Goal: Task Accomplishment & Management: Manage account settings

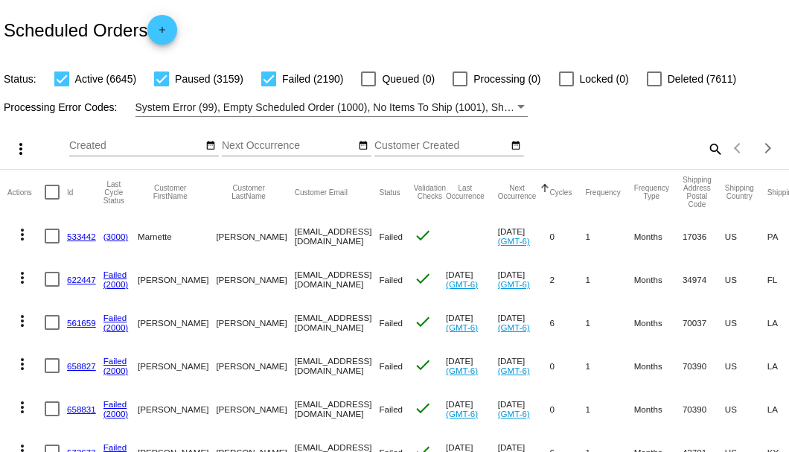
click at [706, 160] on mat-icon "search" at bounding box center [715, 148] width 18 height 23
click at [706, 152] on input "Search" at bounding box center [625, 146] width 196 height 12
paste input "967475"
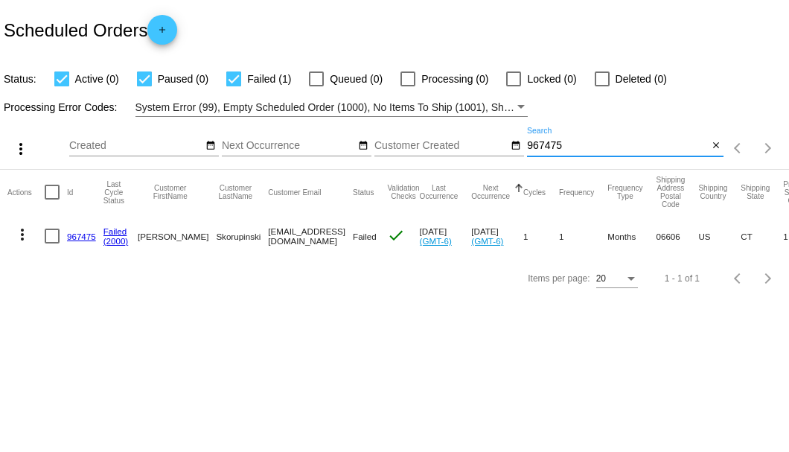
type input "967475"
click at [85, 238] on link "967475" at bounding box center [81, 236] width 29 height 10
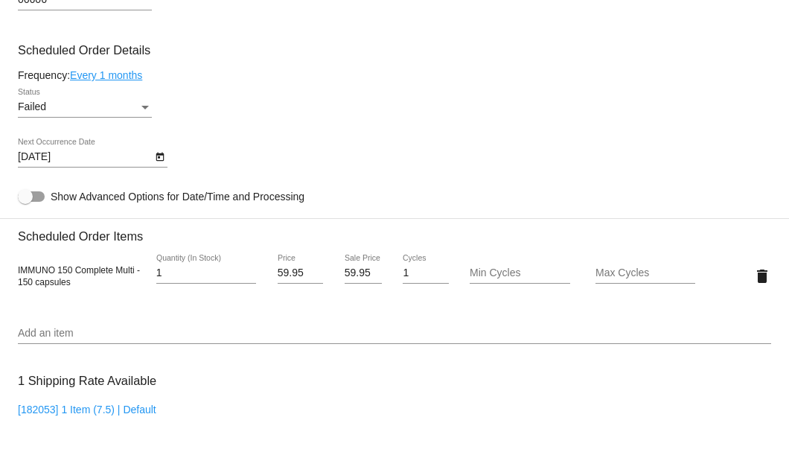
scroll to position [793, 0]
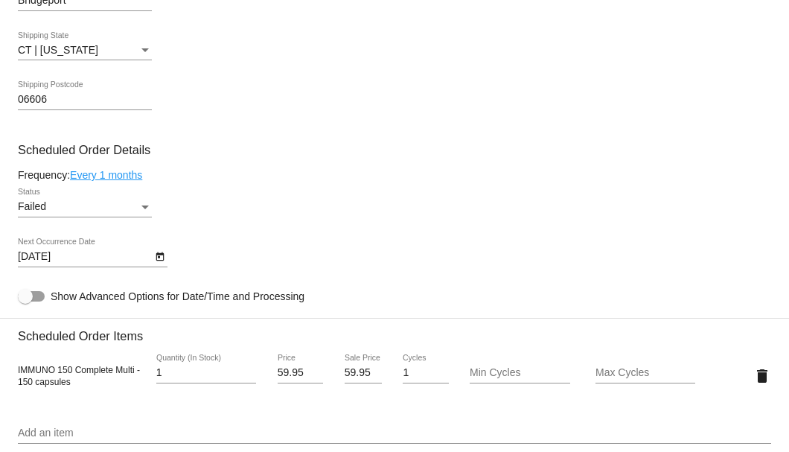
click at [147, 208] on div "Status" at bounding box center [144, 207] width 13 height 12
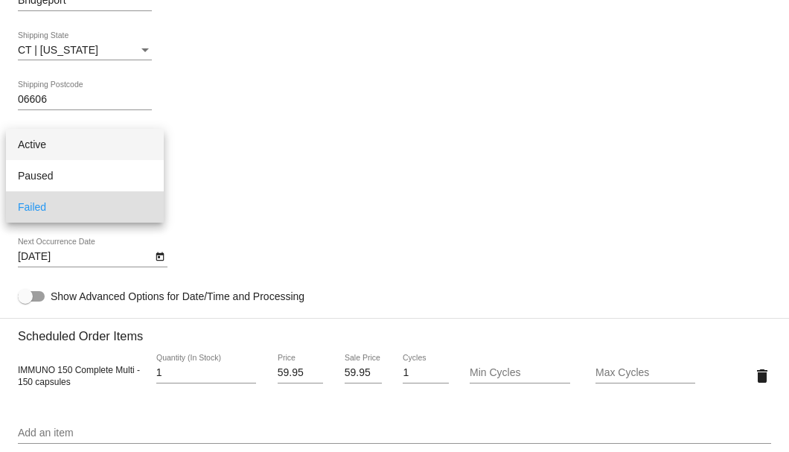
click at [116, 159] on span "Active" at bounding box center [85, 144] width 134 height 31
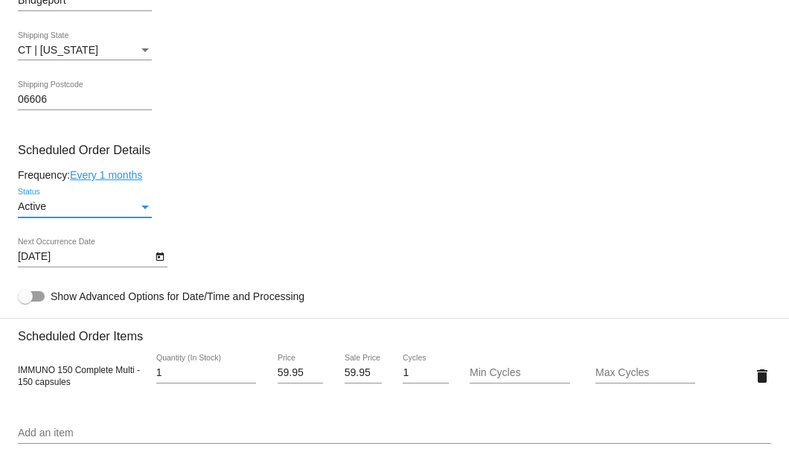
click at [156, 253] on icon "Open calendar" at bounding box center [160, 257] width 10 height 18
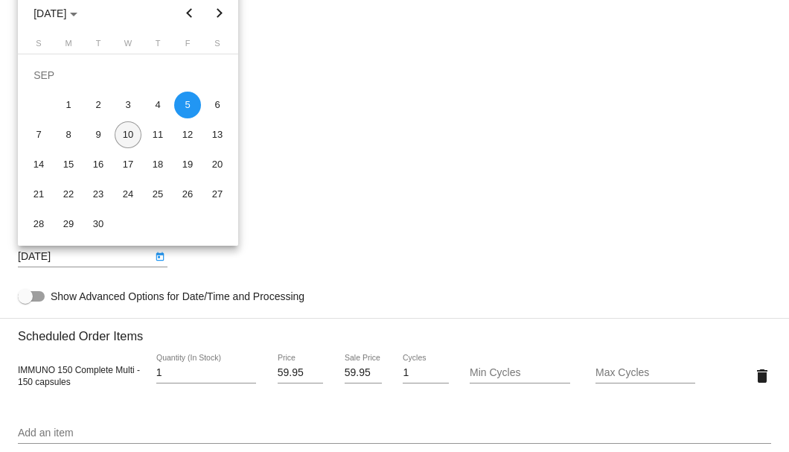
click at [135, 138] on div "10" at bounding box center [128, 134] width 27 height 27
type input "9/10/2025"
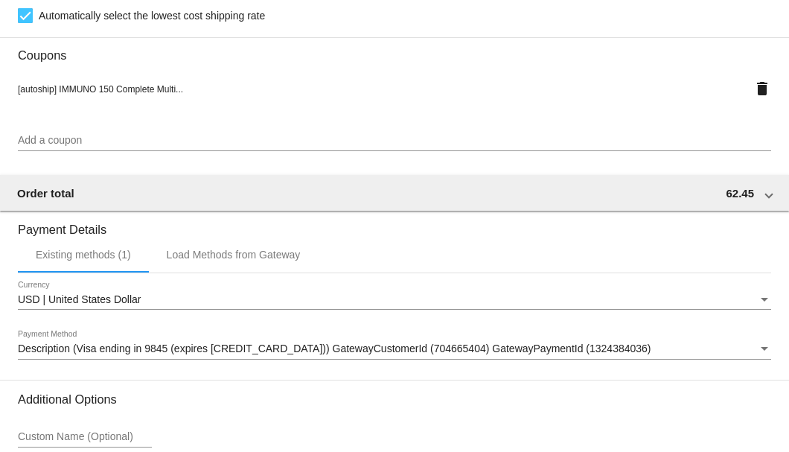
scroll to position [1478, 0]
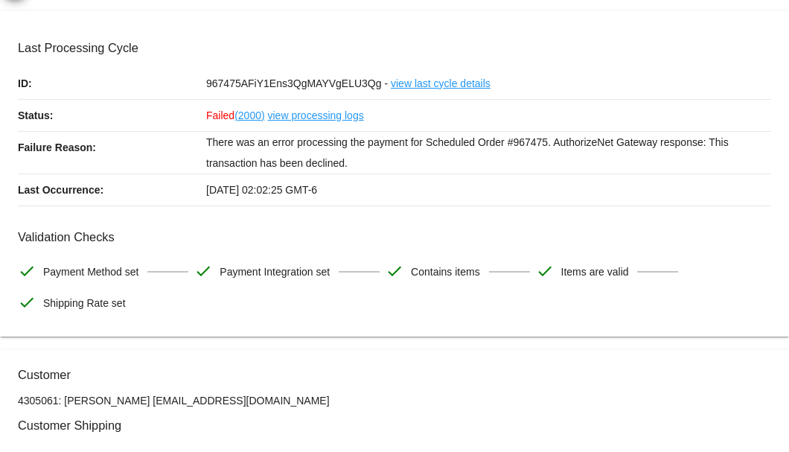
scroll to position [0, 0]
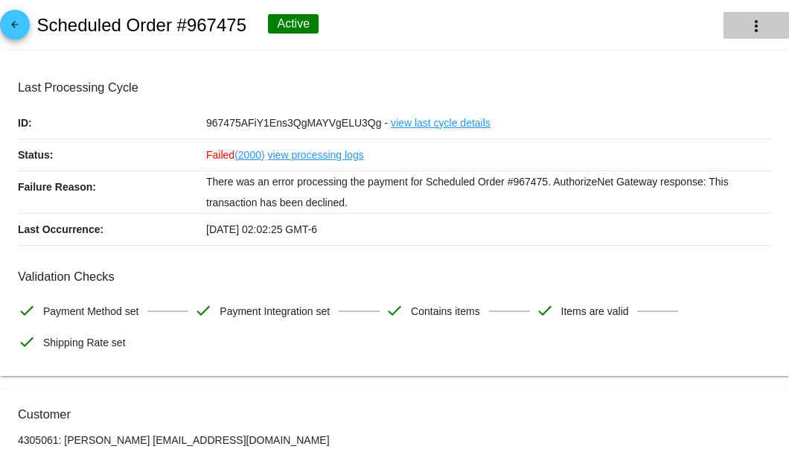
click at [747, 25] on mat-icon "more_vert" at bounding box center [756, 26] width 18 height 18
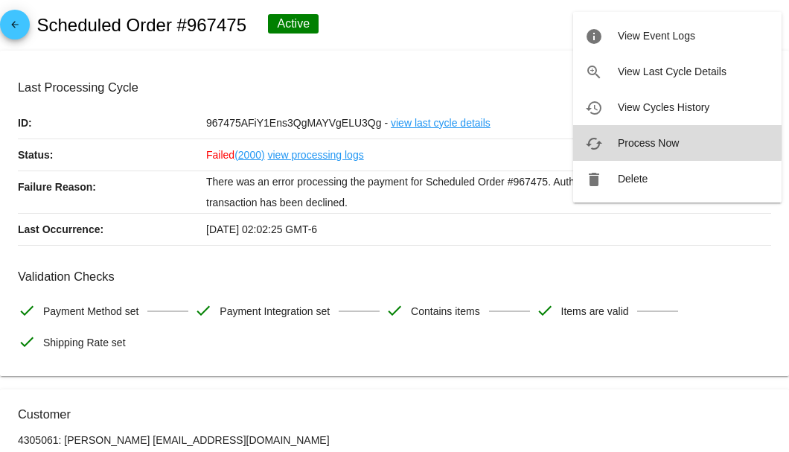
click at [619, 137] on span "Process Now" at bounding box center [648, 143] width 61 height 12
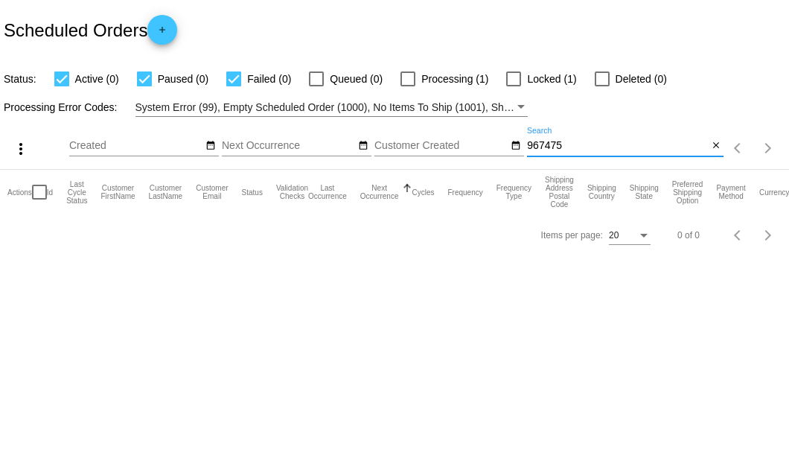
click at [569, 151] on input "967475" at bounding box center [617, 146] width 181 height 12
type input "967475"
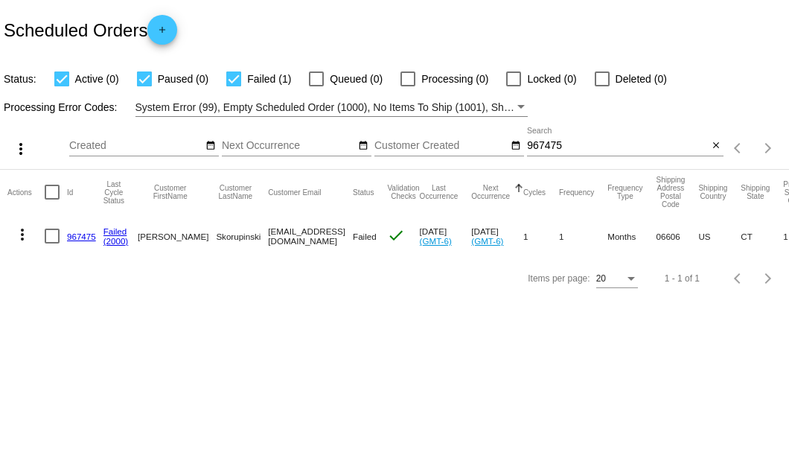
click at [70, 232] on link "967475" at bounding box center [81, 236] width 29 height 10
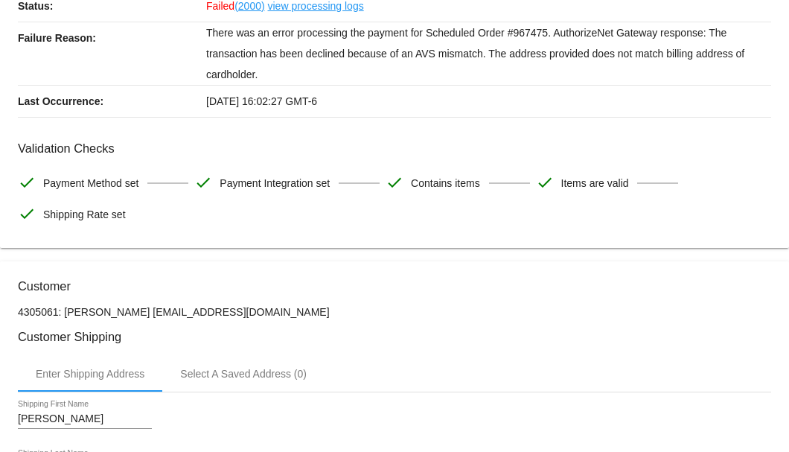
scroll to position [298, 0]
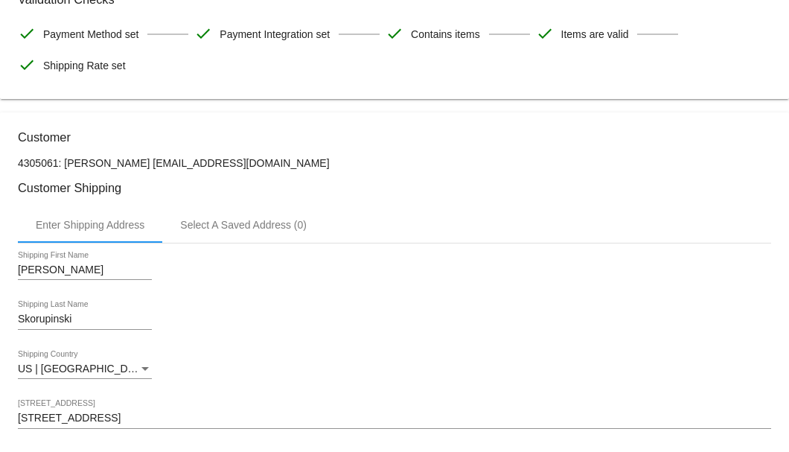
drag, startPoint x: 253, startPoint y: 156, endPoint x: 147, endPoint y: 162, distance: 106.6
click at [147, 162] on p "4305061: John Skorupinski js@digicommusa.com" at bounding box center [394, 163] width 753 height 12
copy p "js@digicommusa.com"
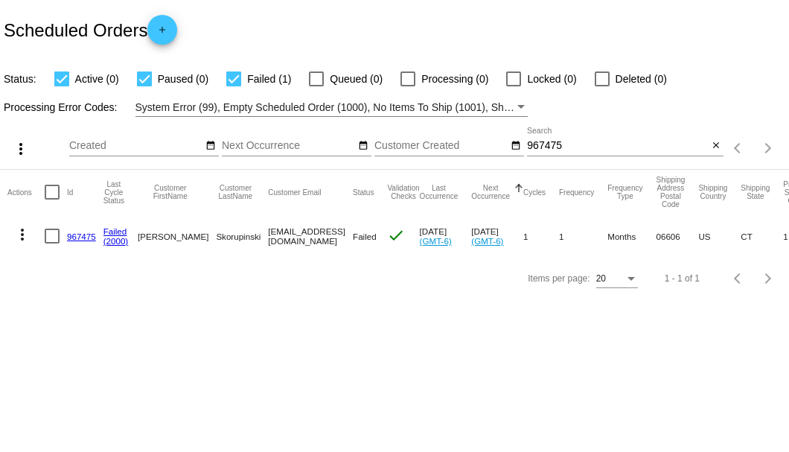
click at [77, 234] on link "967475" at bounding box center [81, 236] width 29 height 10
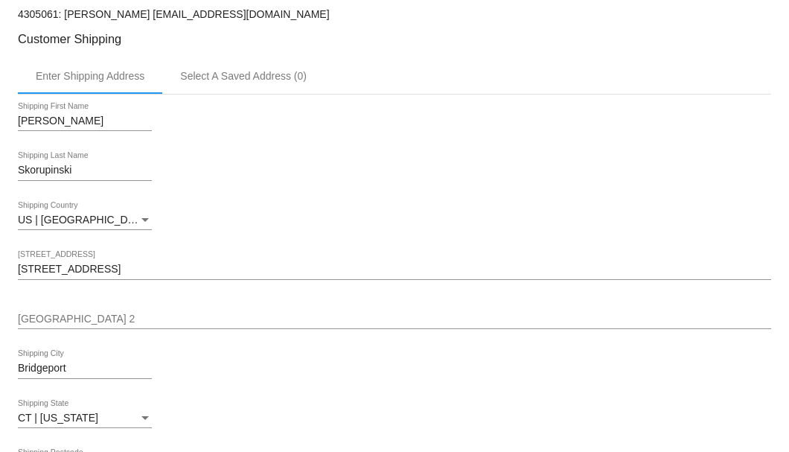
scroll to position [248, 0]
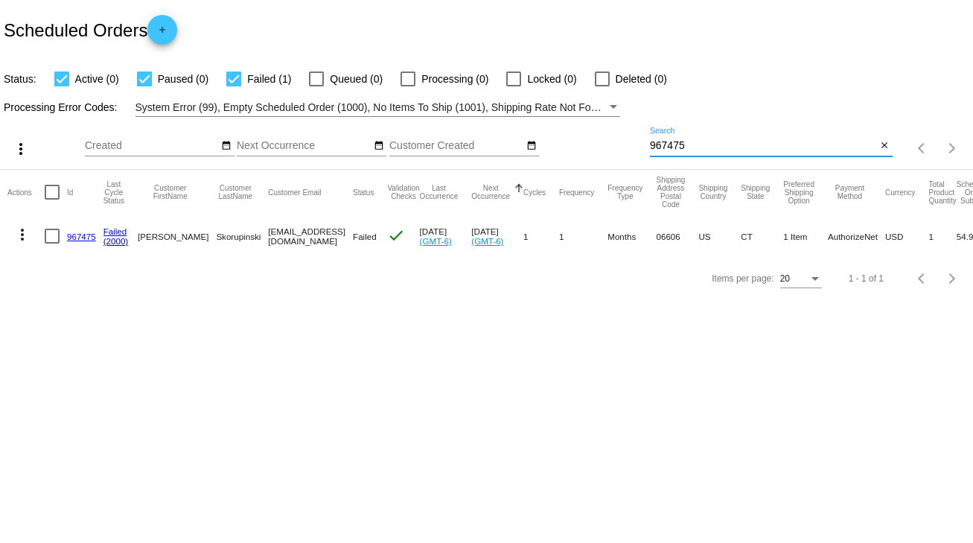
click at [662, 141] on input "967475" at bounding box center [763, 146] width 227 height 12
paste input "846277"
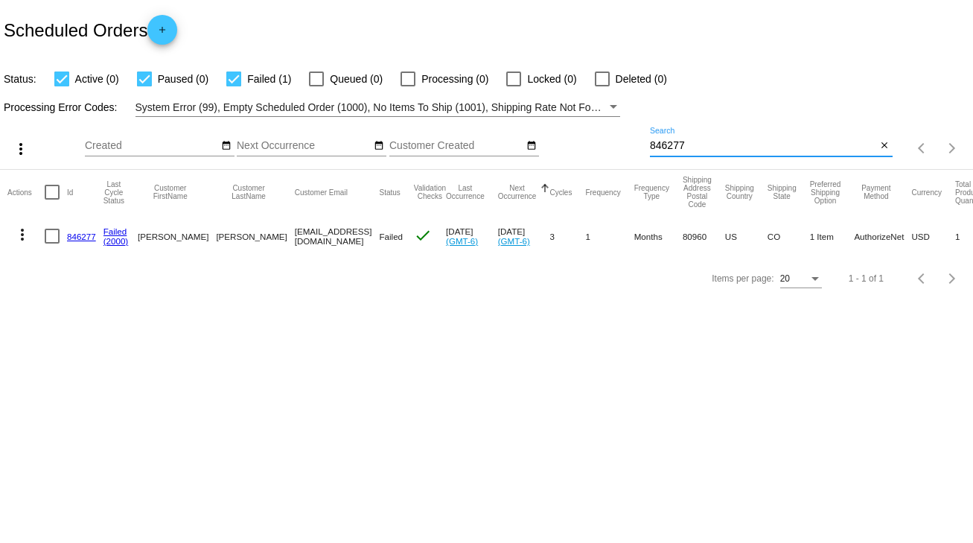
type input "846277"
click at [51, 235] on div at bounding box center [52, 236] width 15 height 15
click at [51, 243] on input "checkbox" at bounding box center [51, 243] width 1 height 1
checkbox input "true"
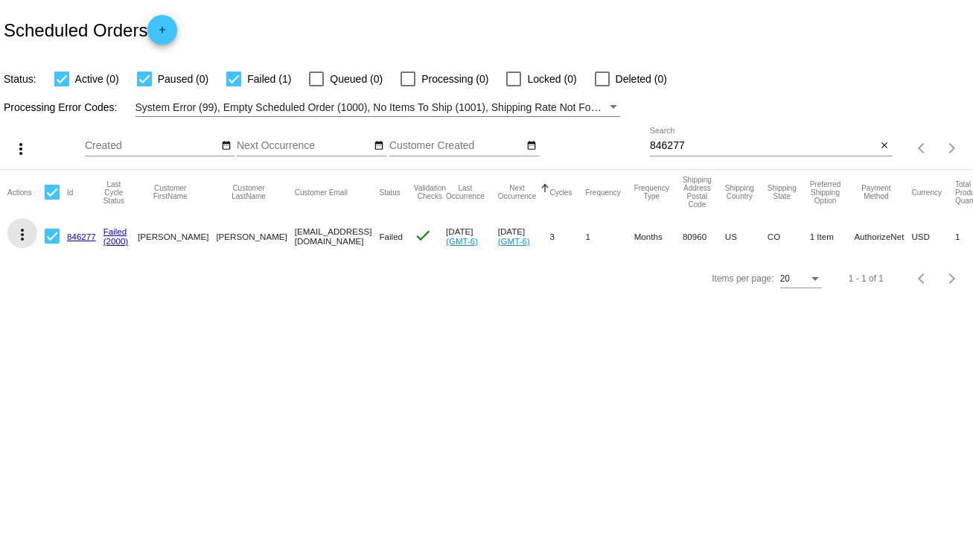
click at [23, 232] on mat-icon "more_vert" at bounding box center [22, 235] width 18 height 18
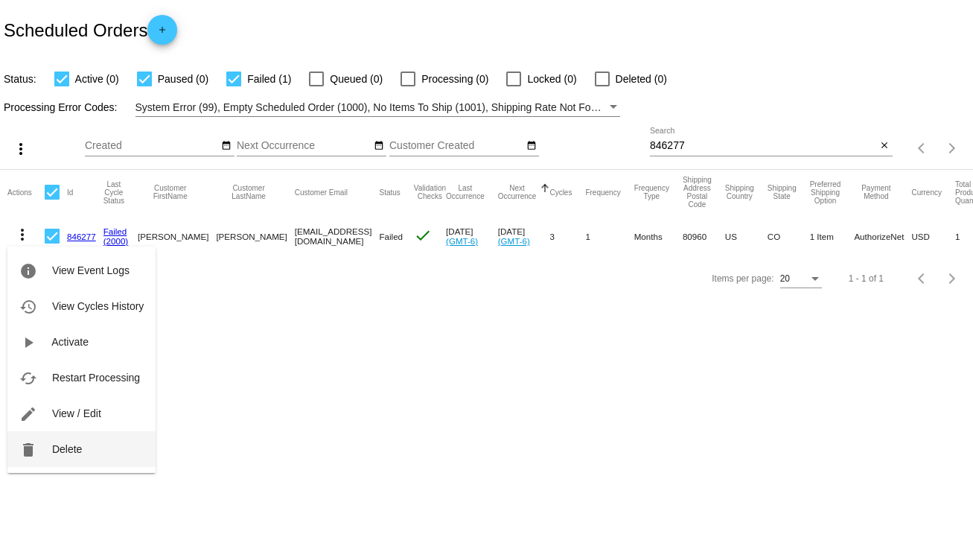
click at [51, 450] on button "delete Delete" at bounding box center [81, 449] width 148 height 36
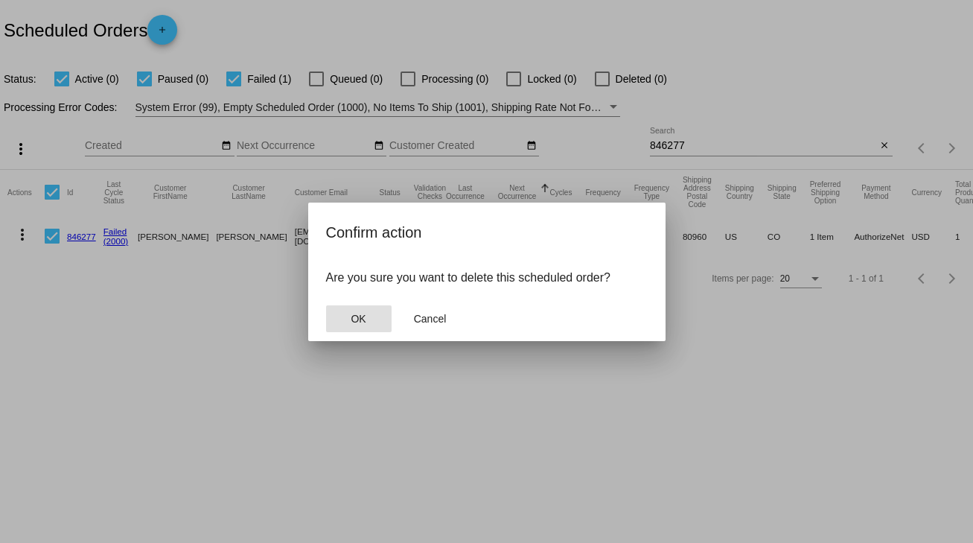
click at [345, 324] on button "OK" at bounding box center [358, 318] width 65 height 27
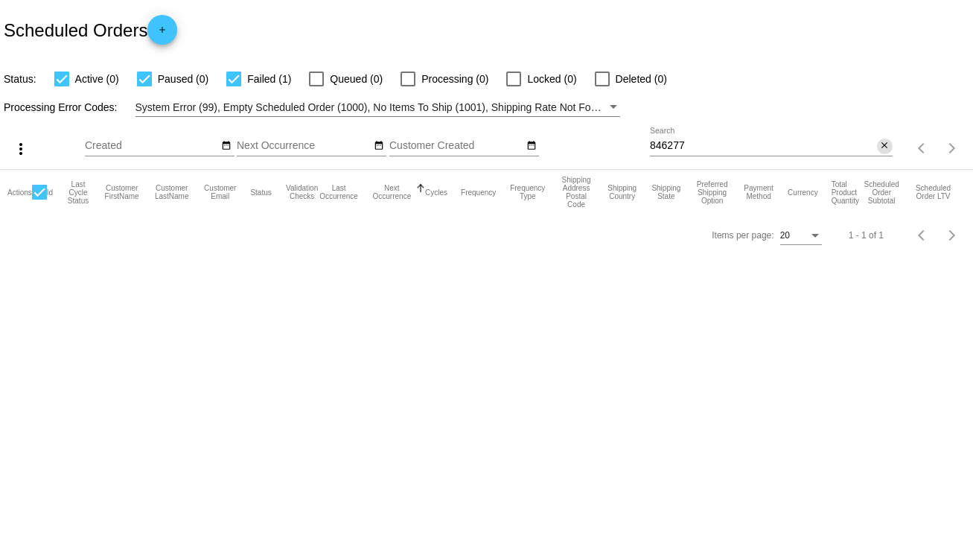
click at [788, 141] on mat-icon "close" at bounding box center [884, 146] width 10 height 12
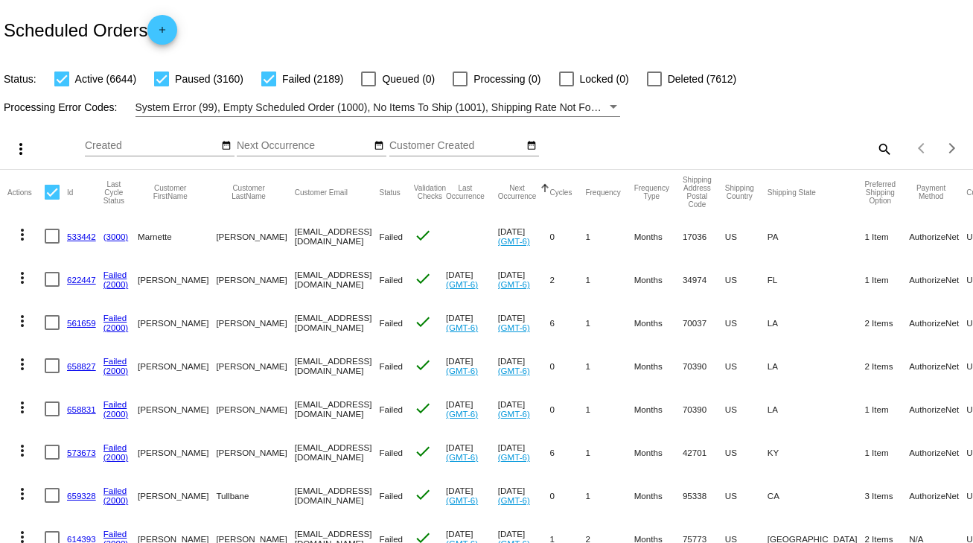
click at [788, 145] on mat-icon "search" at bounding box center [884, 148] width 18 height 23
click at [788, 145] on input "Search" at bounding box center [771, 146] width 243 height 12
paste input "846277"
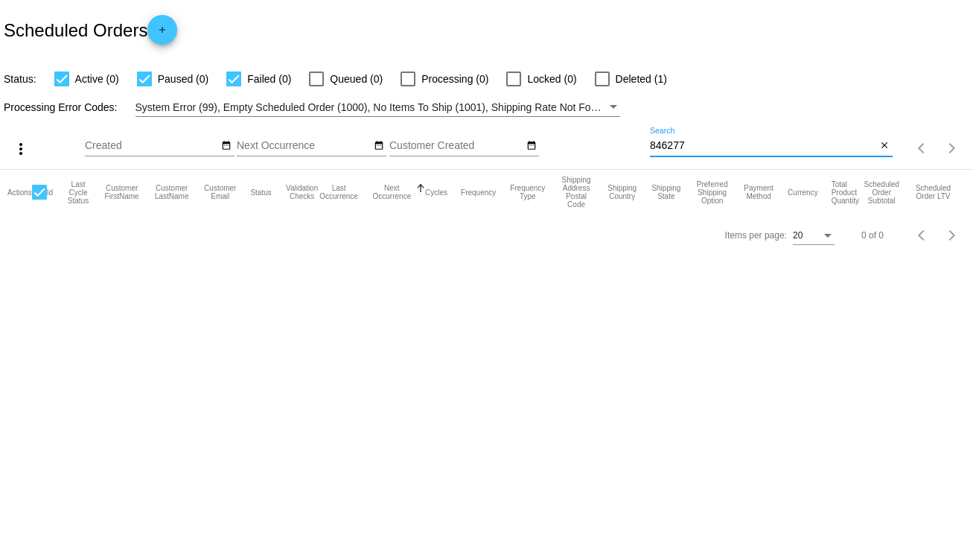
type input "846277"
click at [601, 80] on div at bounding box center [602, 78] width 15 height 15
click at [601, 86] on input "Deleted (1)" at bounding box center [601, 86] width 1 height 1
checkbox input "true"
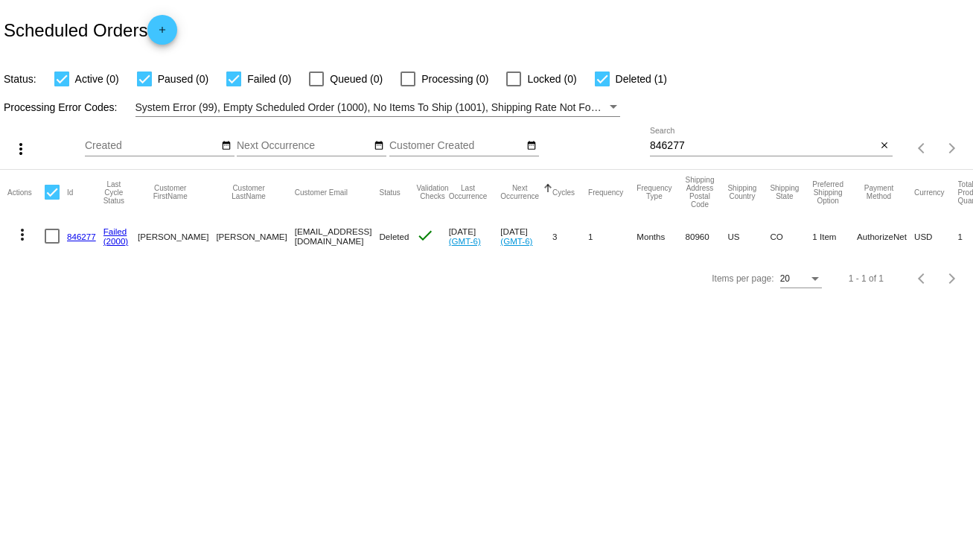
click at [89, 237] on link "846277" at bounding box center [81, 236] width 29 height 10
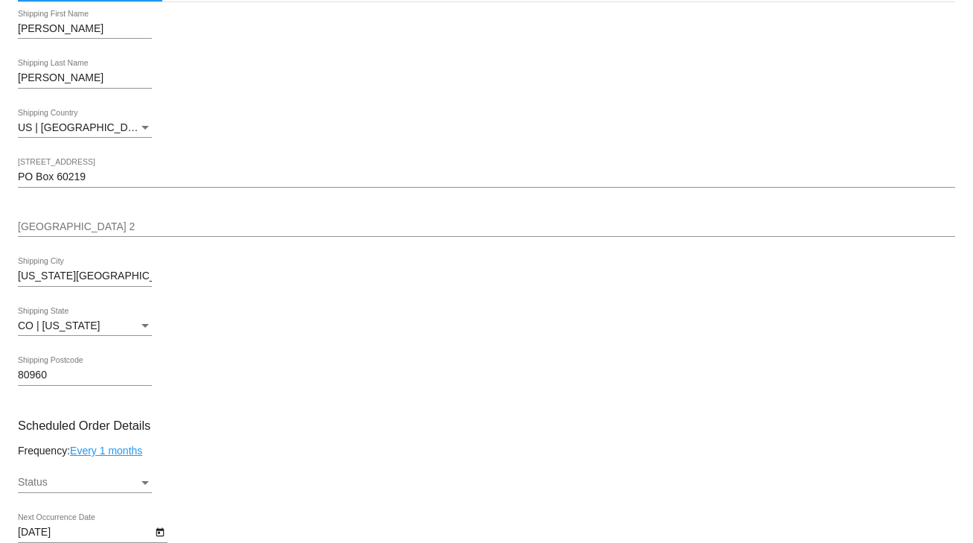
scroll to position [298, 0]
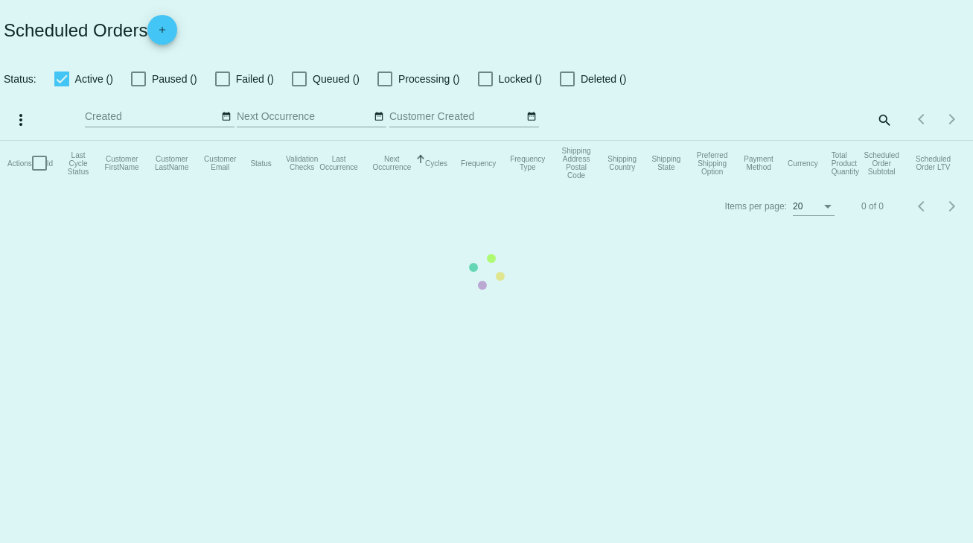
checkbox input "true"
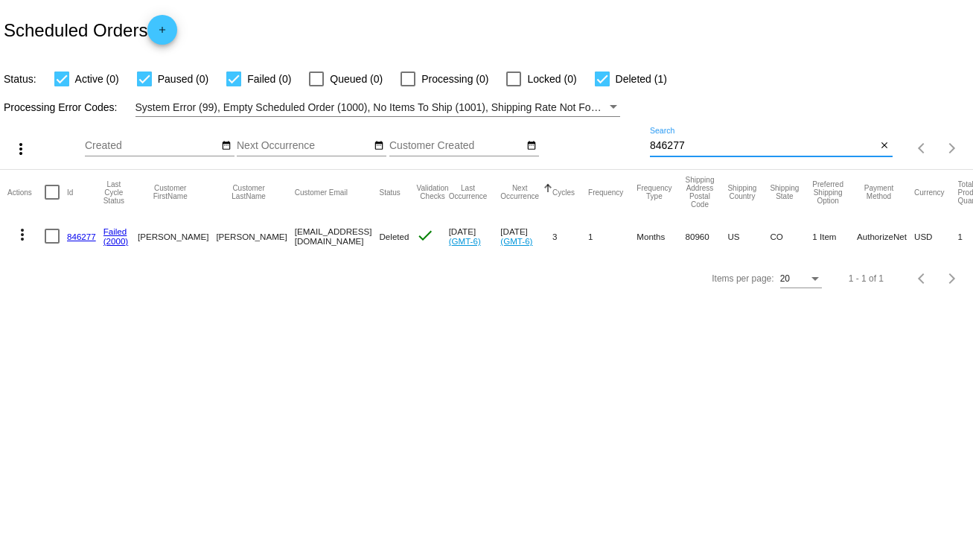
click at [671, 144] on input "846277" at bounding box center [763, 146] width 227 height 12
paste input "6"
type input "846276"
click at [89, 237] on link "846276" at bounding box center [81, 236] width 29 height 10
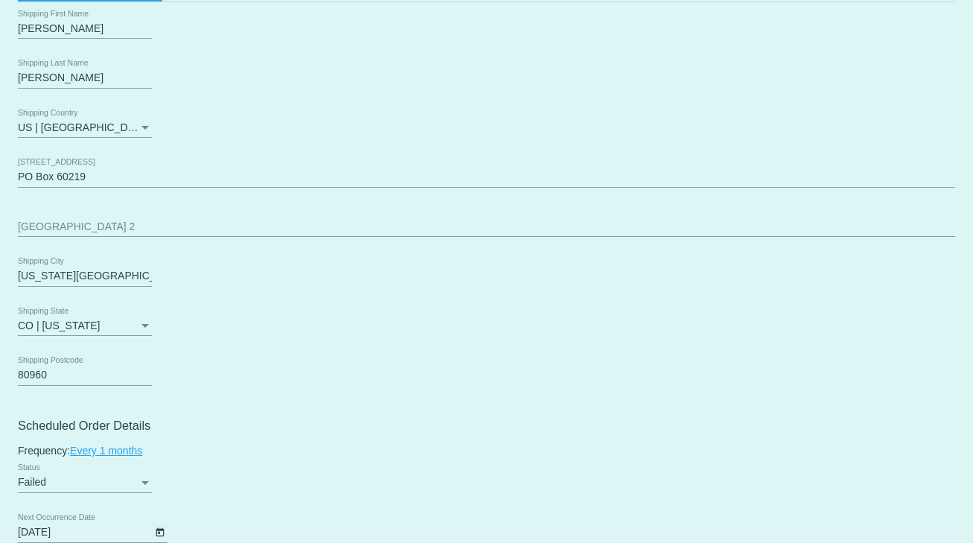
scroll to position [715, 0]
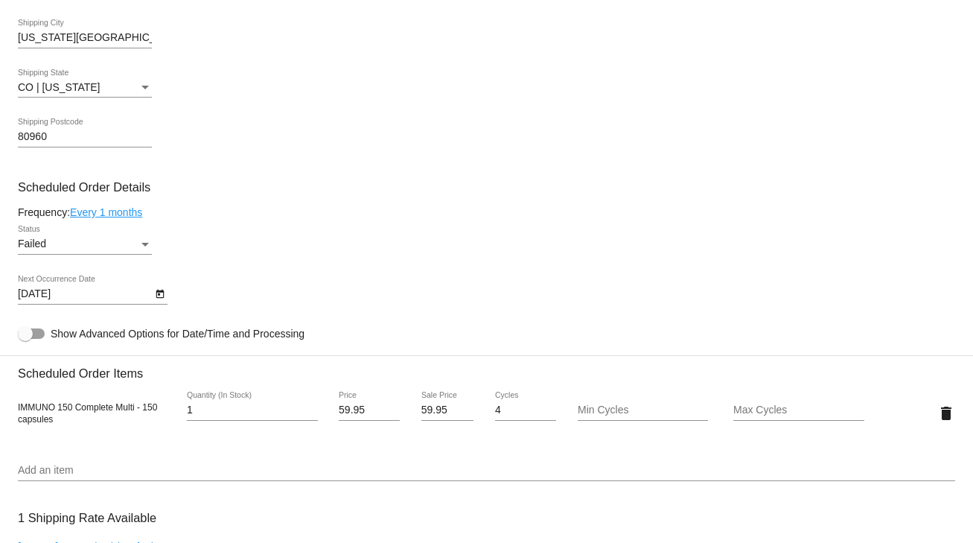
click at [141, 245] on div "Status" at bounding box center [144, 245] width 7 height 4
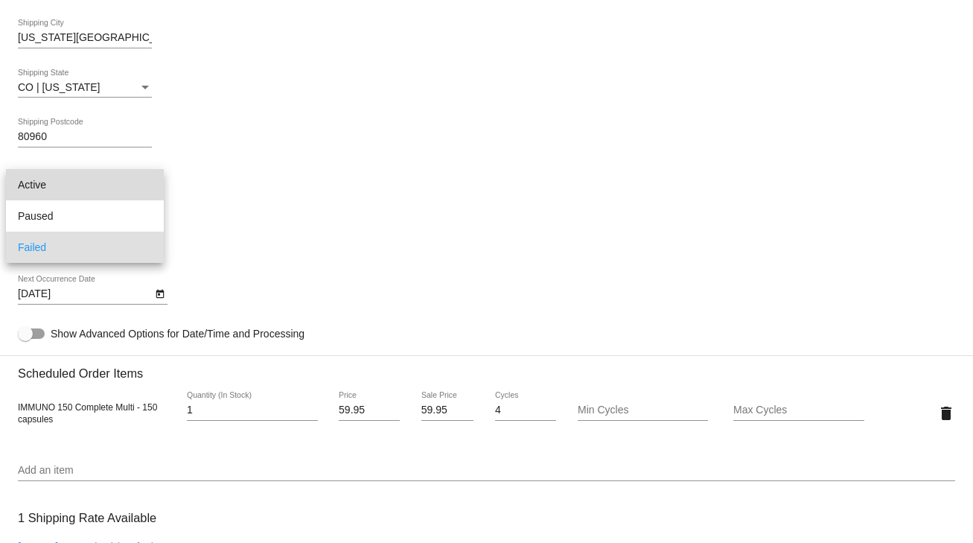
click at [115, 186] on span "Active" at bounding box center [85, 184] width 134 height 31
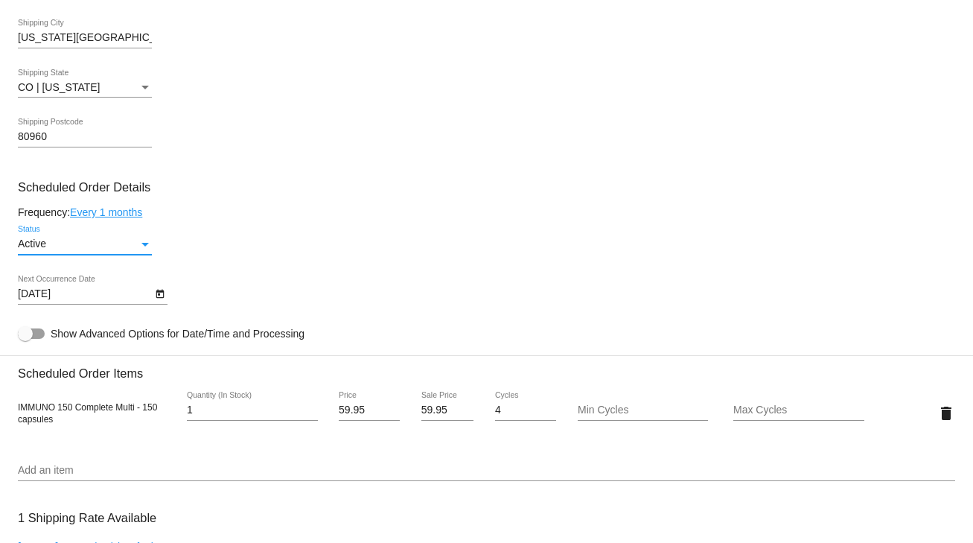
scroll to position [834, 0]
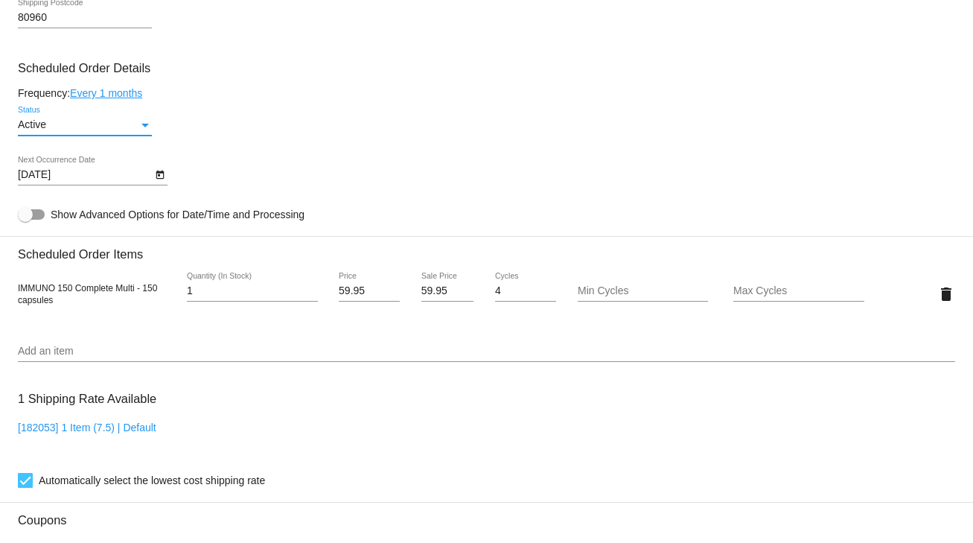
click at [159, 178] on icon "Open calendar" at bounding box center [160, 174] width 8 height 9
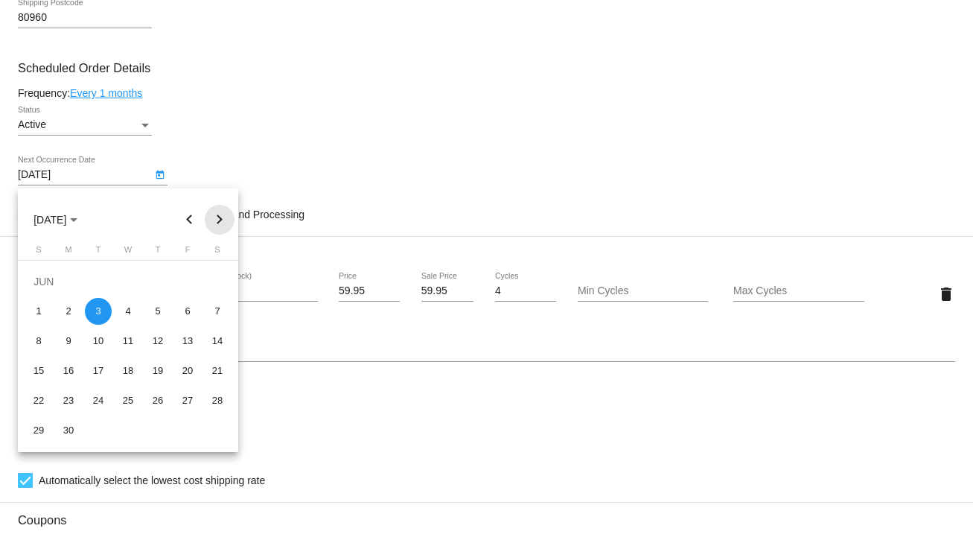
click at [214, 220] on button "Next month" at bounding box center [220, 220] width 30 height 30
click at [127, 340] on div "10" at bounding box center [128, 340] width 27 height 27
type input "[DATE]"
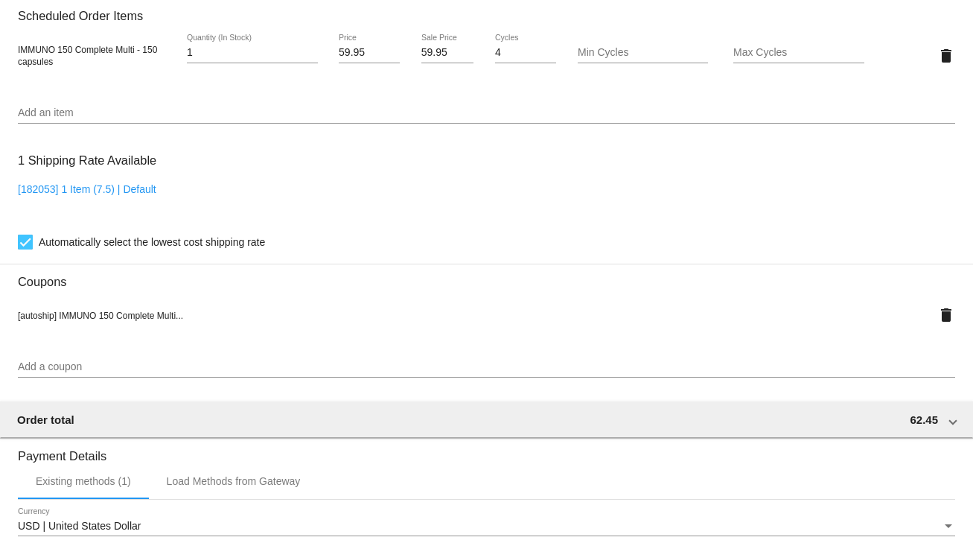
scroll to position [1012, 0]
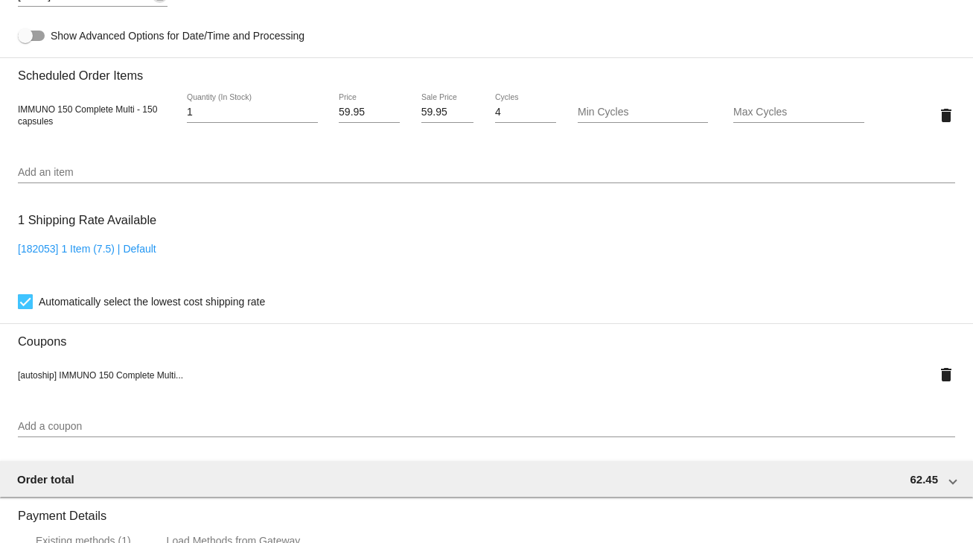
click at [154, 174] on input "Add an item" at bounding box center [486, 173] width 937 height 12
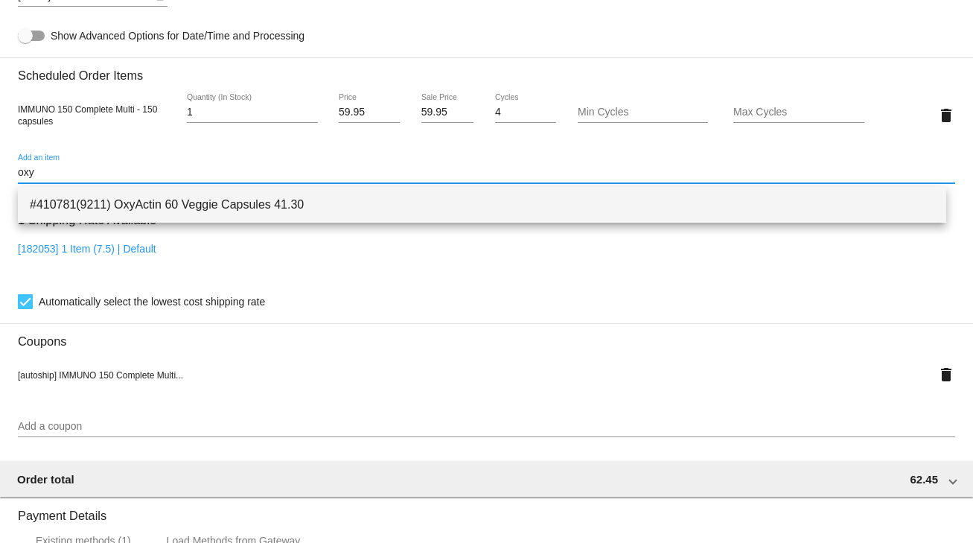
type input "oxy"
click at [150, 196] on span "#410781(9211) OxyActin 60 Veggie Capsules 41.30" at bounding box center [482, 205] width 904 height 36
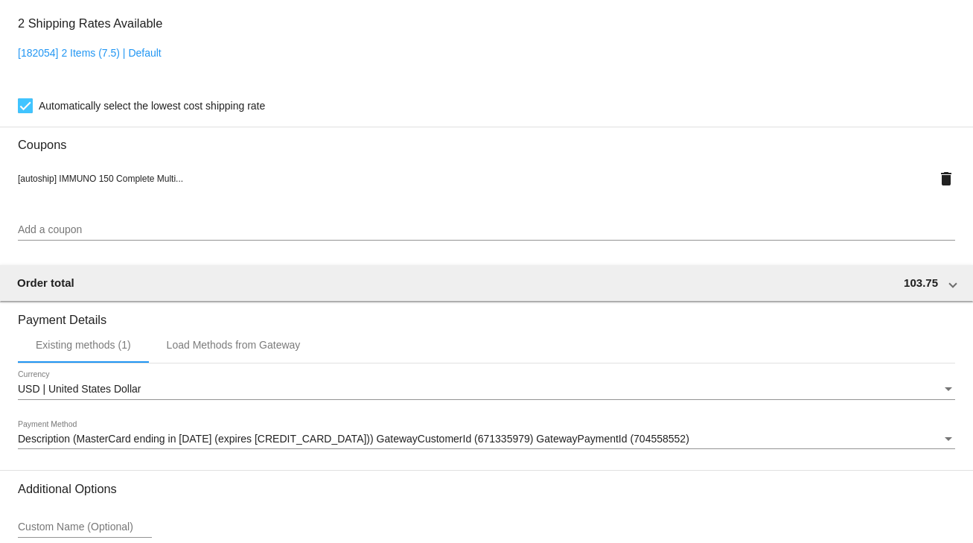
scroll to position [1393, 0]
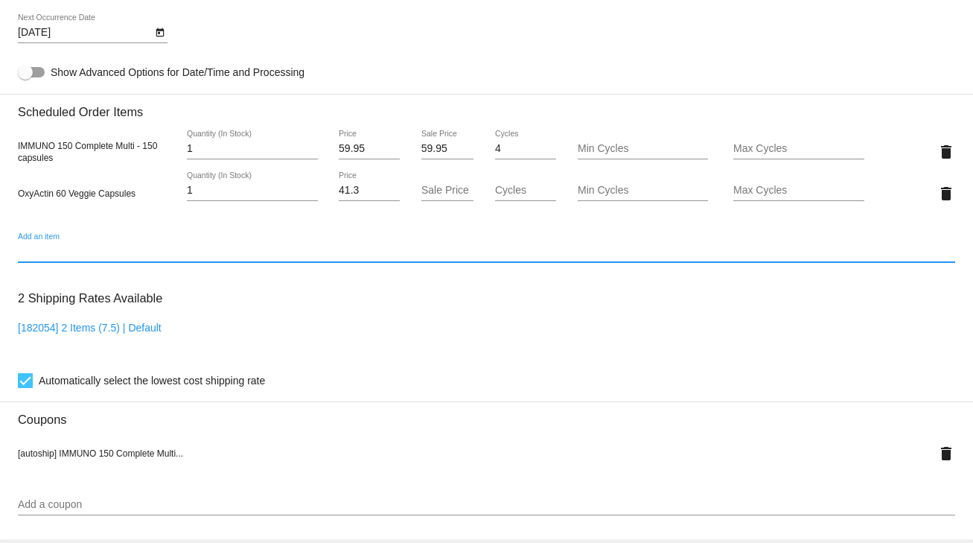
scroll to position [797, 0]
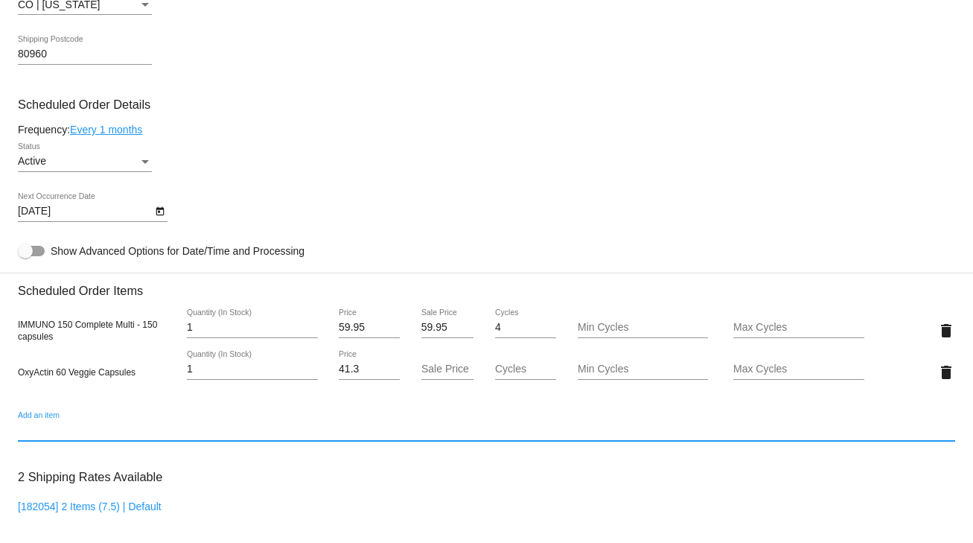
click at [158, 211] on icon "Open calendar" at bounding box center [160, 211] width 8 height 9
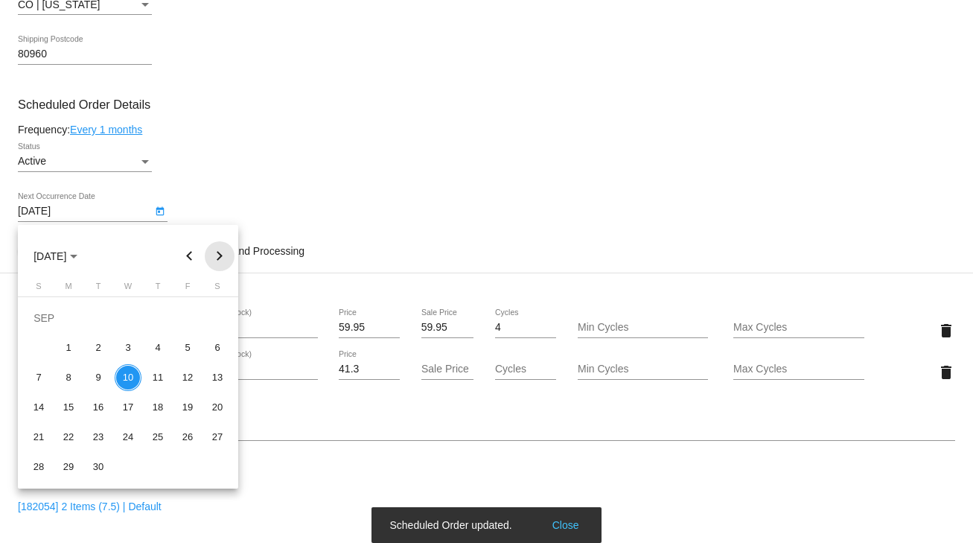
click at [218, 253] on button "Next month" at bounding box center [220, 256] width 30 height 30
click at [188, 344] on div "10" at bounding box center [187, 347] width 27 height 27
type input "[DATE]"
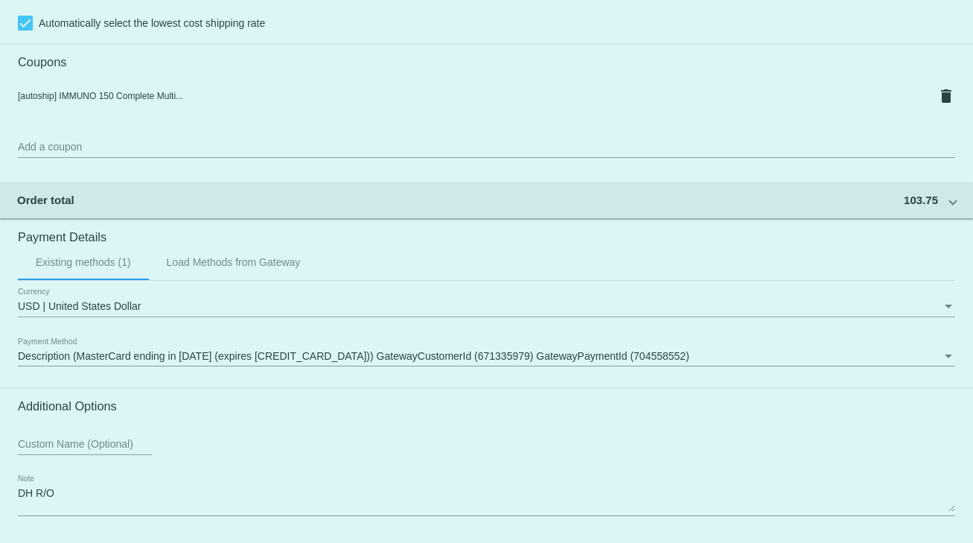
scroll to position [1393, 0]
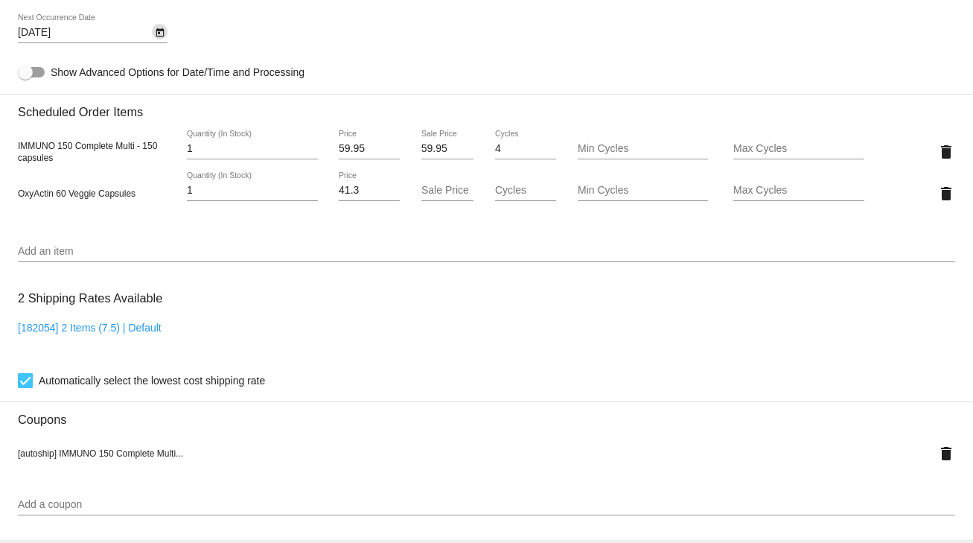
scroll to position [857, 0]
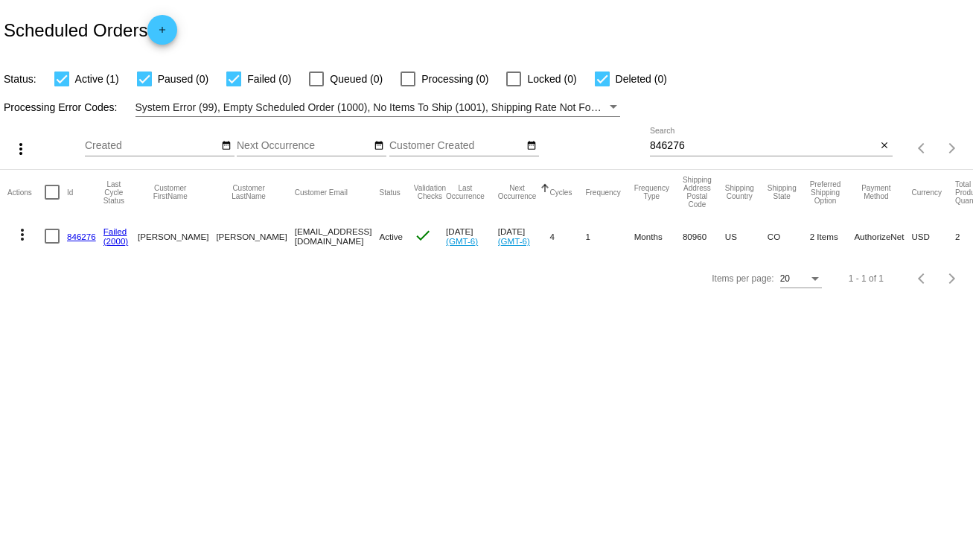
click at [93, 233] on link "846276" at bounding box center [81, 236] width 29 height 10
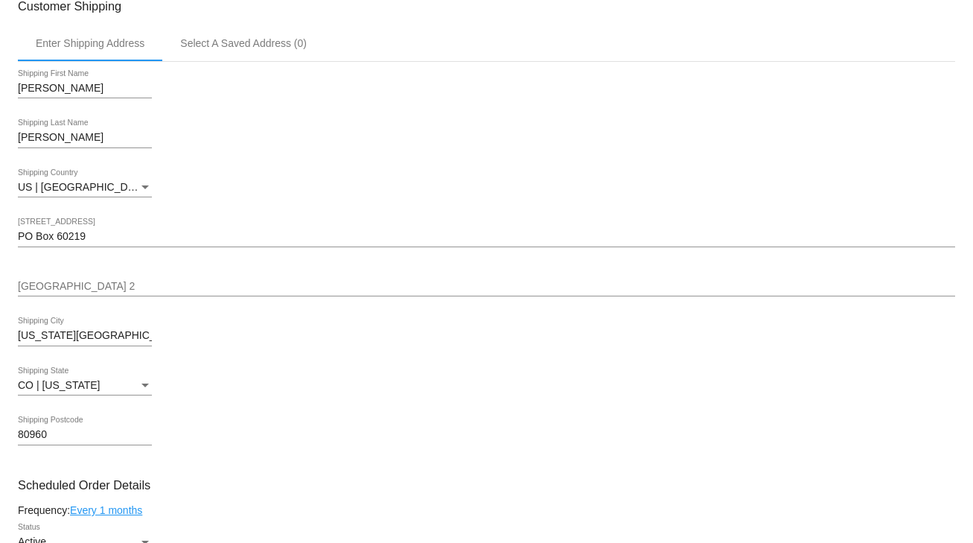
scroll to position [357, 0]
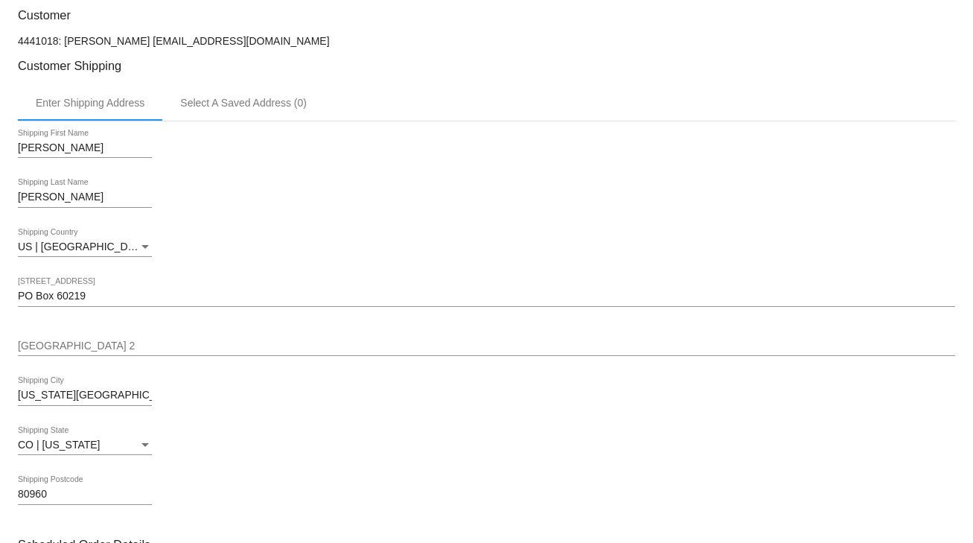
drag, startPoint x: 318, startPoint y: 39, endPoint x: 141, endPoint y: 36, distance: 177.2
click at [141, 36] on p "4441018: [PERSON_NAME] [EMAIL_ADDRESS][DOMAIN_NAME]" at bounding box center [486, 41] width 937 height 12
copy p "[EMAIL_ADDRESS][DOMAIN_NAME]"
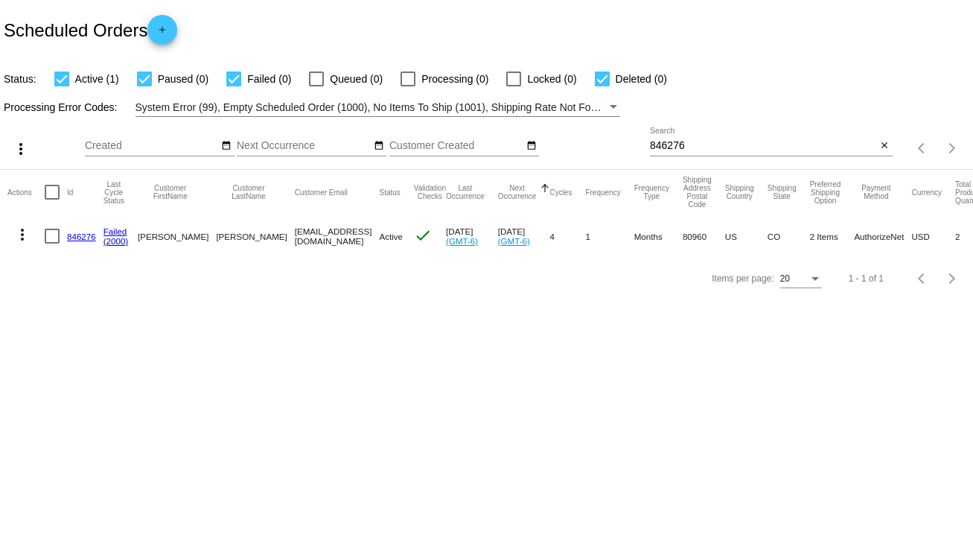
click at [886, 145] on mat-icon "close" at bounding box center [884, 146] width 10 height 12
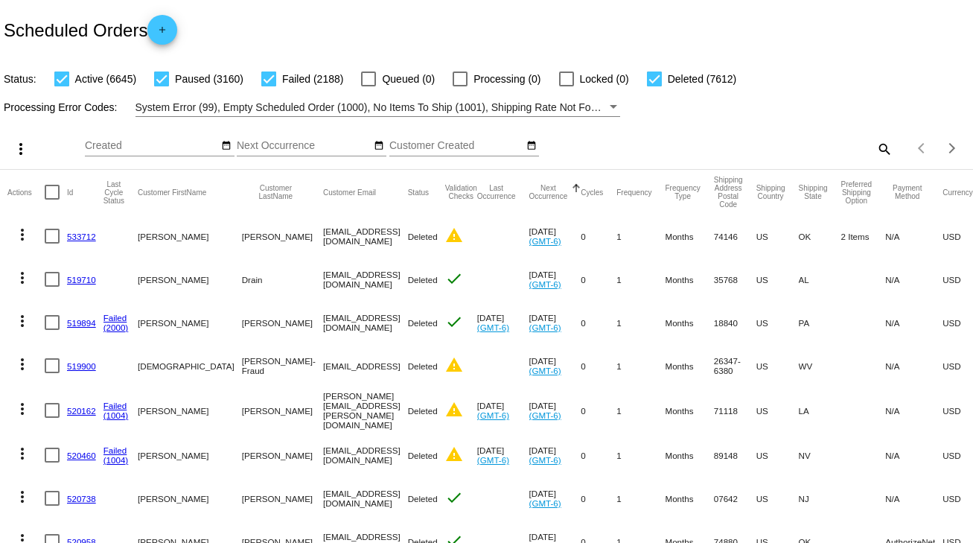
click at [875, 143] on mat-icon "search" at bounding box center [884, 148] width 18 height 23
click at [872, 143] on input "Search" at bounding box center [771, 146] width 243 height 12
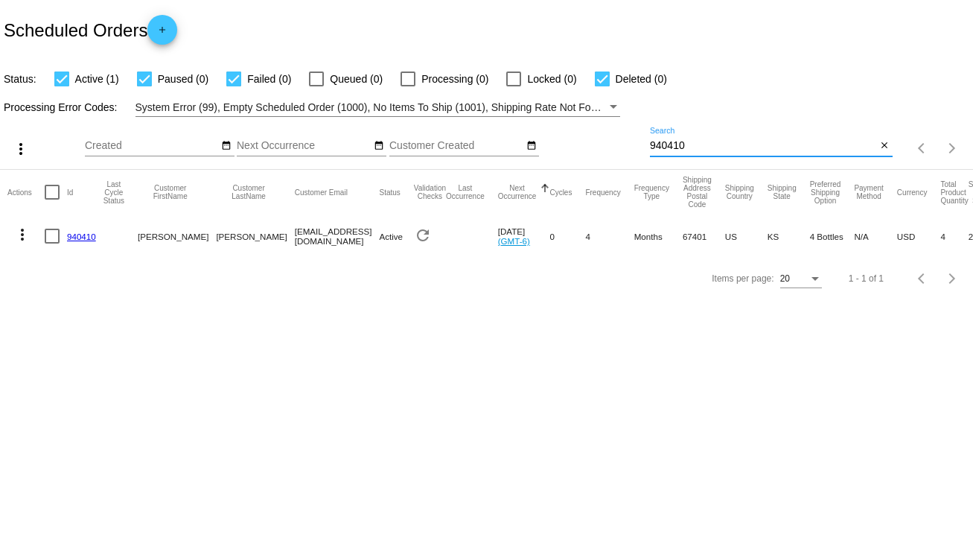
type input "940410"
click at [89, 237] on link "940410" at bounding box center [81, 236] width 29 height 10
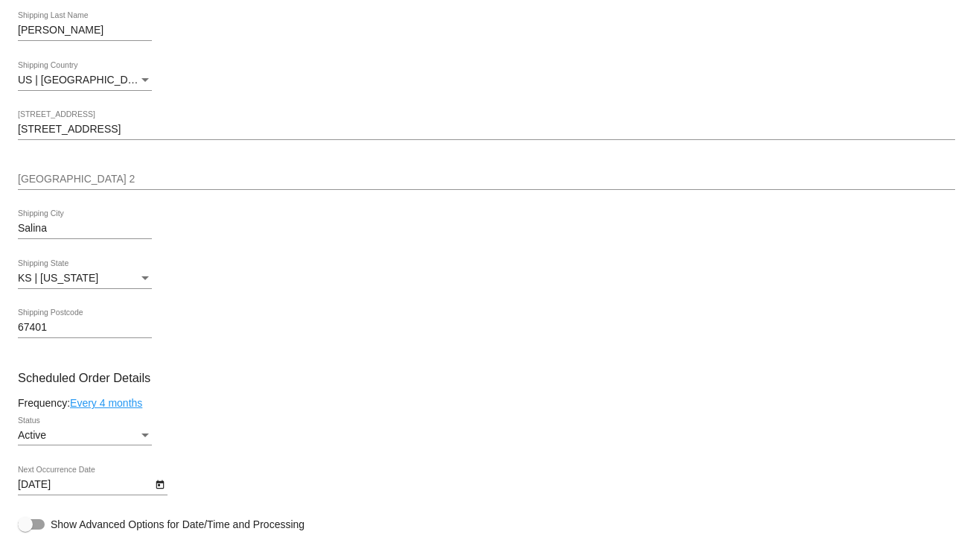
scroll to position [179, 0]
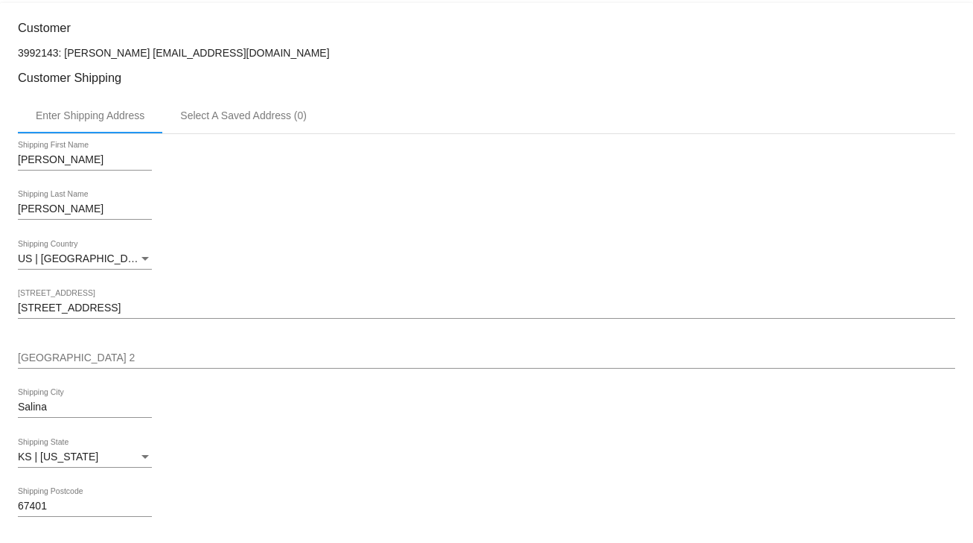
drag, startPoint x: 251, startPoint y: 50, endPoint x: 127, endPoint y: 51, distance: 124.3
click at [127, 51] on p "3992143: [PERSON_NAME] [EMAIL_ADDRESS][DOMAIN_NAME]" at bounding box center [486, 53] width 937 height 12
copy p "[EMAIL_ADDRESS][DOMAIN_NAME]"
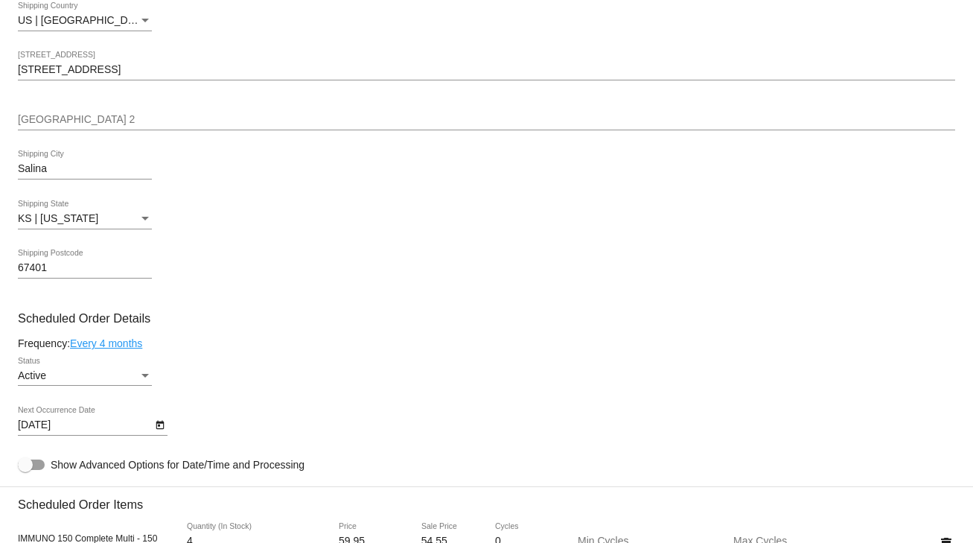
scroll to position [595, 0]
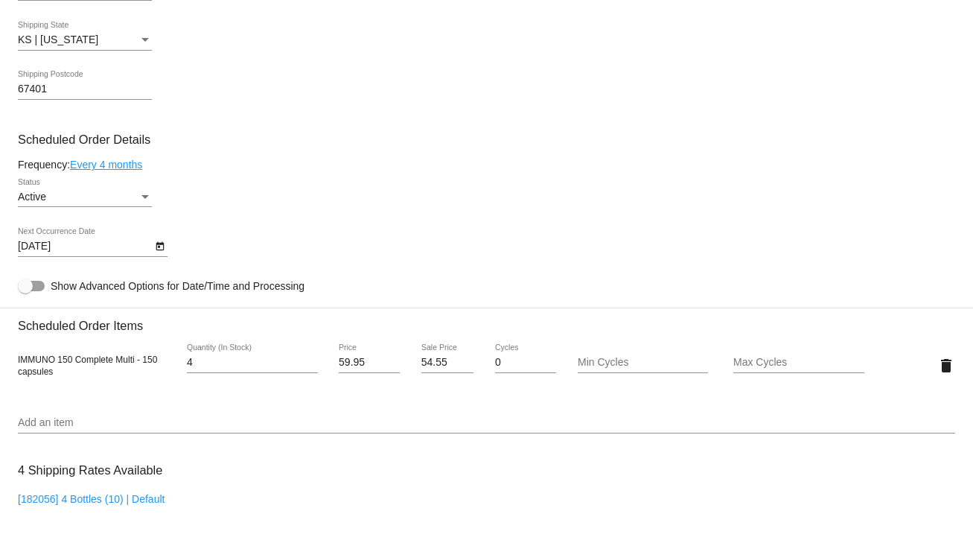
click at [152, 249] on button "Open calendar" at bounding box center [160, 245] width 16 height 16
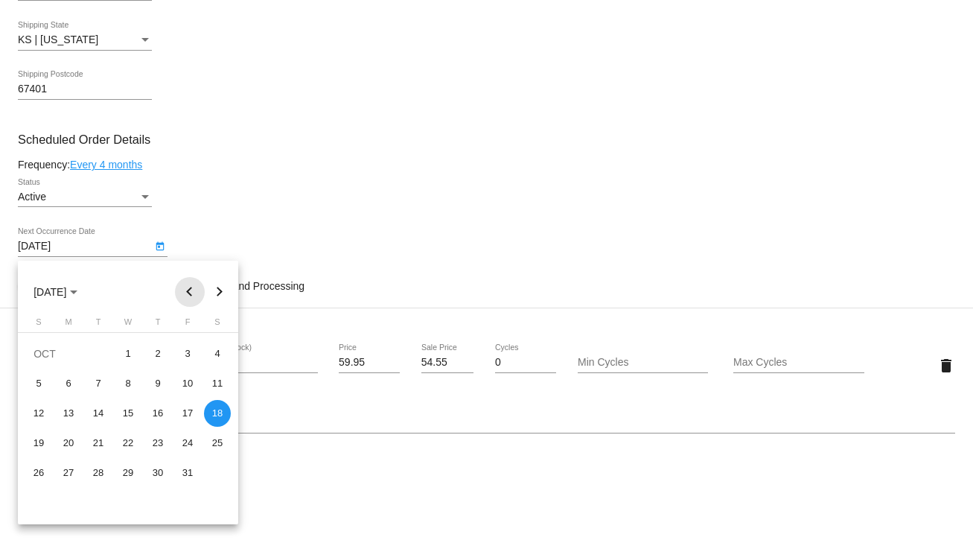
click at [191, 292] on button "Previous month" at bounding box center [190, 292] width 30 height 30
click at [131, 418] on div "10" at bounding box center [128, 413] width 27 height 27
type input "[DATE]"
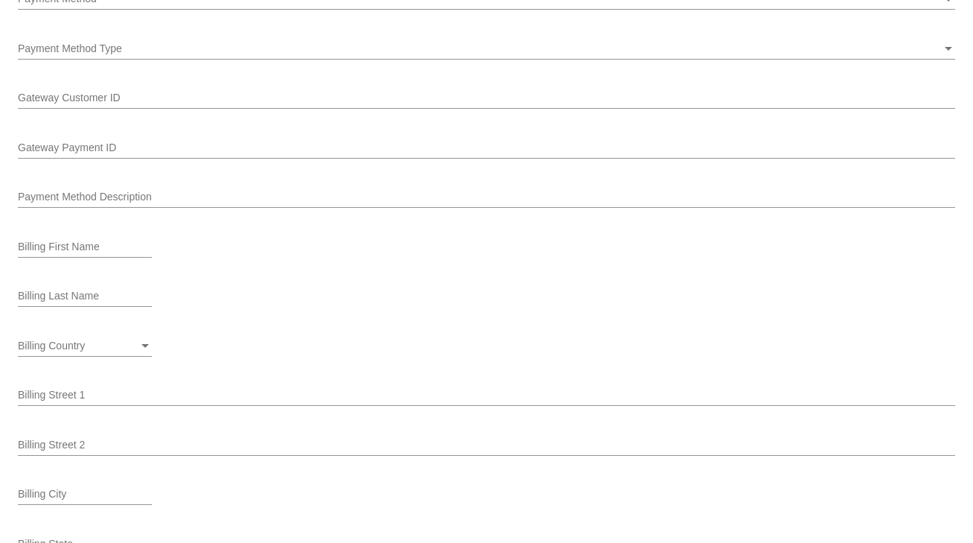
scroll to position [1310, 0]
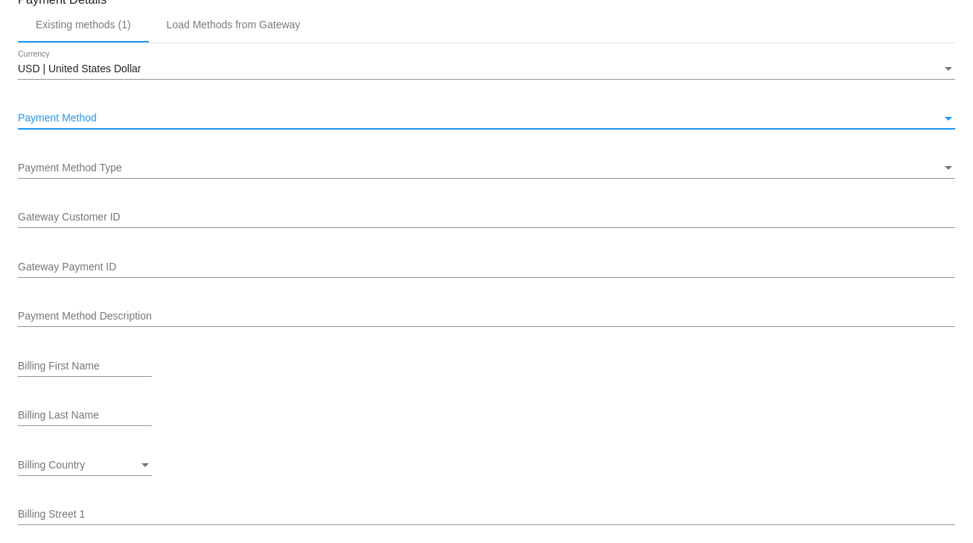
click at [92, 124] on span "Payment Method" at bounding box center [57, 118] width 79 height 12
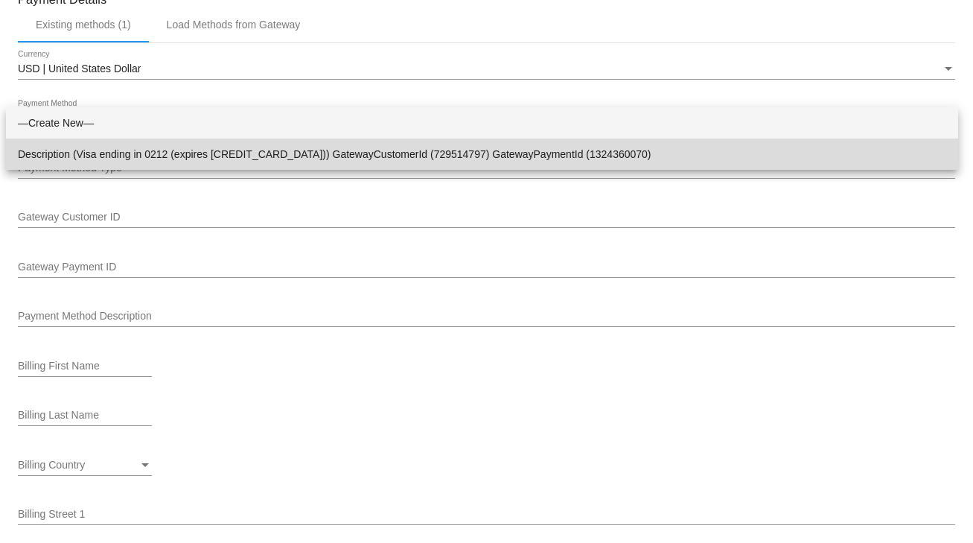
click at [110, 150] on span "Description (Visa ending in 0212 (expires [CREDIT_CARD_DATA])) GatewayCustomerI…" at bounding box center [482, 153] width 928 height 31
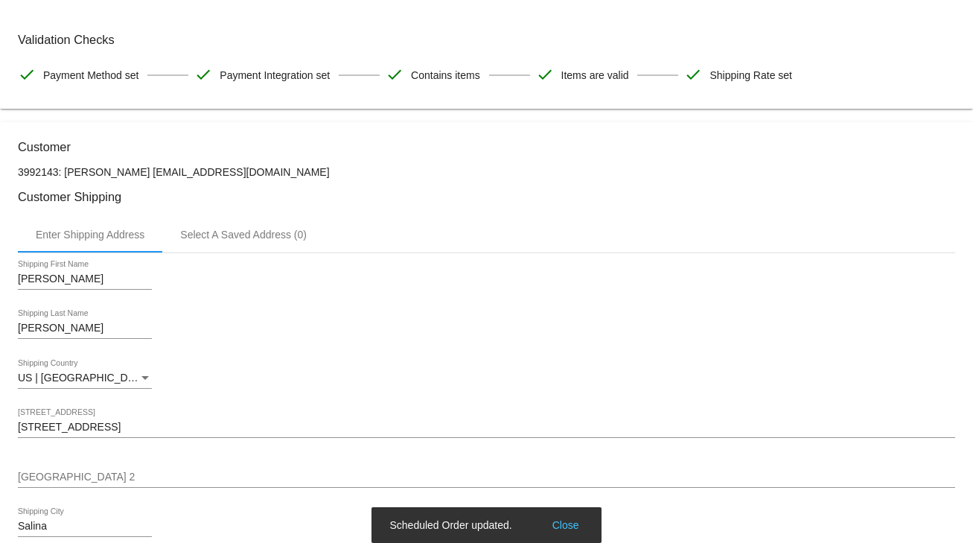
scroll to position [0, 0]
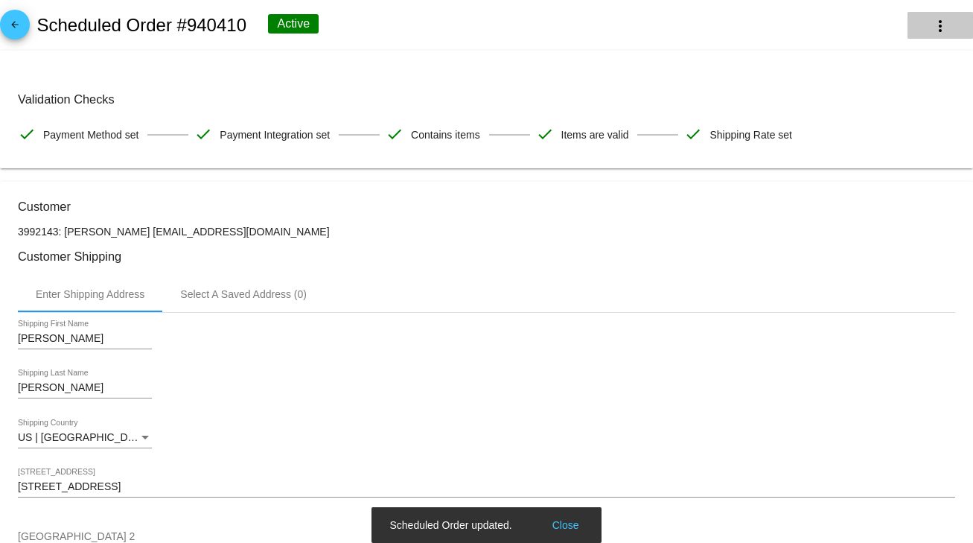
click at [935, 17] on mat-icon "more_vert" at bounding box center [940, 26] width 18 height 18
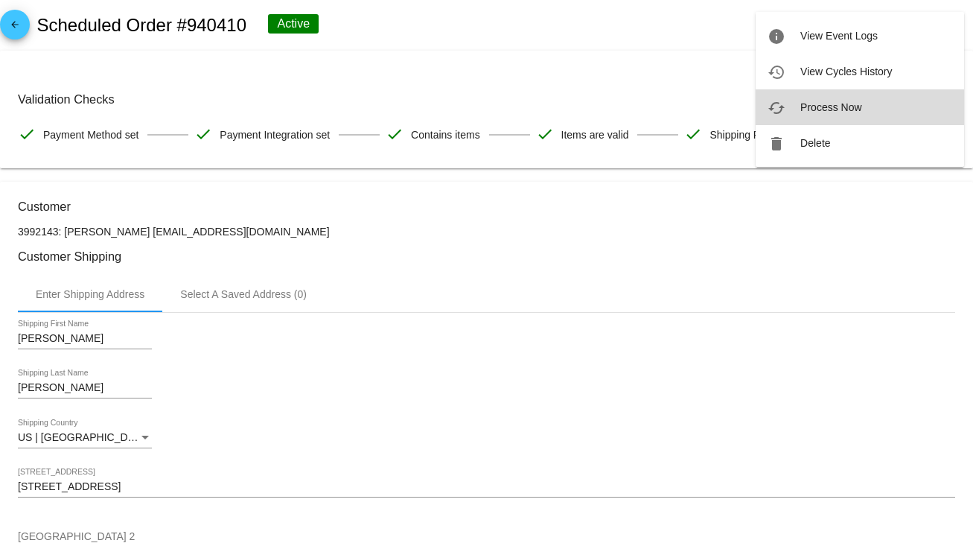
click at [837, 113] on button "cached Process Now" at bounding box center [859, 107] width 208 height 36
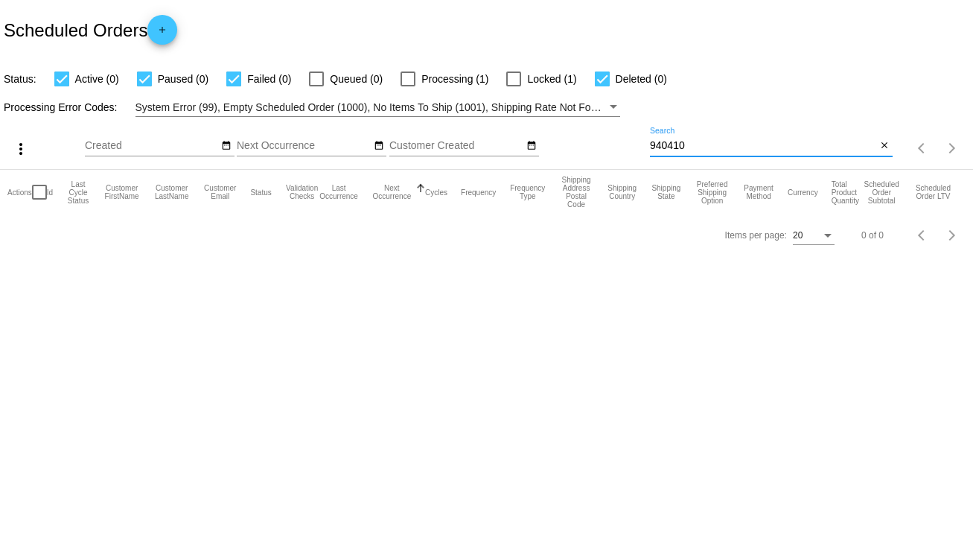
click at [699, 149] on input "940410" at bounding box center [763, 146] width 227 height 12
type input "940410"
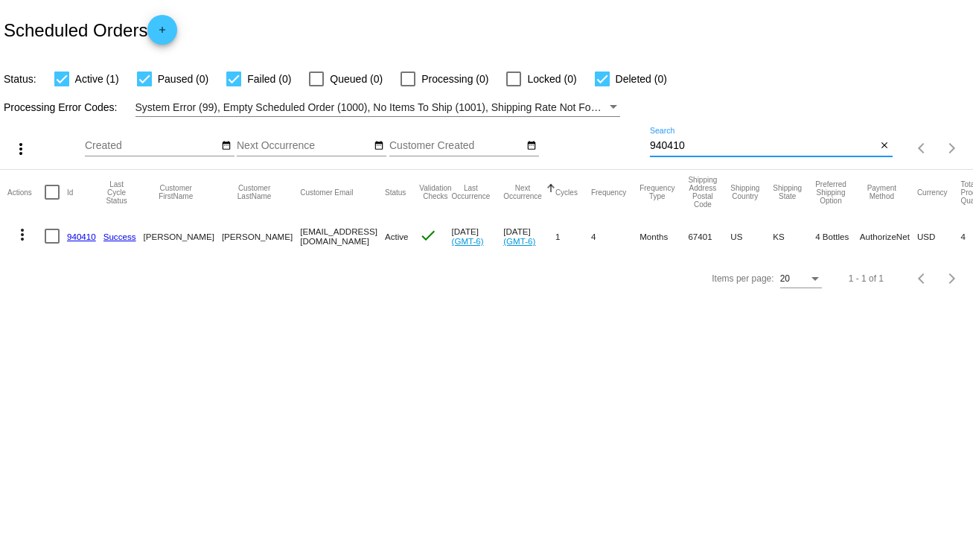
click at [883, 145] on mat-icon "close" at bounding box center [884, 146] width 10 height 12
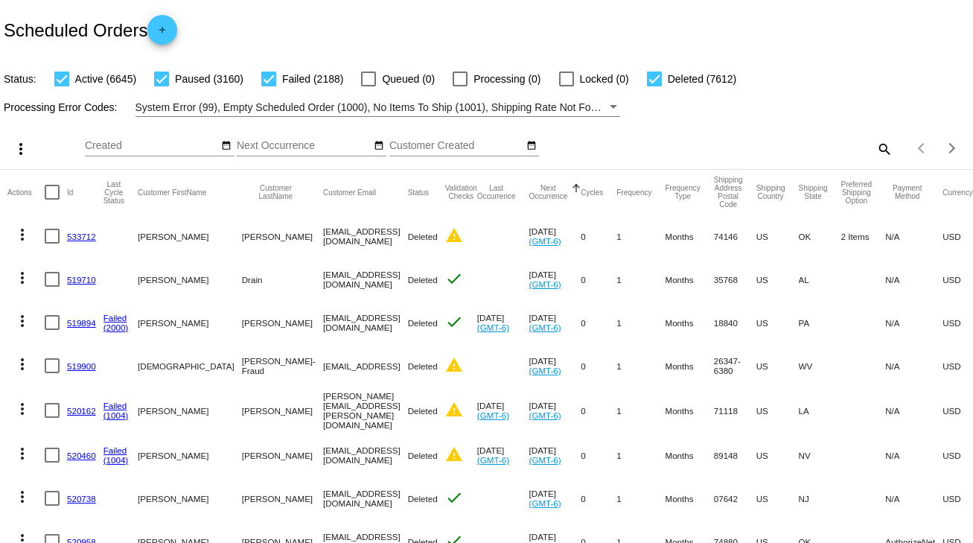
click at [875, 147] on mat-icon "search" at bounding box center [884, 148] width 18 height 23
click at [870, 144] on input "Search" at bounding box center [771, 146] width 243 height 12
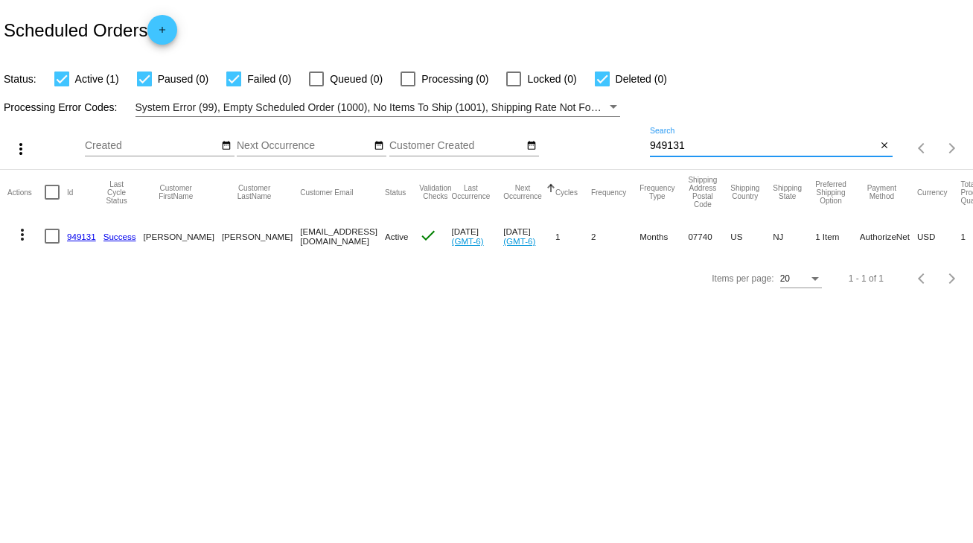
type input "949131"
click at [86, 234] on link "949131" at bounding box center [81, 236] width 29 height 10
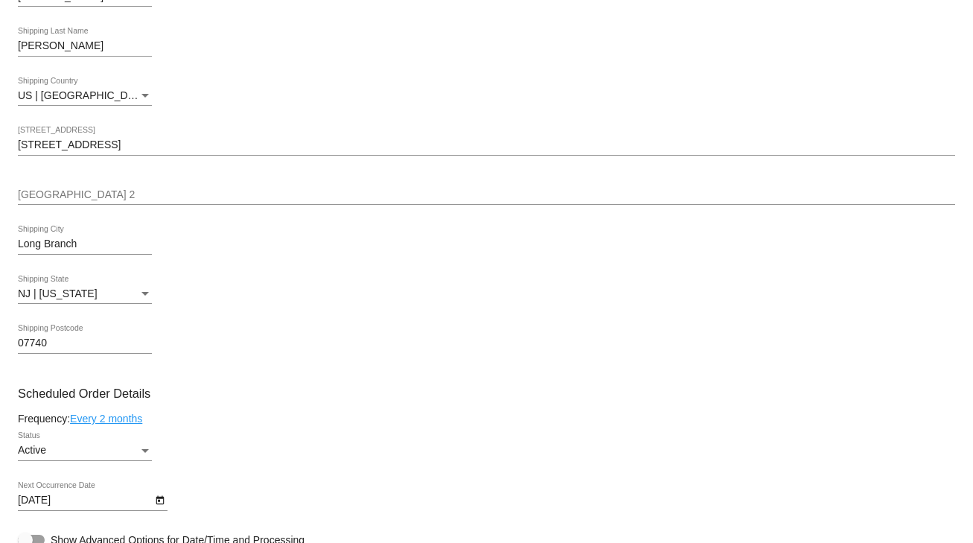
scroll to position [715, 0]
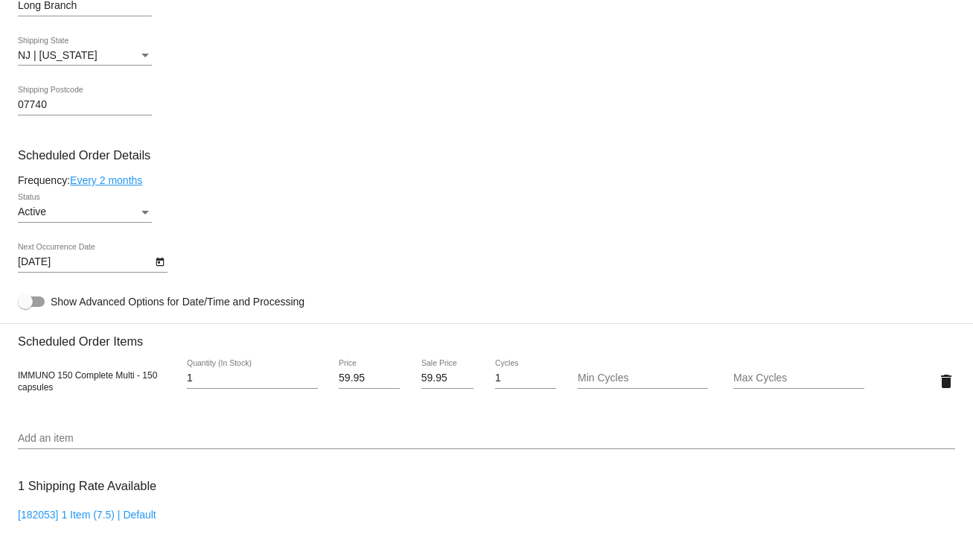
click at [137, 186] on link "Every 2 months" at bounding box center [106, 180] width 72 height 12
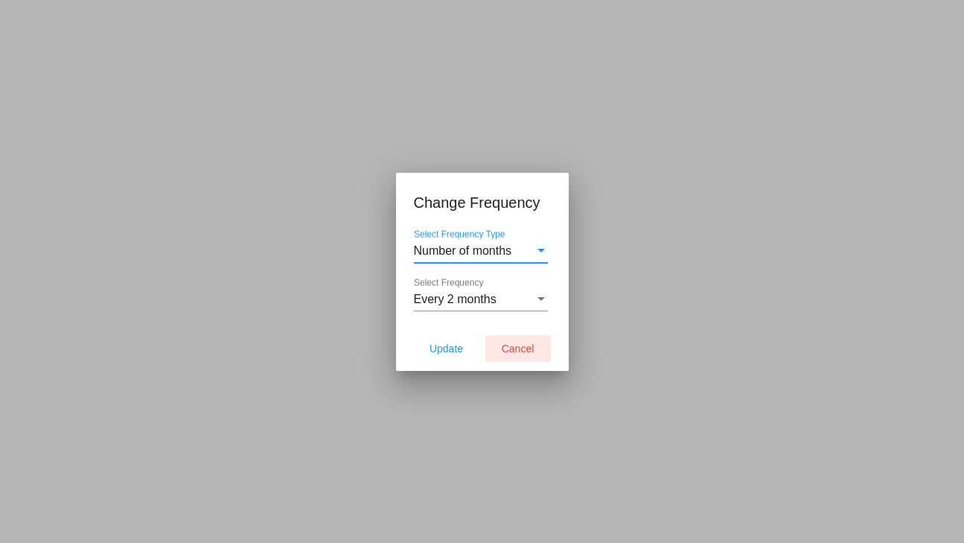
click at [518, 351] on span "Cancel" at bounding box center [518, 348] width 33 height 12
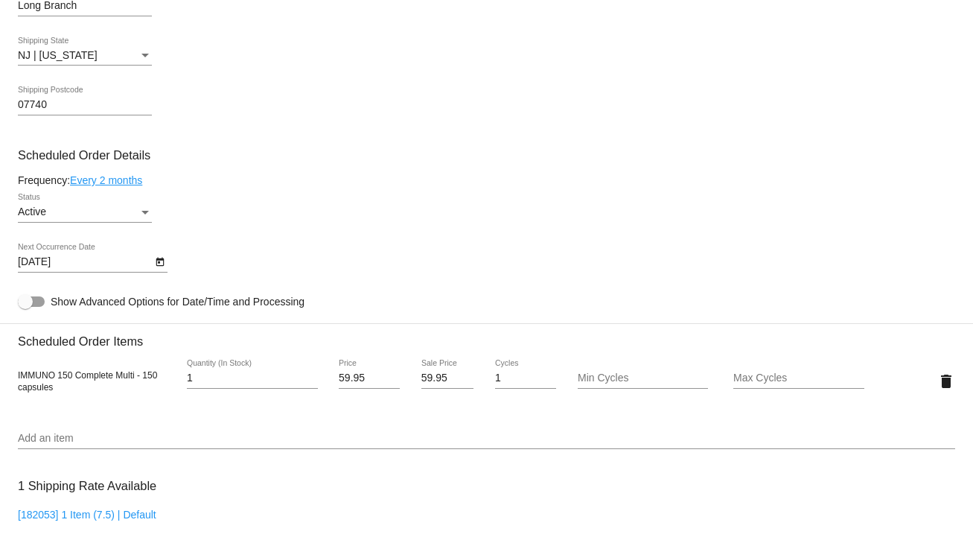
scroll to position [834, 0]
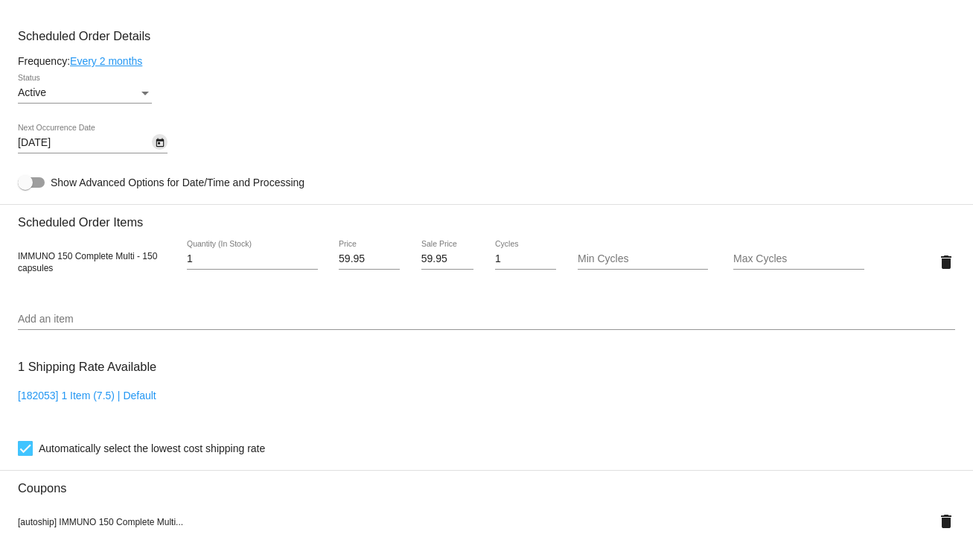
click at [161, 144] on icon "Open calendar" at bounding box center [160, 143] width 10 height 18
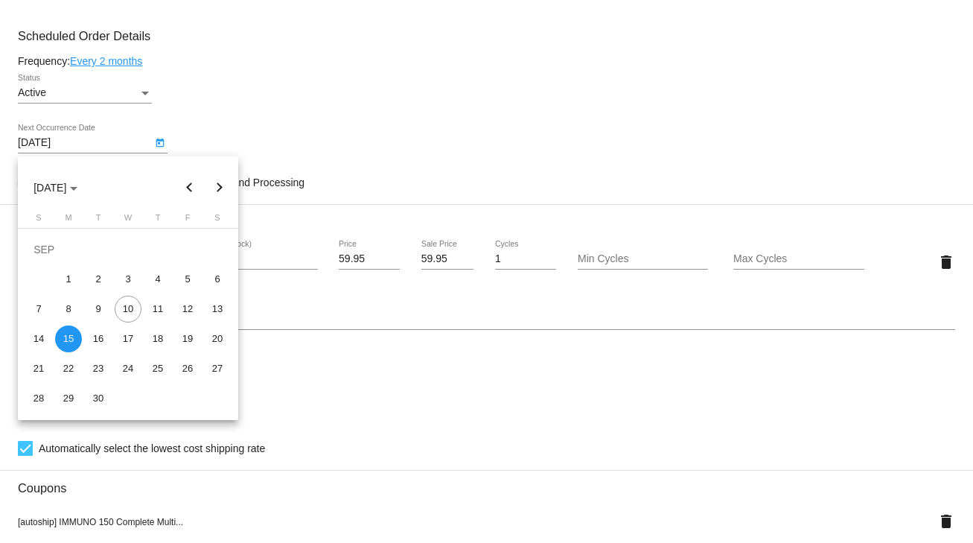
click at [221, 188] on button "Next month" at bounding box center [220, 188] width 30 height 30
click at [133, 312] on div "15" at bounding box center [128, 308] width 27 height 27
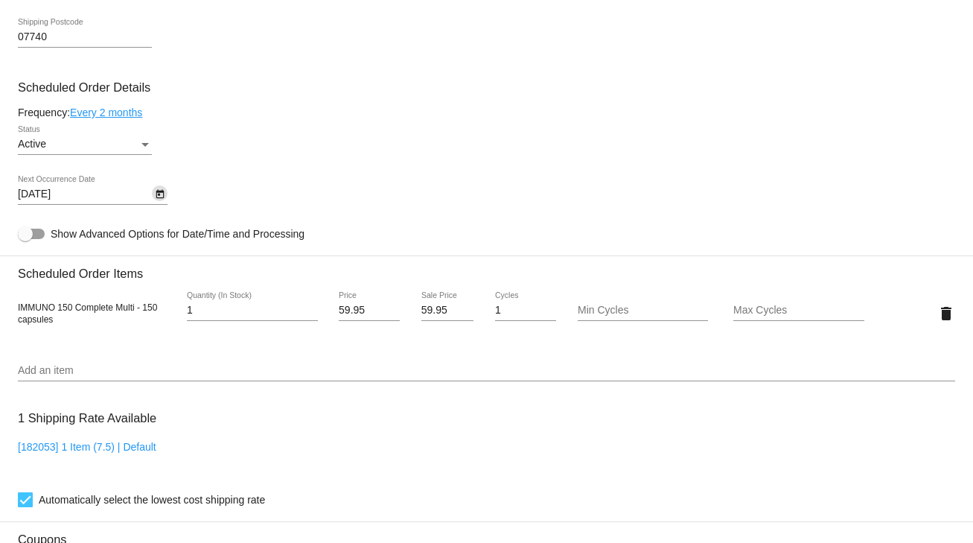
scroll to position [604, 0]
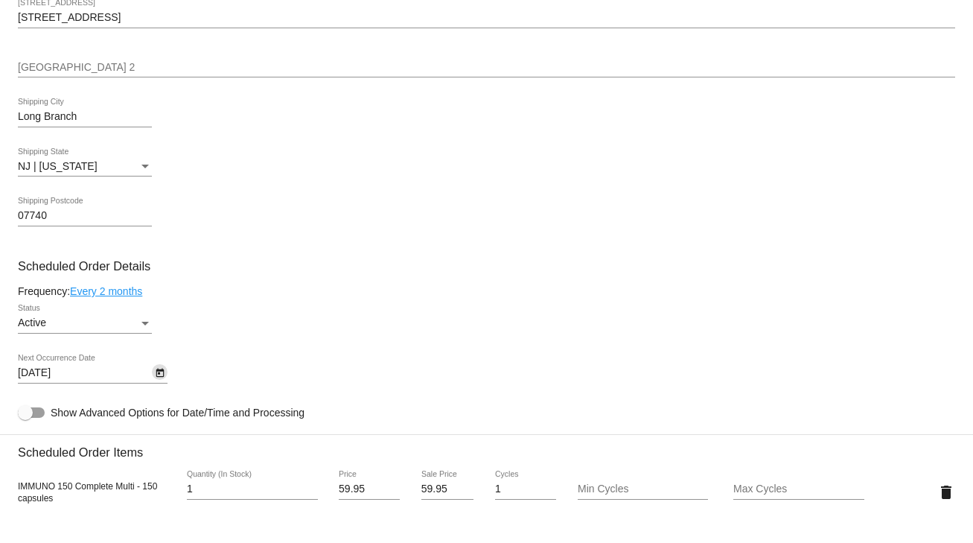
click at [134, 289] on link "Every 2 months" at bounding box center [106, 291] width 72 height 12
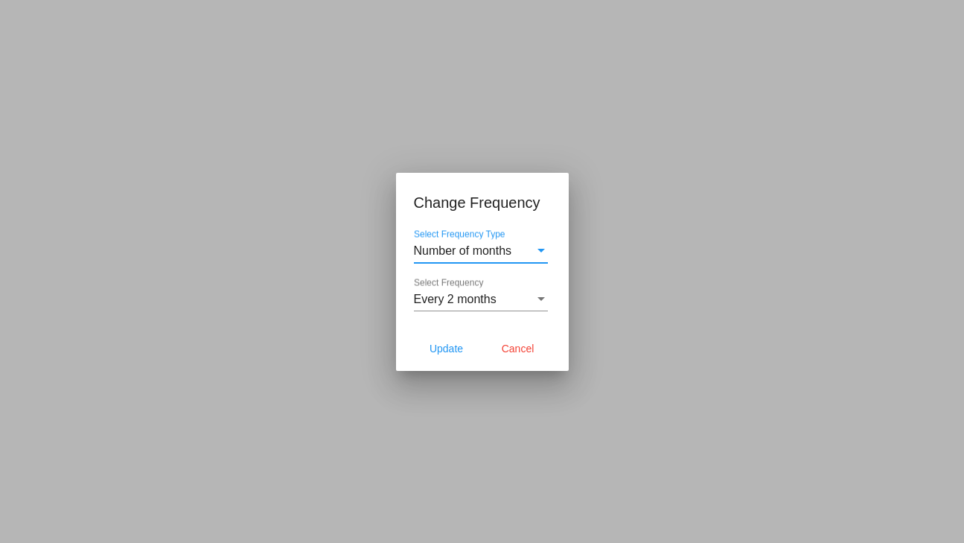
click at [450, 305] on div "Every 2 months Select Frequency" at bounding box center [481, 294] width 134 height 33
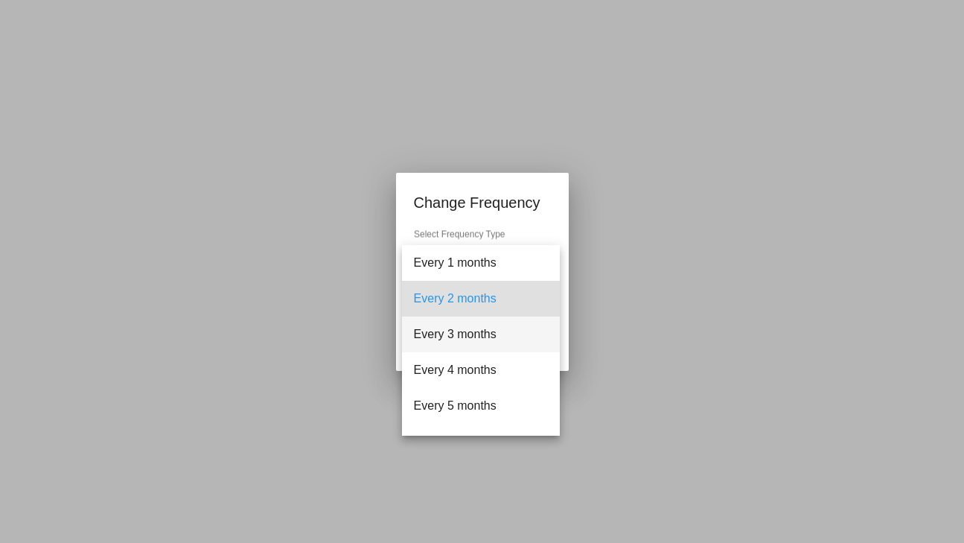
click at [447, 333] on span "Every 3 months" at bounding box center [481, 334] width 134 height 36
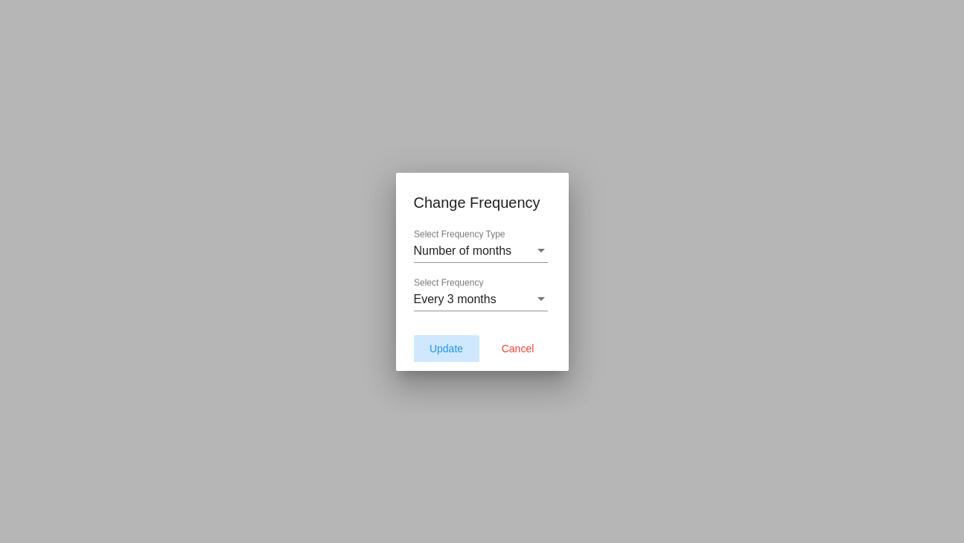
click at [447, 351] on span "Update" at bounding box center [445, 348] width 33 height 12
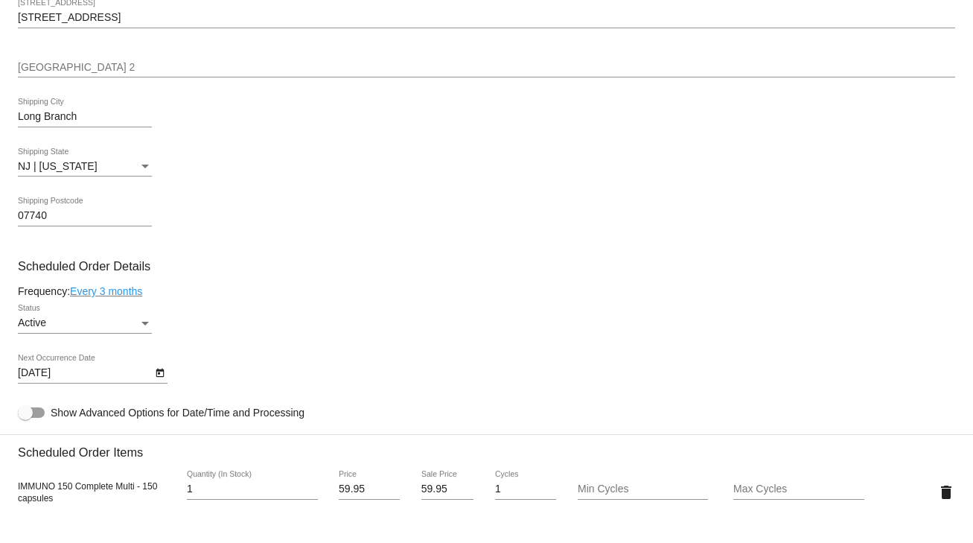
scroll to position [782, 0]
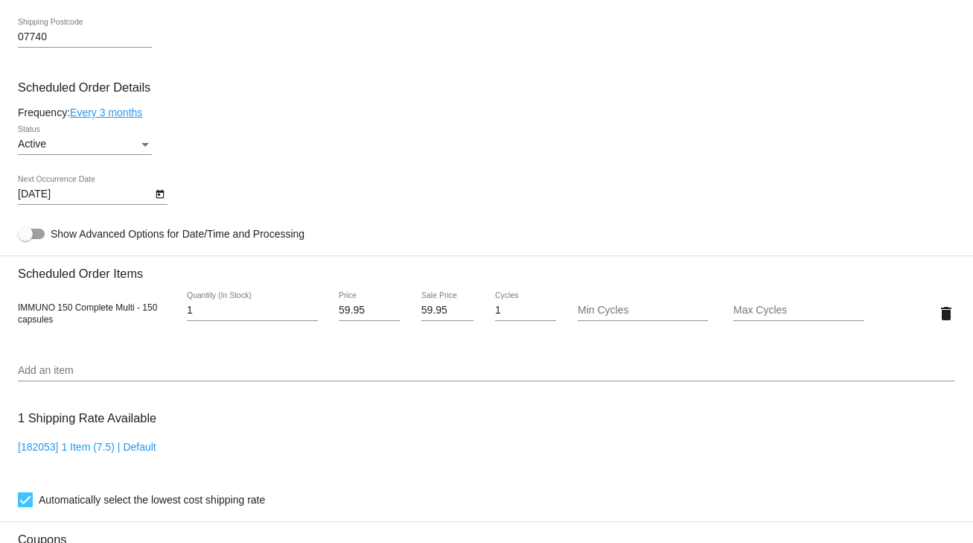
click at [155, 196] on icon "Open calendar" at bounding box center [160, 194] width 10 height 18
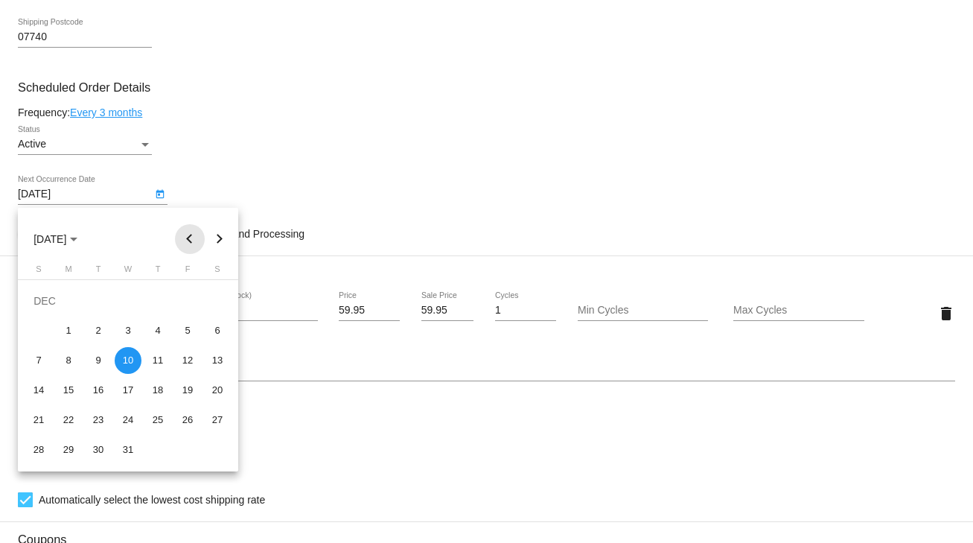
click at [196, 240] on button "Previous month" at bounding box center [190, 239] width 30 height 30
click at [131, 363] on div "15" at bounding box center [128, 360] width 27 height 27
type input "10/15/2025"
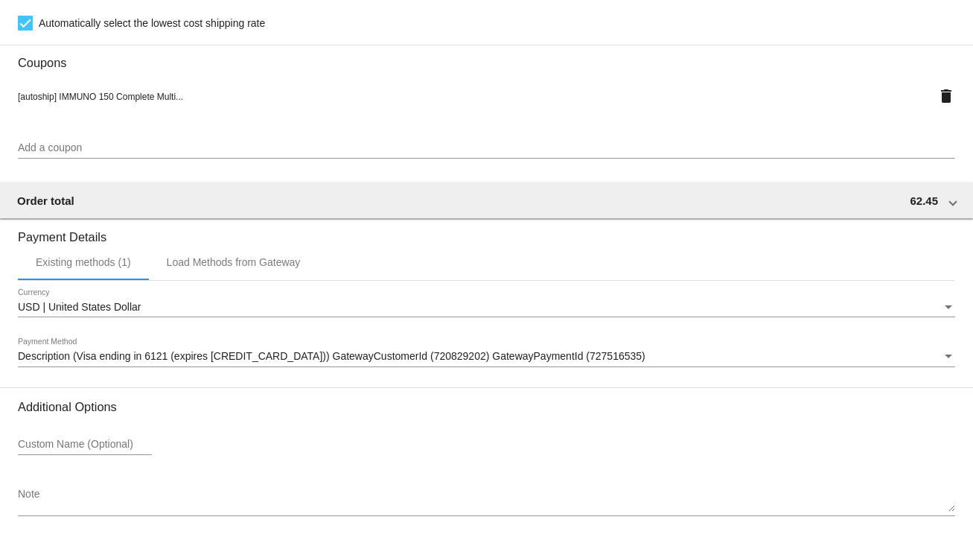
scroll to position [1318, 0]
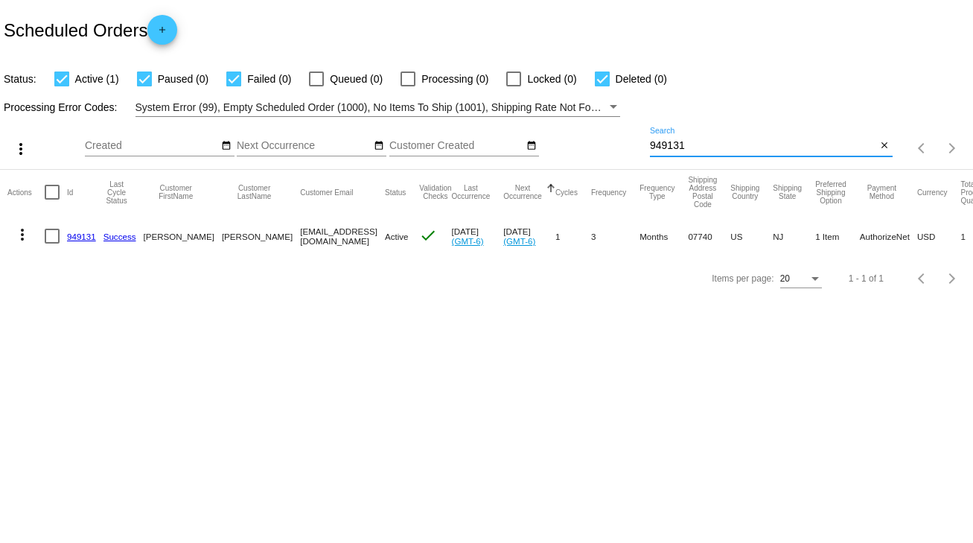
click at [665, 141] on input "949131" at bounding box center [763, 146] width 227 height 12
type input "[PERSON_NAME]"
click at [78, 232] on link "904379" at bounding box center [81, 236] width 29 height 10
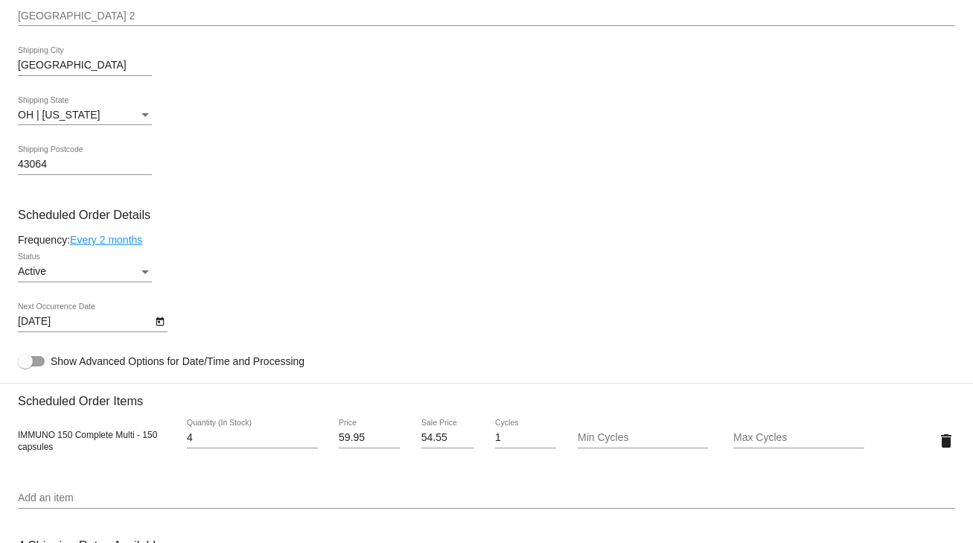
scroll to position [834, 0]
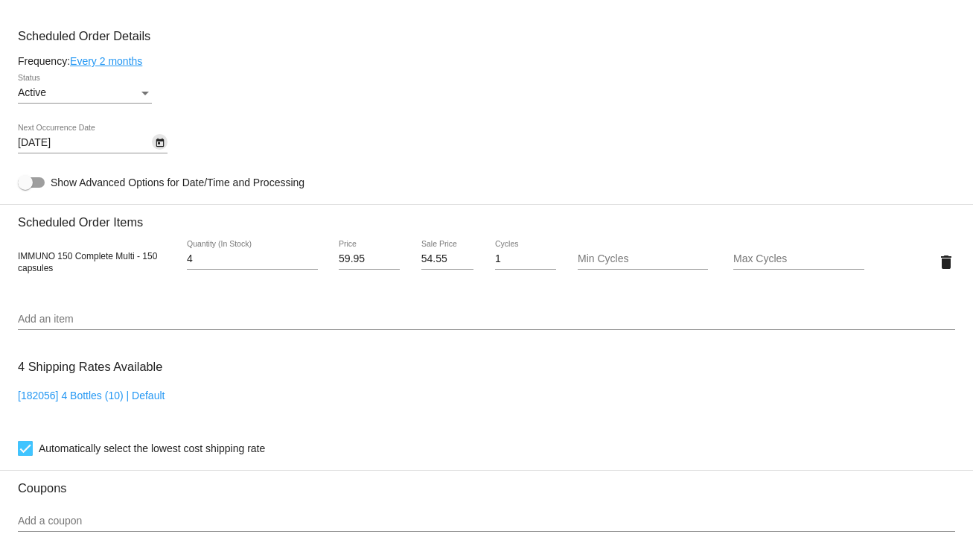
click at [158, 147] on icon "Open calendar" at bounding box center [160, 143] width 10 height 18
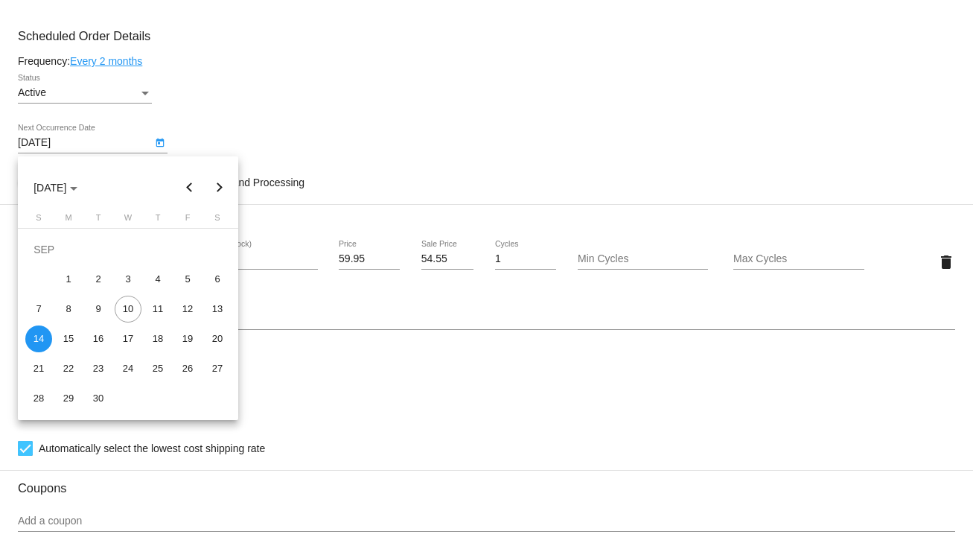
click at [228, 191] on button "Next month" at bounding box center [220, 188] width 30 height 30
click at [162, 245] on div "1" at bounding box center [157, 249] width 27 height 27
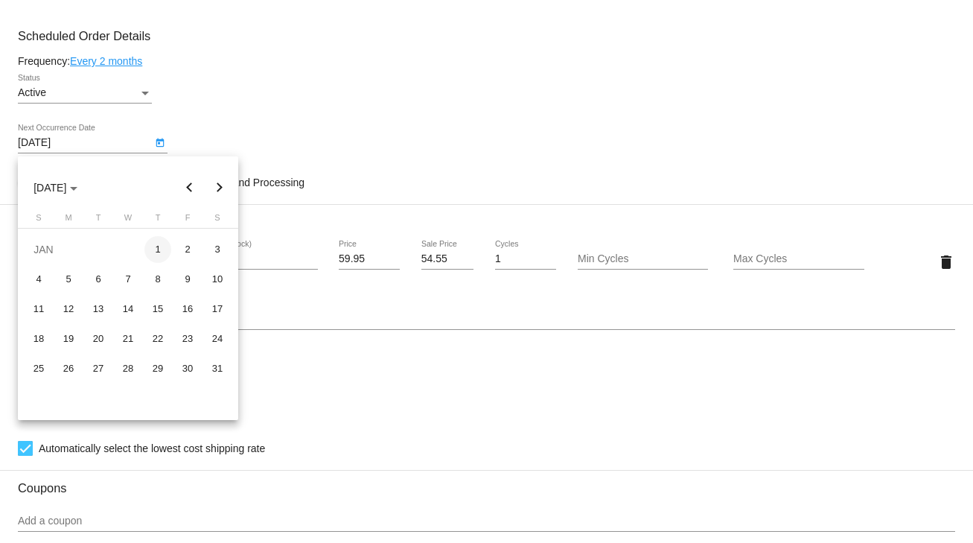
type input "[DATE]"
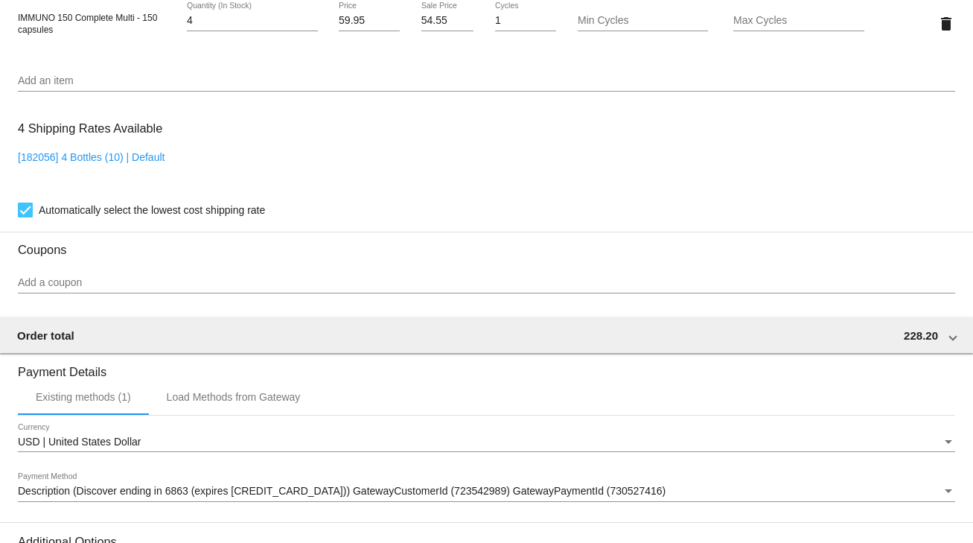
scroll to position [1266, 0]
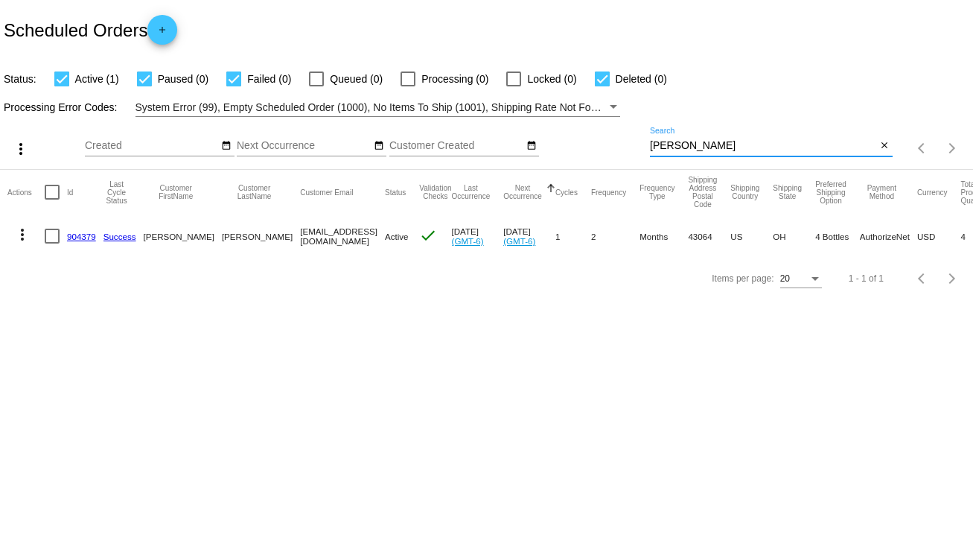
click at [673, 147] on input "Tinlin" at bounding box center [763, 146] width 227 height 12
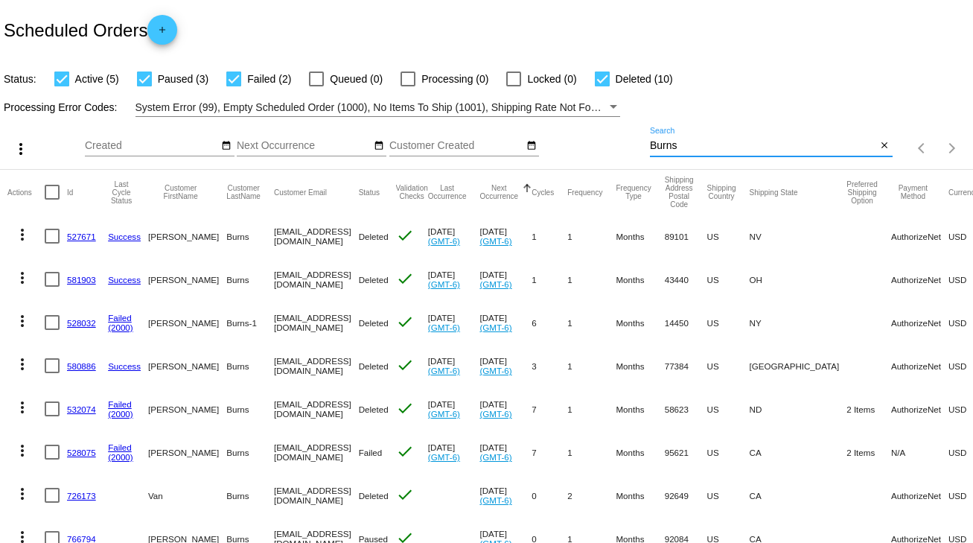
click at [650, 142] on input "Burns" at bounding box center [763, 146] width 227 height 12
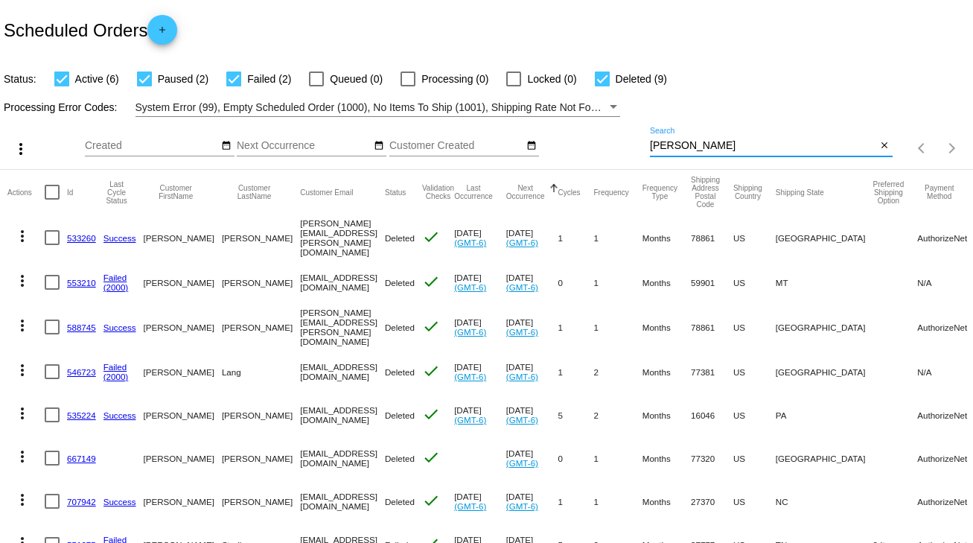
type input "Sheila"
click at [601, 74] on div at bounding box center [602, 78] width 15 height 15
click at [601, 86] on input "Deleted (9)" at bounding box center [601, 86] width 1 height 1
checkbox input "false"
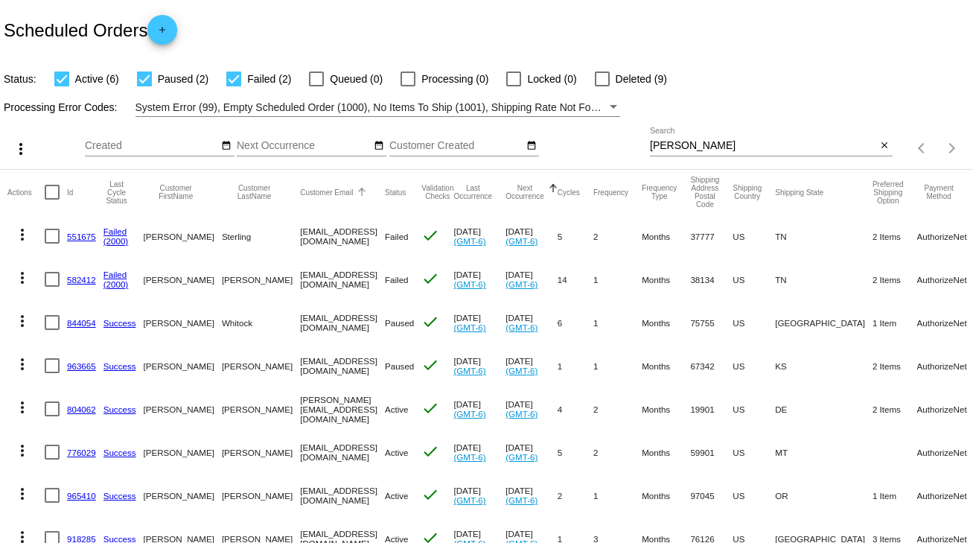
scroll to position [60, 0]
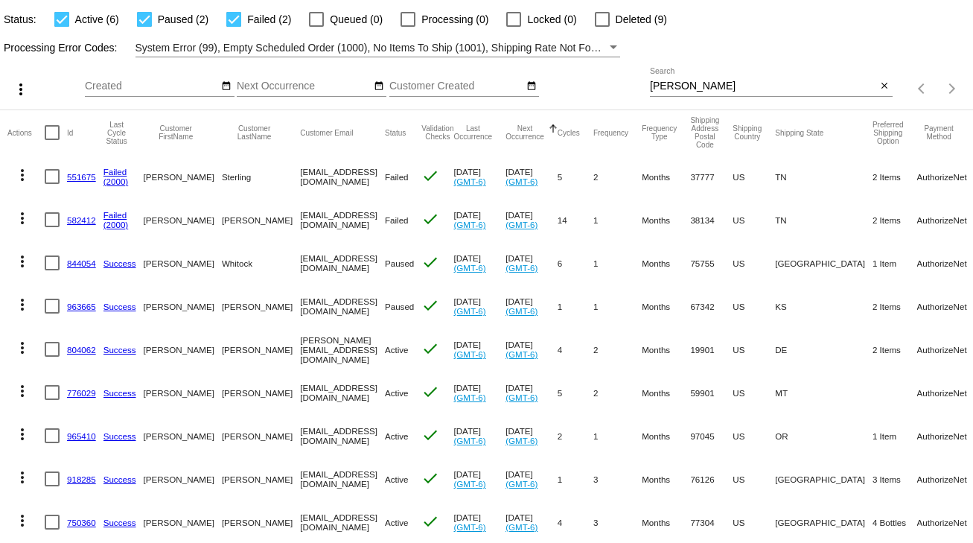
click at [76, 345] on link "804062" at bounding box center [81, 350] width 29 height 10
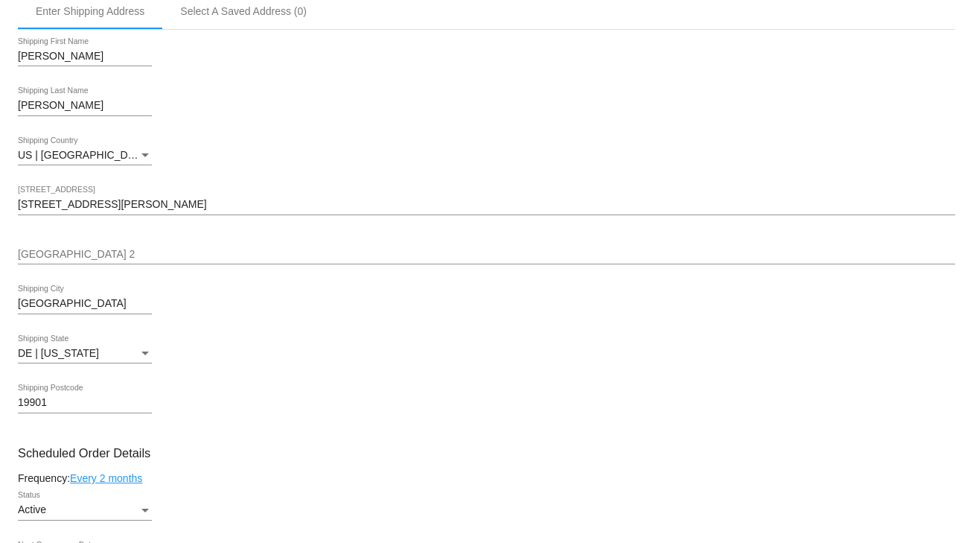
scroll to position [655, 0]
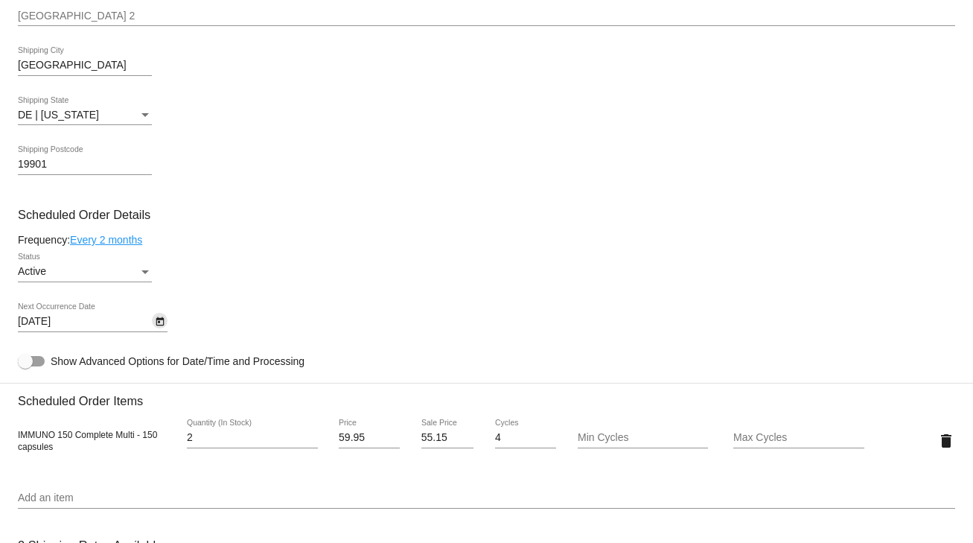
click at [159, 320] on icon "Open calendar" at bounding box center [160, 322] width 10 height 18
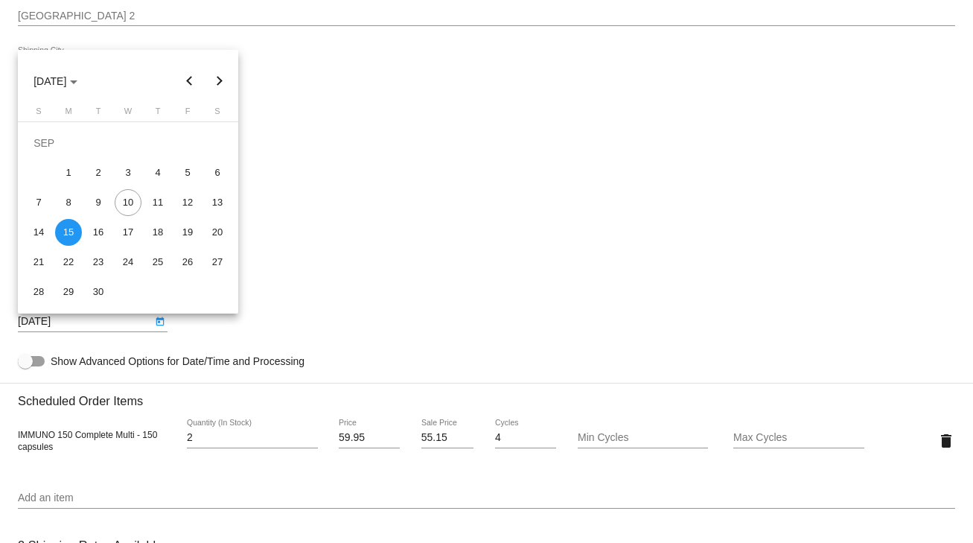
click at [219, 78] on button "Next month" at bounding box center [220, 81] width 30 height 30
click at [220, 80] on button "Next month" at bounding box center [220, 81] width 30 height 30
click at [215, 198] on div "15" at bounding box center [217, 202] width 27 height 27
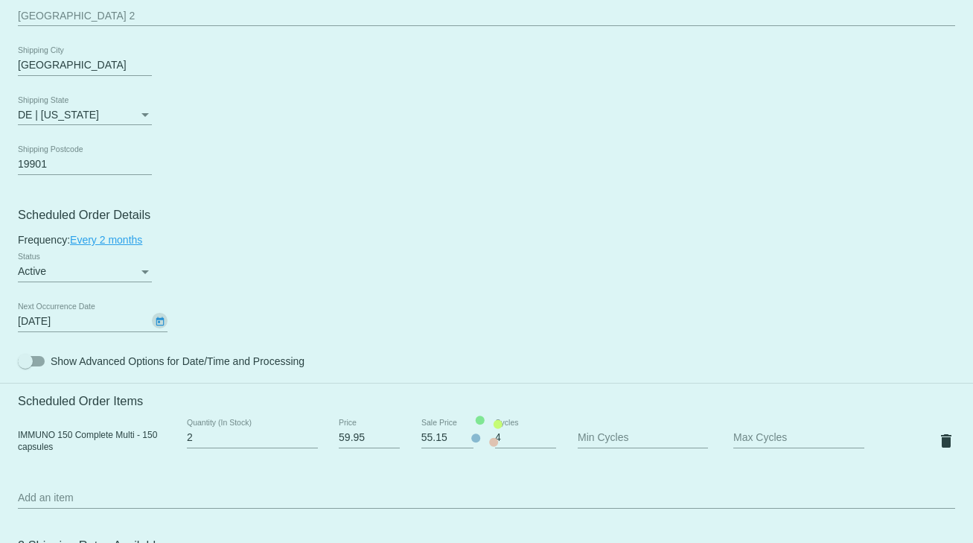
type input "11/15/2025"
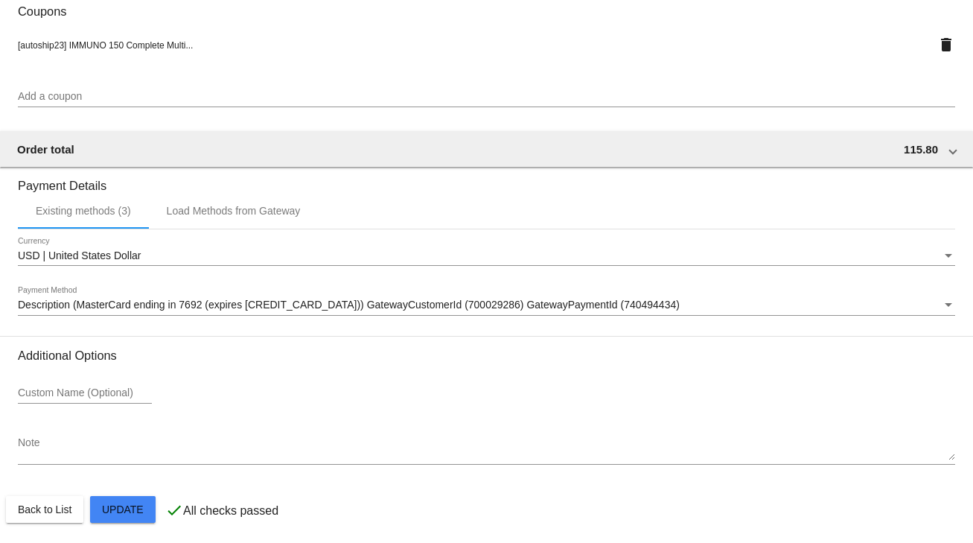
scroll to position [1318, 0]
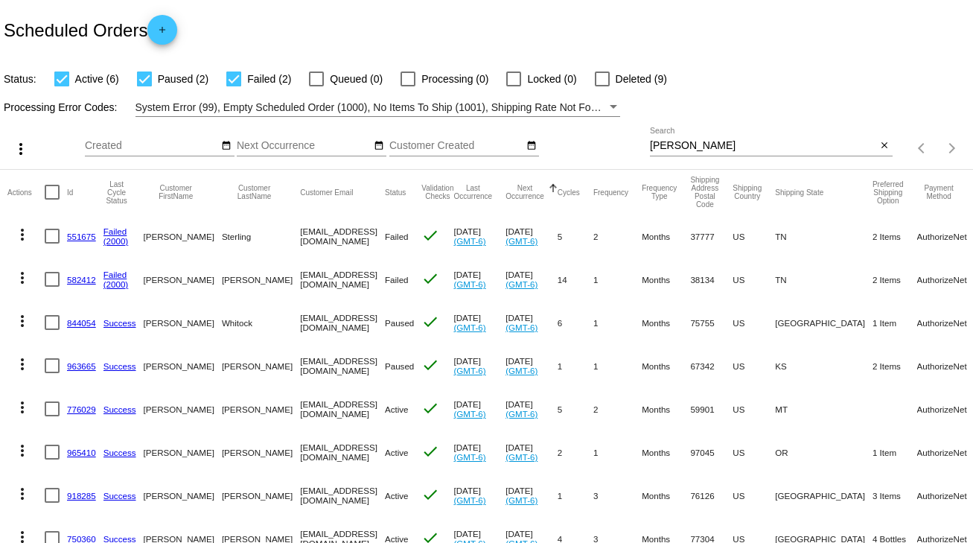
click at [665, 148] on input "[PERSON_NAME]" at bounding box center [763, 146] width 227 height 12
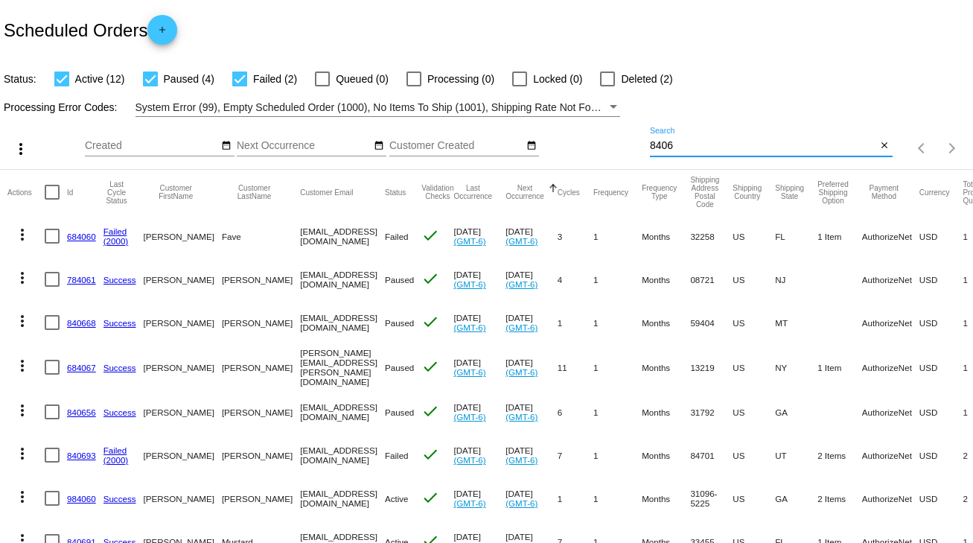
click at [652, 145] on input "8406" at bounding box center [763, 146] width 227 height 12
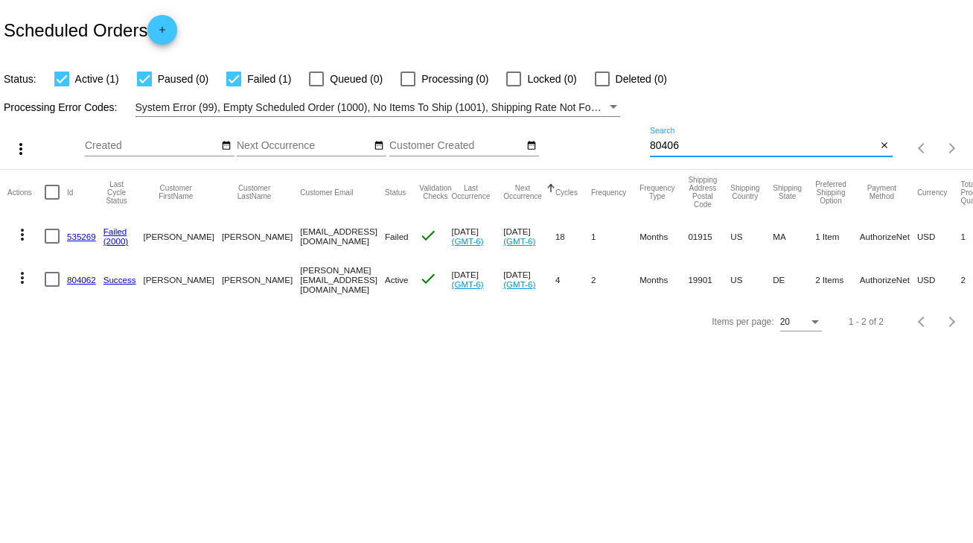
click at [684, 148] on input "80406" at bounding box center [763, 146] width 227 height 12
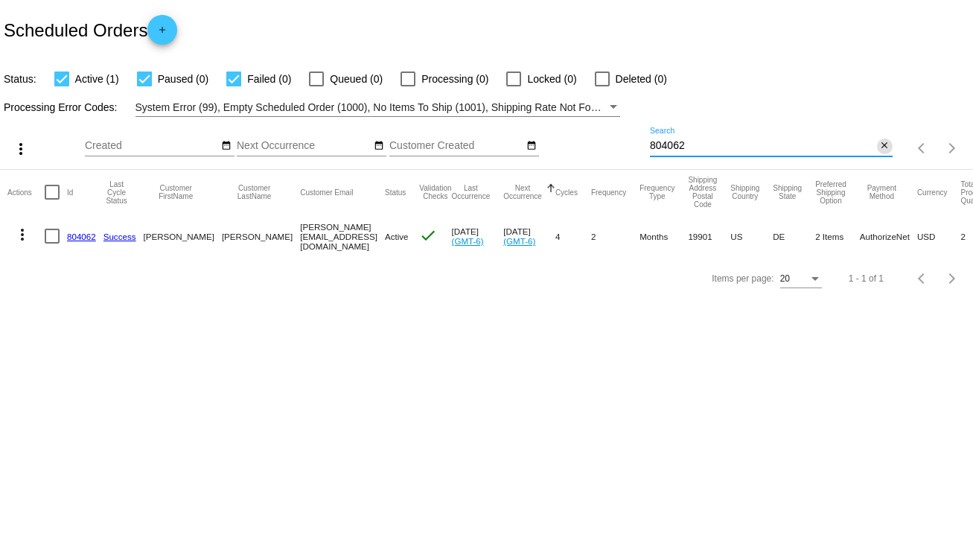
type input "804062"
click at [886, 147] on mat-icon "close" at bounding box center [884, 146] width 10 height 12
click at [886, 146] on mat-icon "search" at bounding box center [884, 148] width 18 height 23
click at [886, 146] on input "Search" at bounding box center [771, 146] width 243 height 12
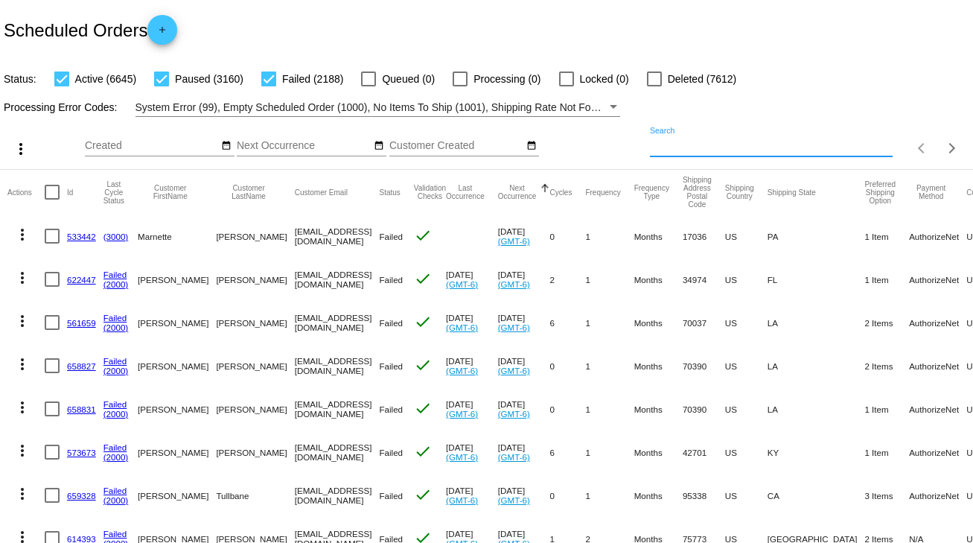
click at [857, 146] on input "Search" at bounding box center [771, 146] width 243 height 12
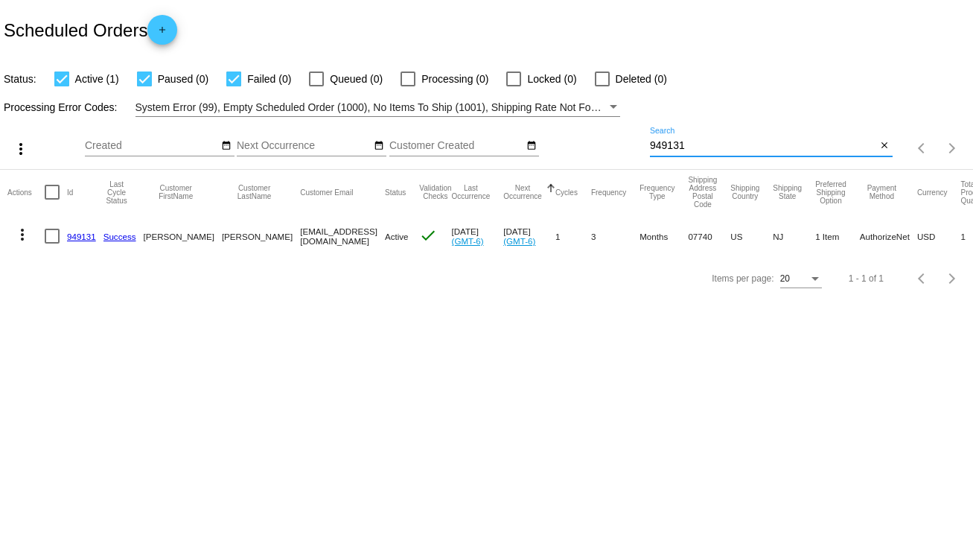
type input "949131"
click at [89, 234] on link "949131" at bounding box center [81, 236] width 29 height 10
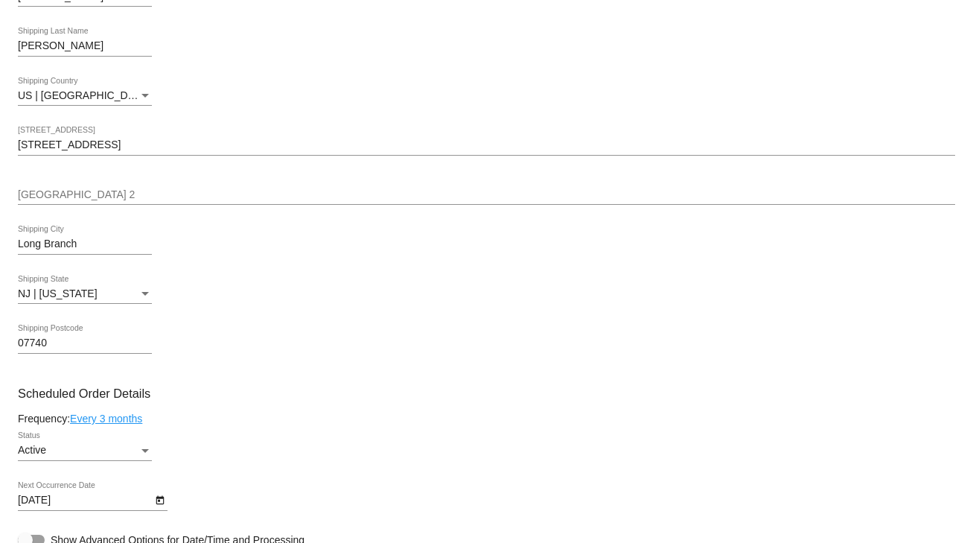
scroll to position [715, 0]
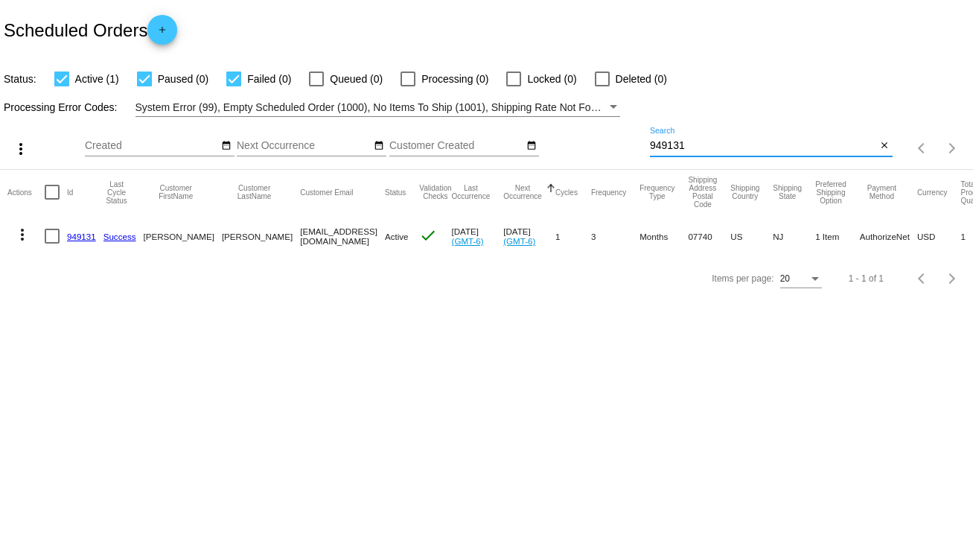
click at [659, 143] on input "949131" at bounding box center [763, 146] width 227 height 12
type input "986451"
click at [77, 232] on link "986451" at bounding box center [81, 236] width 29 height 10
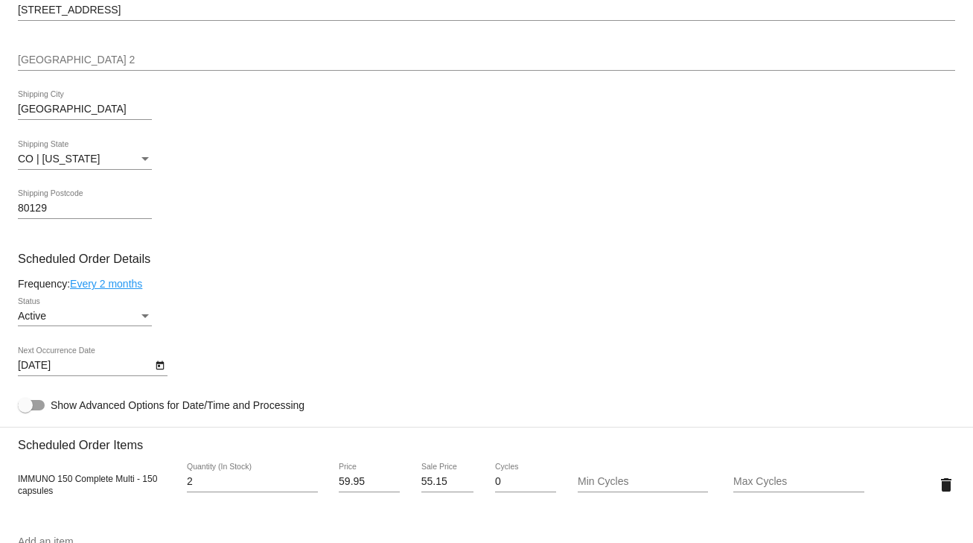
scroll to position [655, 0]
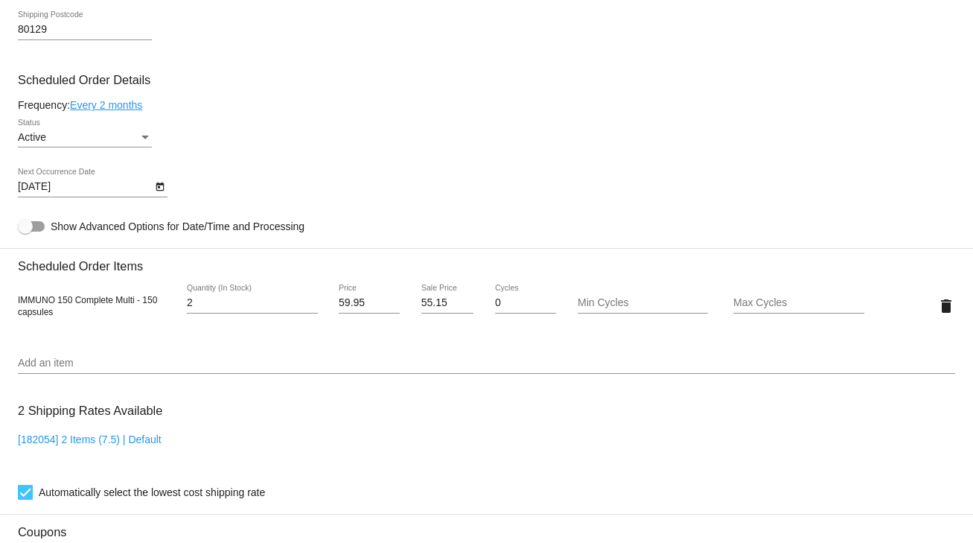
click at [159, 196] on icon "Open calendar" at bounding box center [160, 187] width 10 height 18
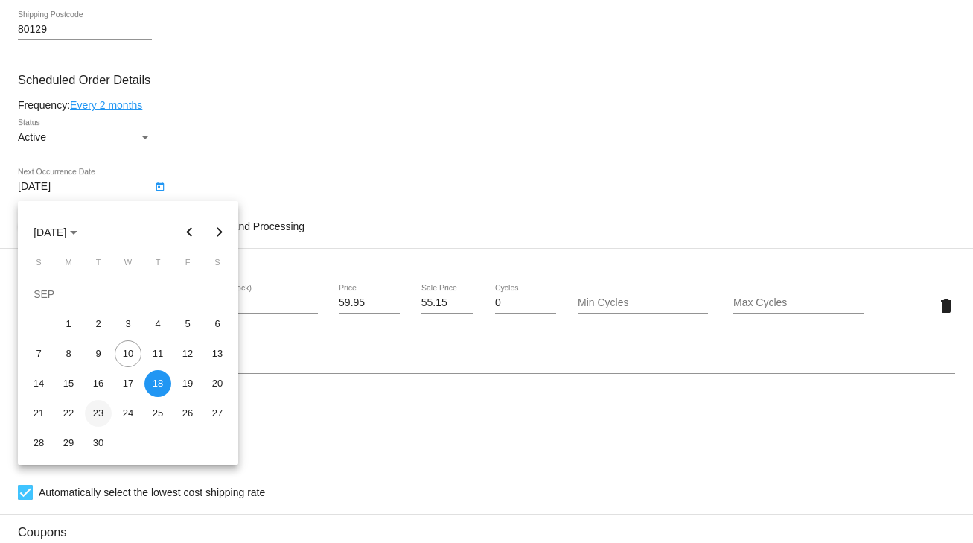
click at [103, 410] on div "23" at bounding box center [98, 413] width 27 height 27
type input "9/23/2025"
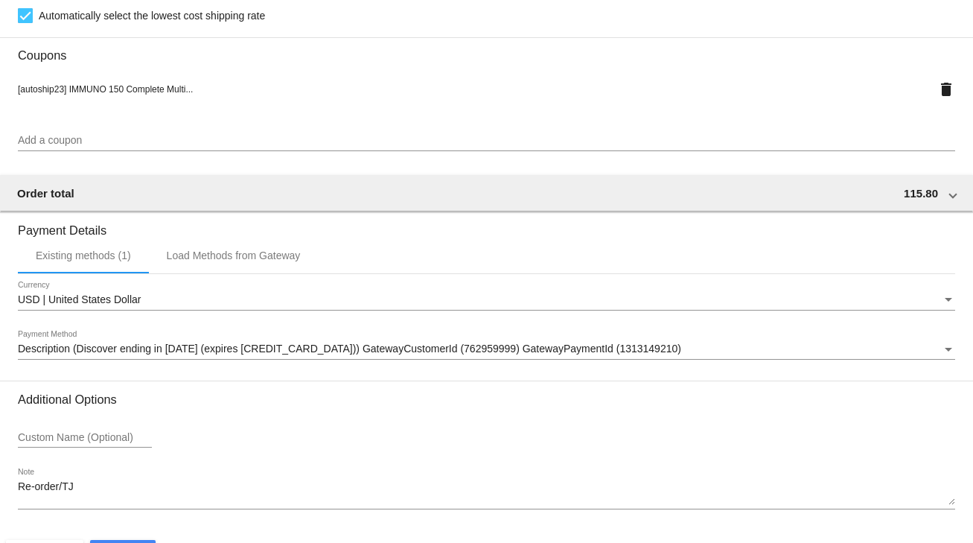
scroll to position [1184, 0]
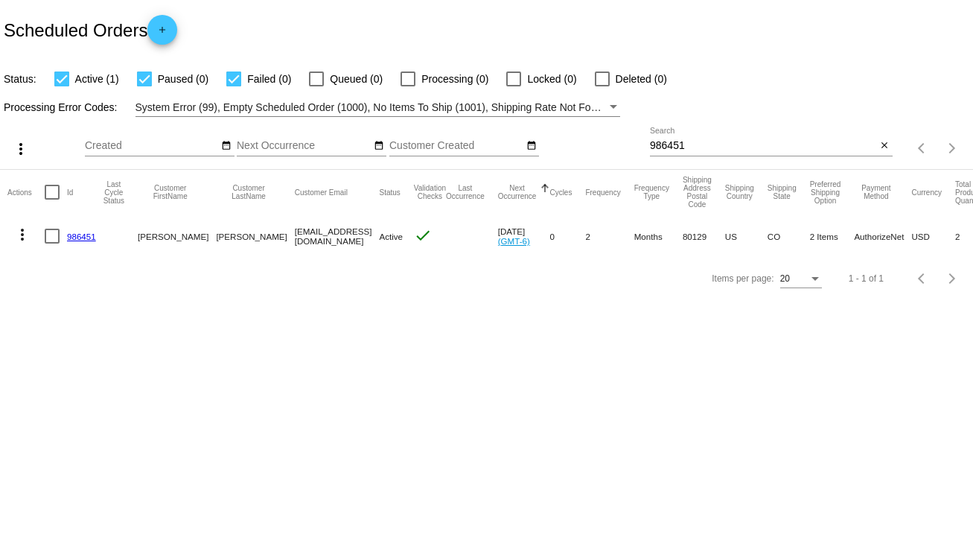
click at [671, 147] on input "986451" at bounding box center [763, 146] width 227 height 12
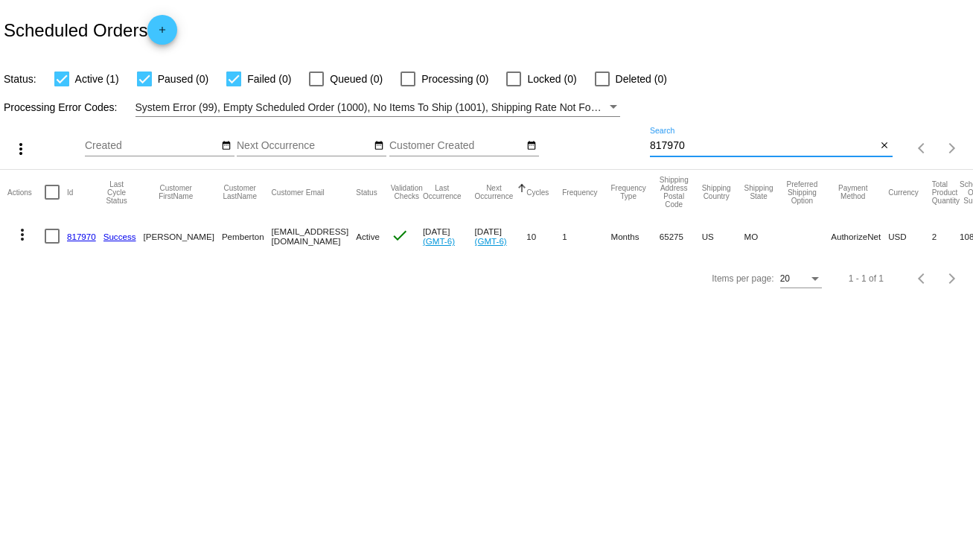
type input "817970"
click at [87, 235] on link "817970" at bounding box center [81, 236] width 29 height 10
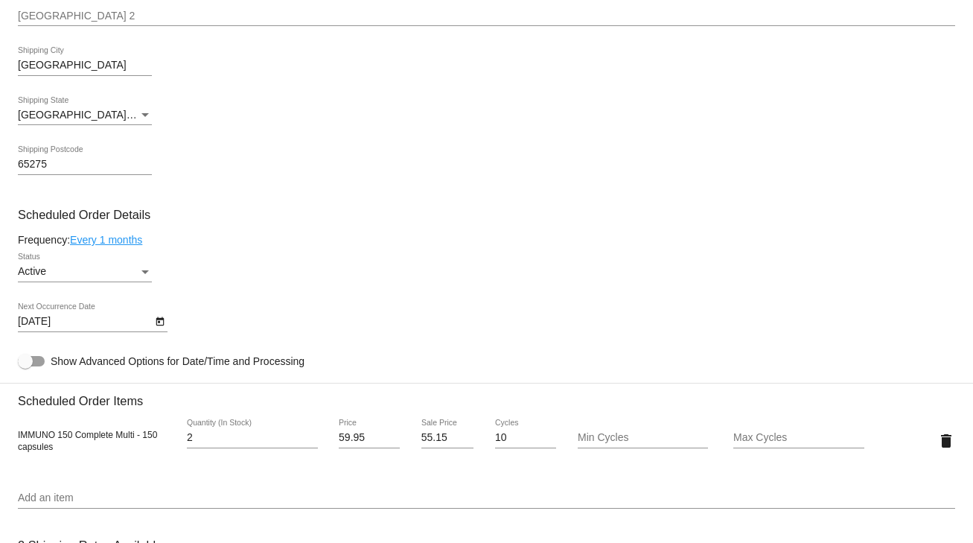
scroll to position [834, 0]
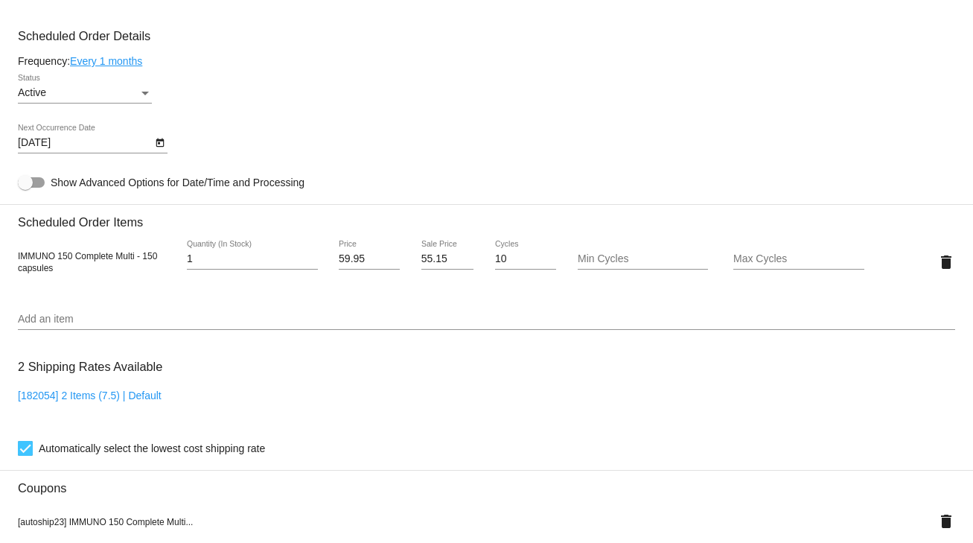
type input "1"
click at [311, 263] on input "1" at bounding box center [252, 259] width 131 height 12
drag, startPoint x: 417, startPoint y: 261, endPoint x: 445, endPoint y: 261, distance: 28.3
click at [445, 261] on input "55.15" at bounding box center [447, 259] width 53 height 12
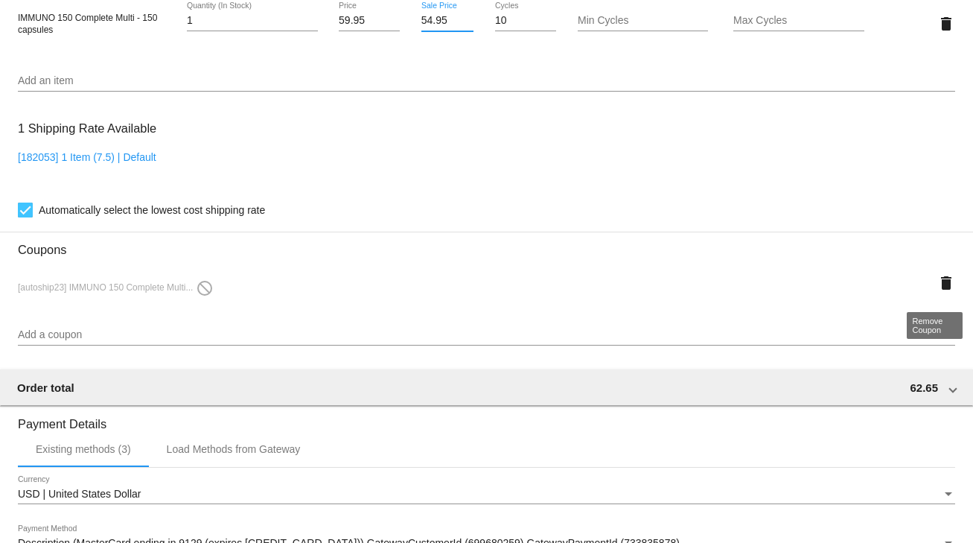
type input "54.95"
click at [936, 287] on mat-card "Customer 5543671: Glenda Pemberton mommasdog58@aol.com Customer Shipping Enter …" at bounding box center [486, 14] width 973 height 1541
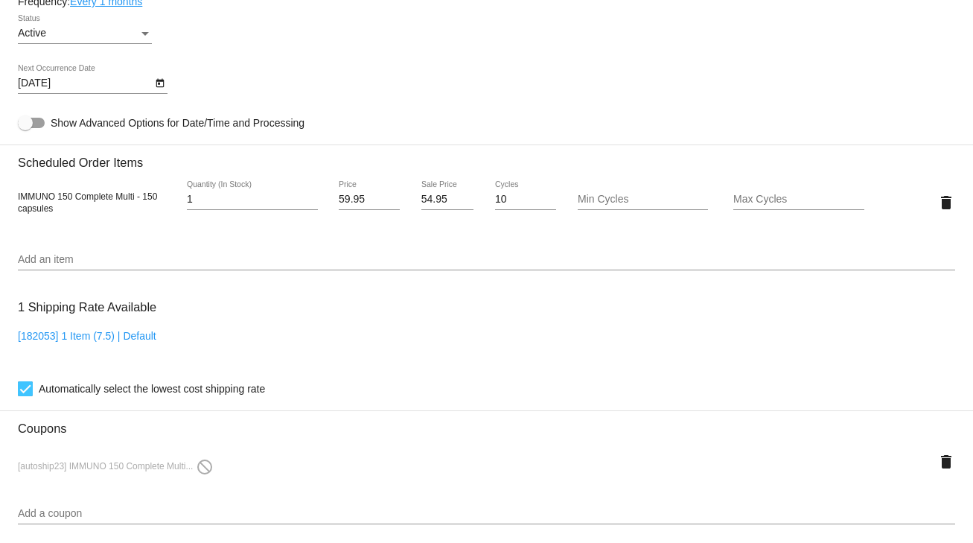
scroll to position [1012, 0]
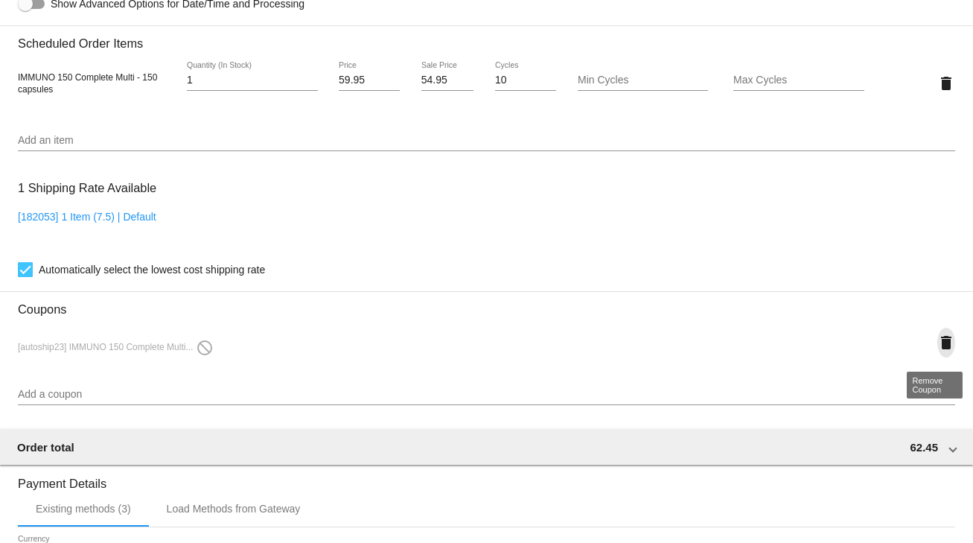
click at [939, 342] on mat-icon "delete" at bounding box center [946, 342] width 18 height 18
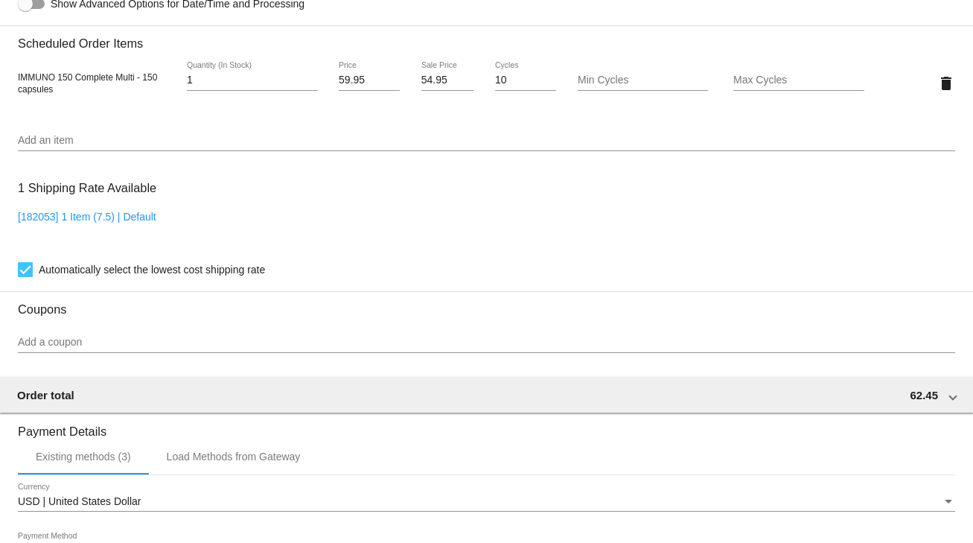
scroll to position [1266, 0]
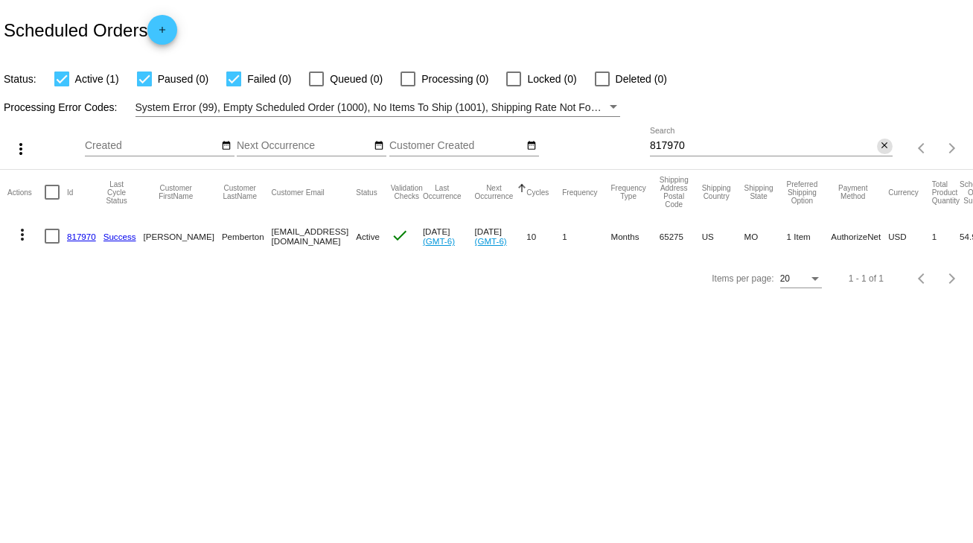
click at [885, 144] on mat-icon "close" at bounding box center [884, 146] width 10 height 12
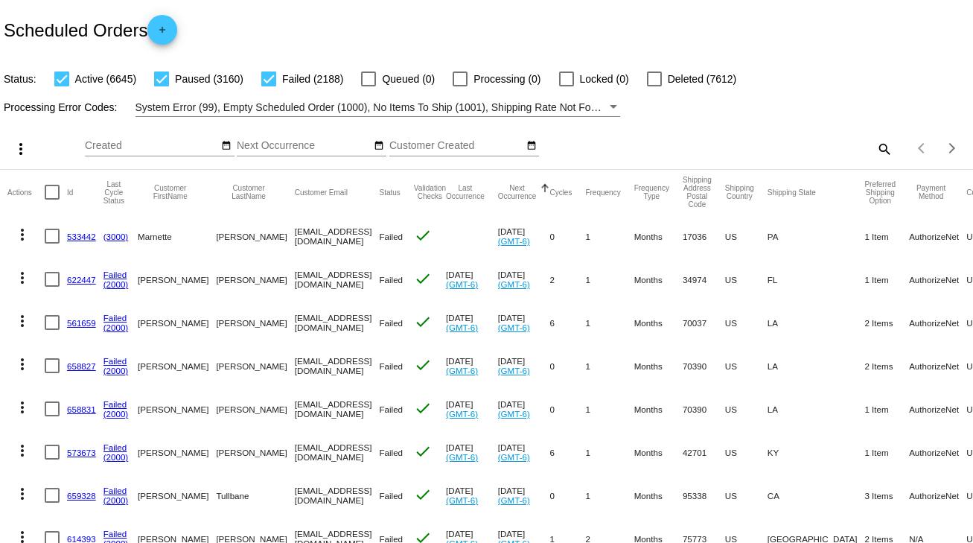
click at [875, 144] on mat-icon "search" at bounding box center [884, 148] width 18 height 23
click at [871, 144] on input "Search" at bounding box center [771, 146] width 243 height 12
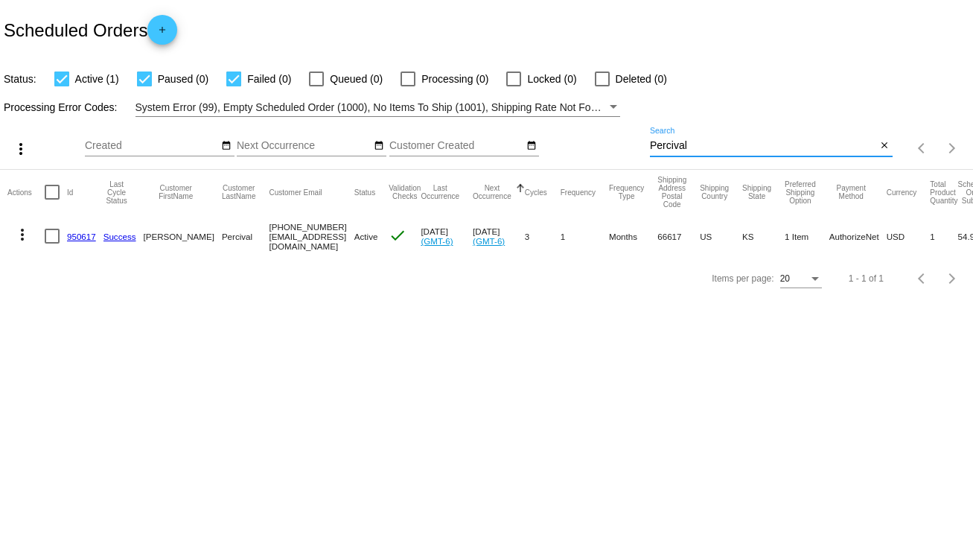
type input "Percival"
click at [51, 231] on div at bounding box center [52, 236] width 15 height 15
click at [51, 243] on input "checkbox" at bounding box center [51, 243] width 1 height 1
checkbox input "true"
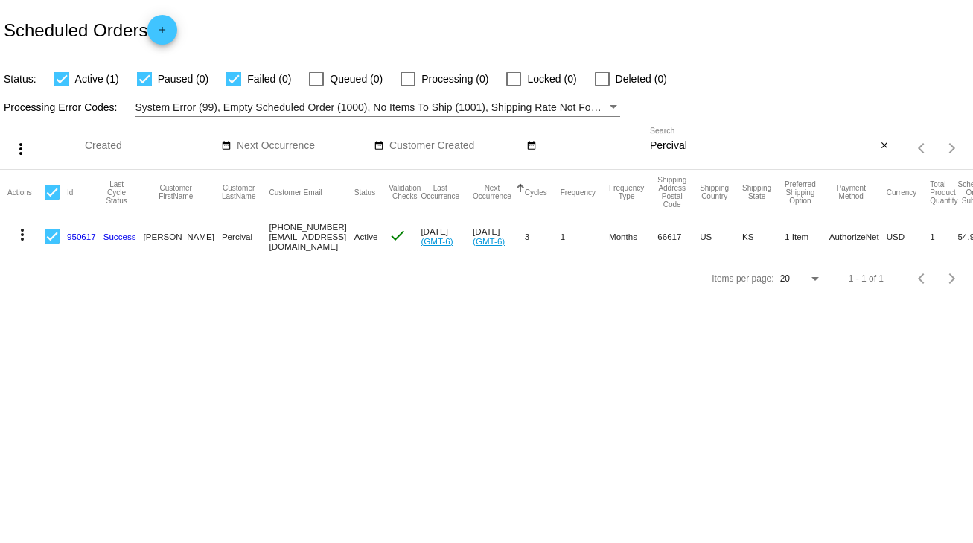
click at [24, 232] on mat-icon "more_vert" at bounding box center [22, 235] width 18 height 18
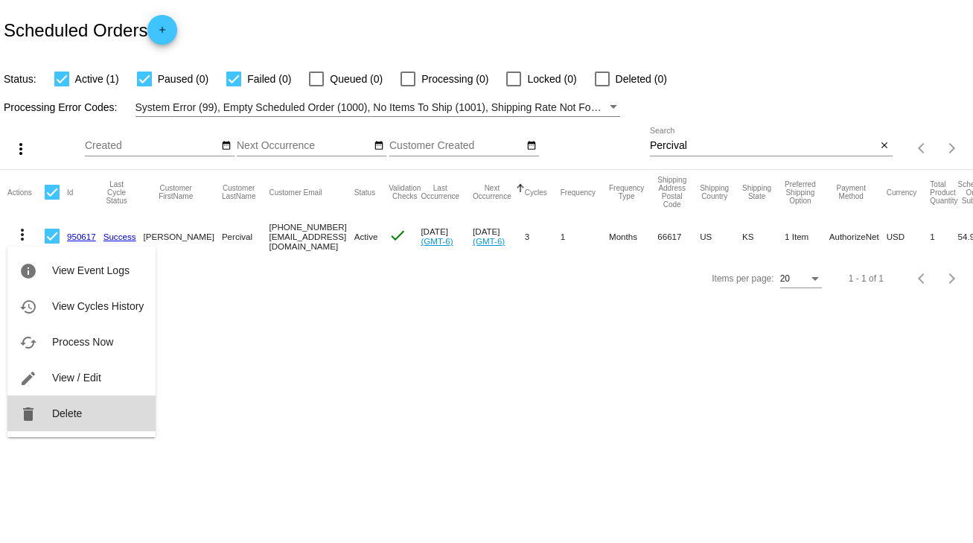
click at [63, 416] on span "Delete" at bounding box center [67, 413] width 30 height 12
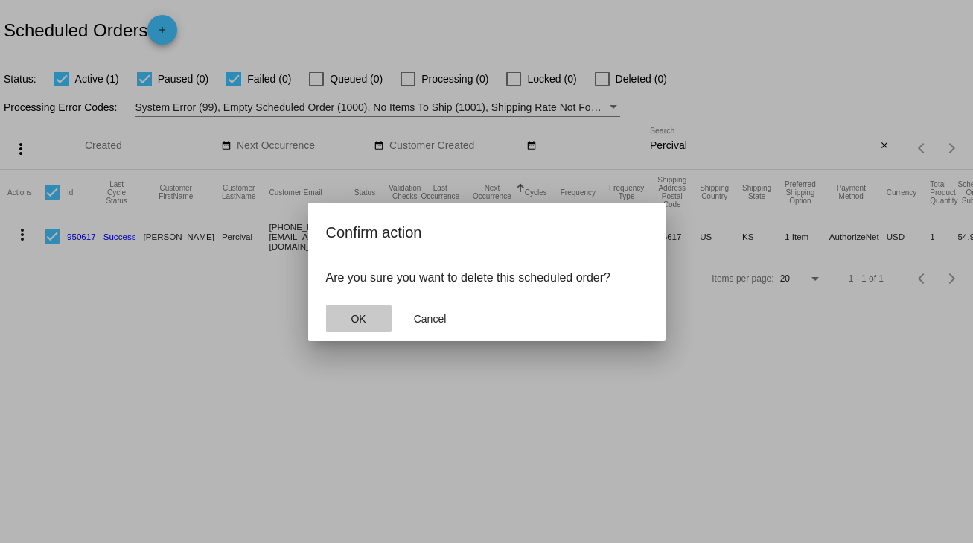
click at [356, 314] on span "OK" at bounding box center [358, 319] width 15 height 12
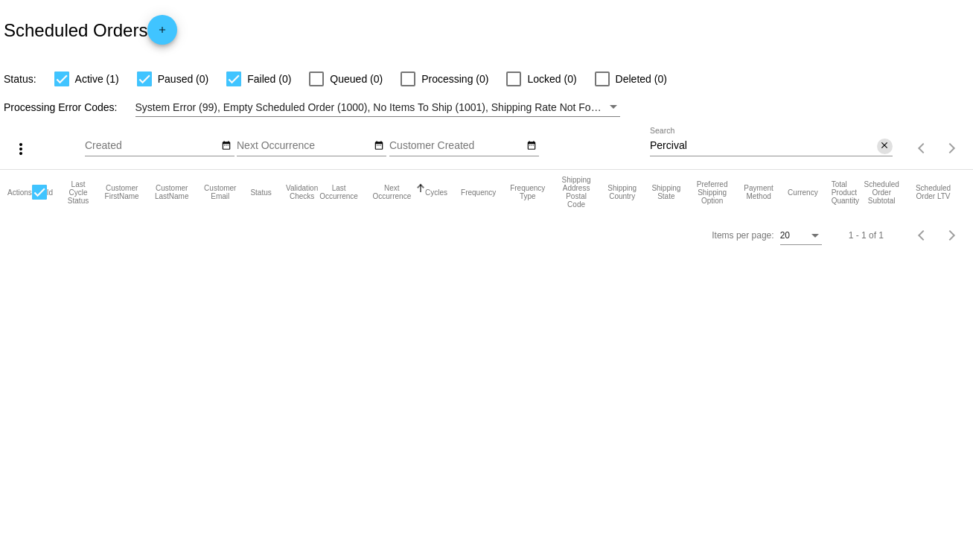
click at [880, 147] on mat-icon "close" at bounding box center [884, 146] width 10 height 12
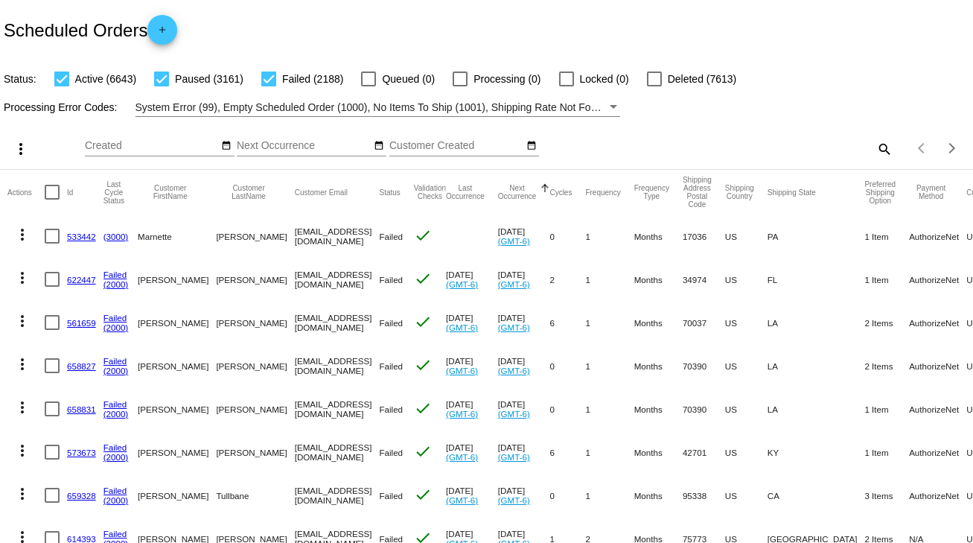
click at [883, 150] on mat-icon "search" at bounding box center [884, 148] width 18 height 23
click at [870, 150] on input "Search" at bounding box center [771, 146] width 243 height 12
paste input "[EMAIL_ADDRESS][DOMAIN_NAME]"
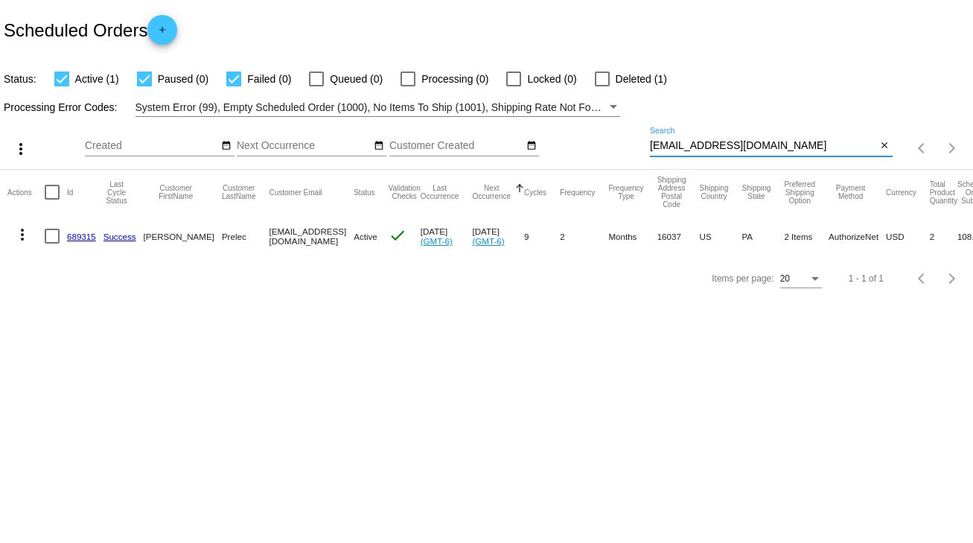
type input "[EMAIL_ADDRESS][DOMAIN_NAME]"
click at [77, 235] on link "689315" at bounding box center [81, 236] width 29 height 10
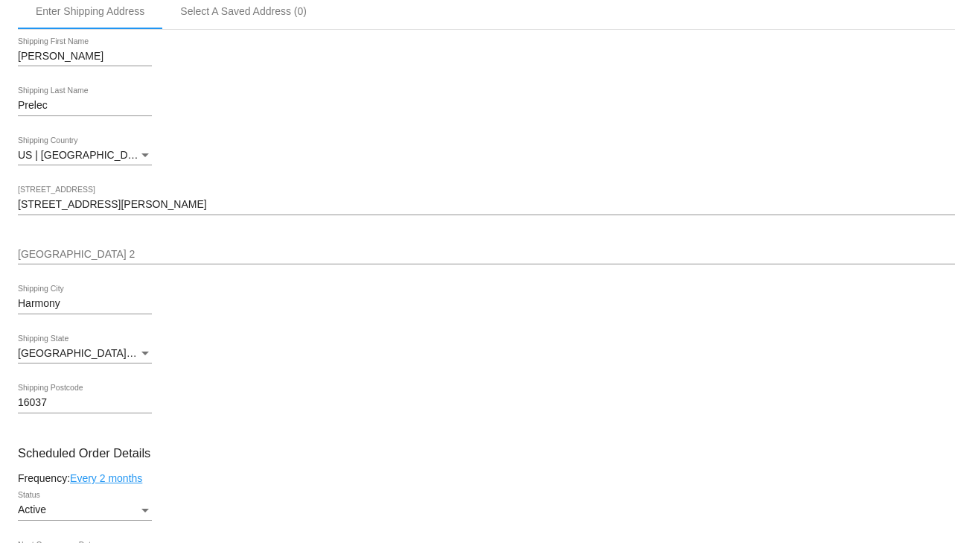
scroll to position [655, 0]
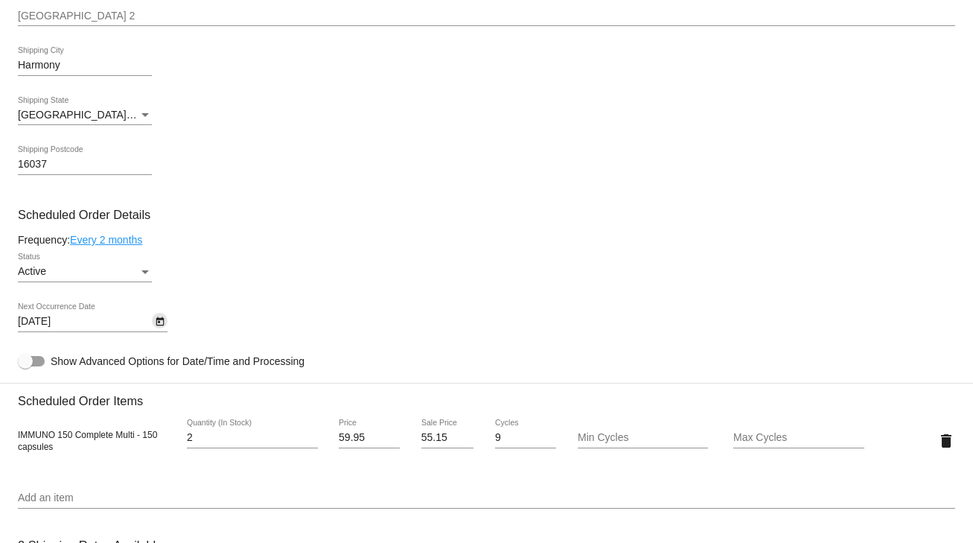
click at [155, 324] on icon "Open calendar" at bounding box center [160, 322] width 10 height 18
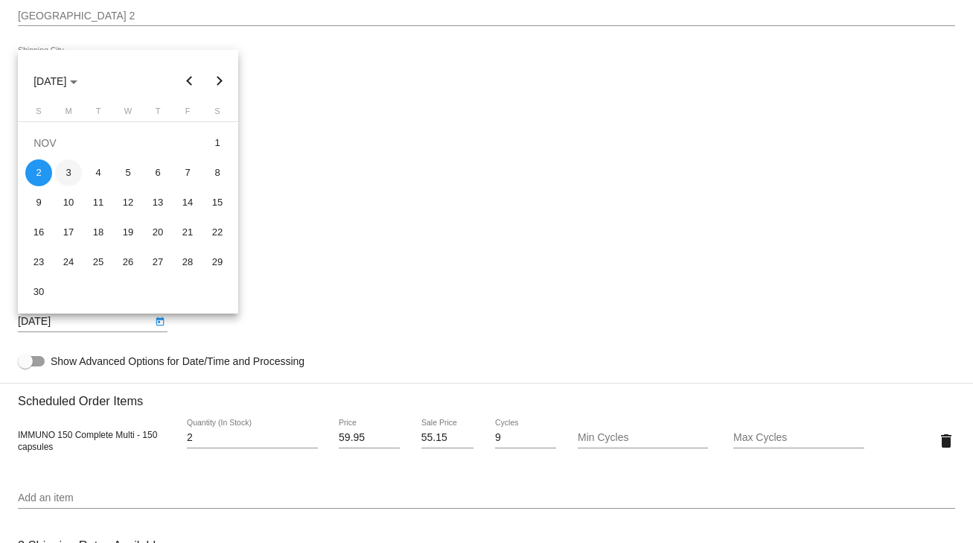
click at [65, 173] on div "3" at bounding box center [68, 172] width 27 height 27
type input "11/3/2025"
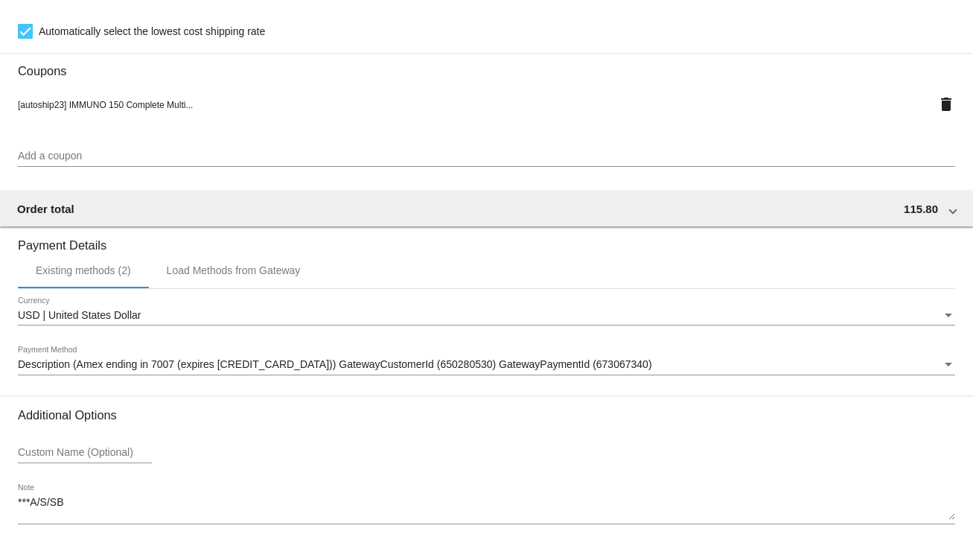
scroll to position [1318, 0]
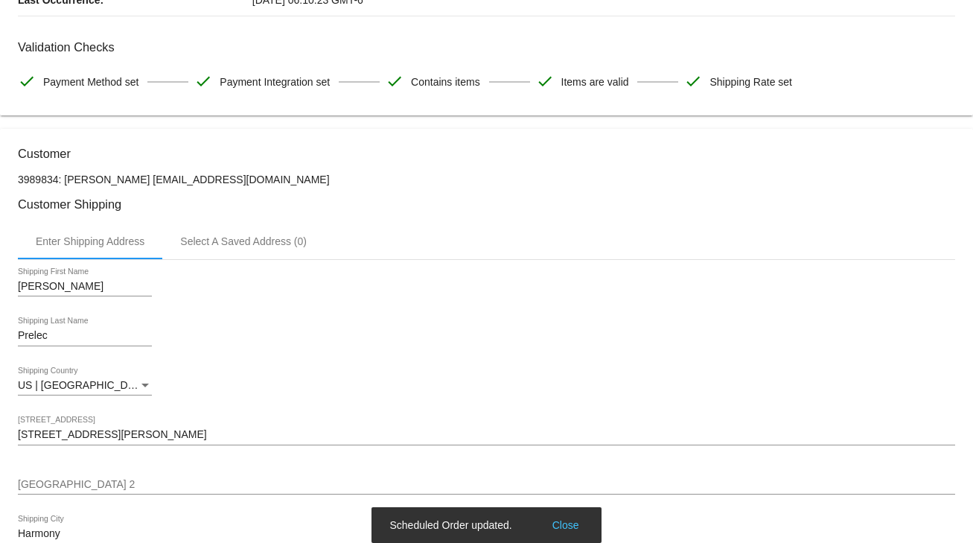
scroll to position [68, 0]
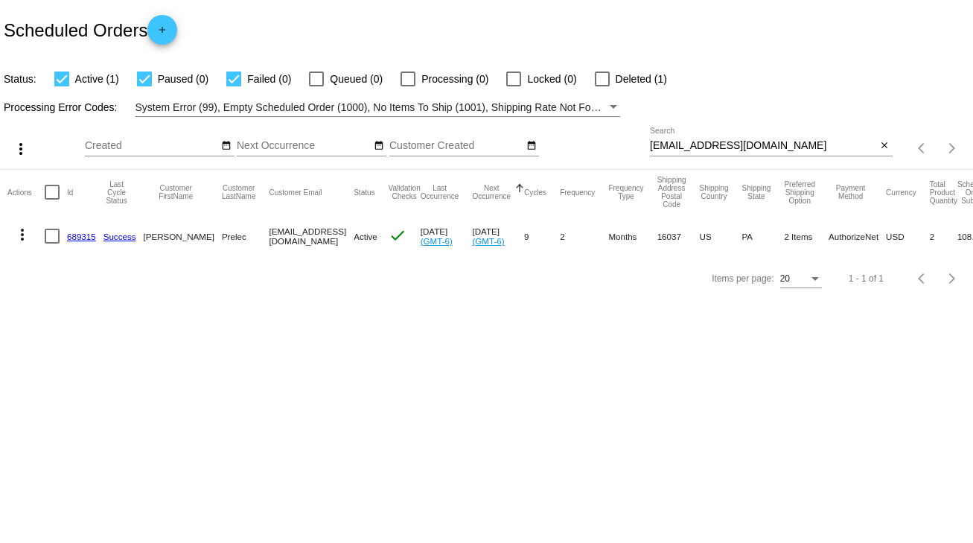
drag, startPoint x: 233, startPoint y: 232, endPoint x: 342, endPoint y: 232, distance: 108.7
click at [342, 232] on mat-row "more_vert 689315 Success [PERSON_NAME] [EMAIL_ADDRESS][DOMAIN_NAME] Active chec…" at bounding box center [530, 235] width 1046 height 43
copy mat-row "[EMAIL_ADDRESS][DOMAIN_NAME]"
click at [884, 142] on mat-icon "close" at bounding box center [884, 146] width 10 height 12
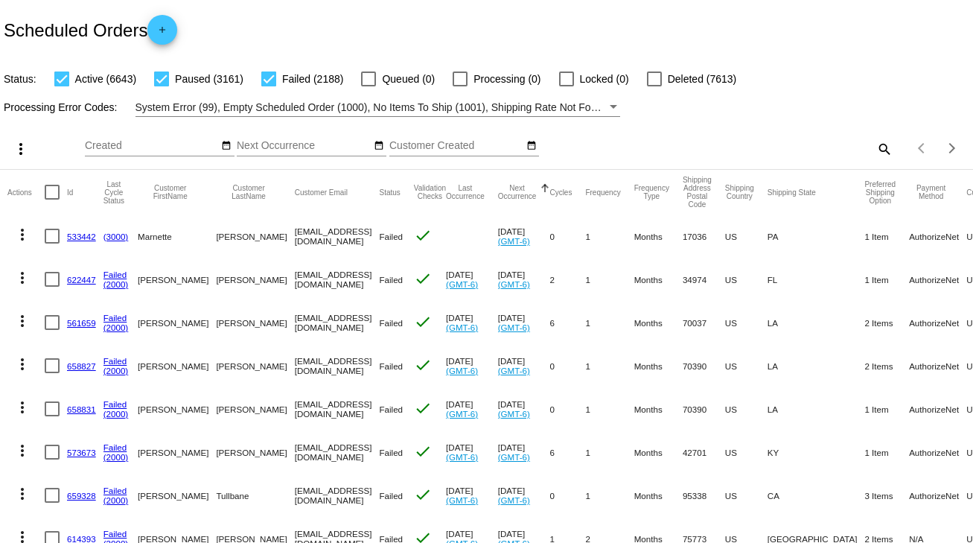
click at [875, 145] on mat-icon "search" at bounding box center [884, 148] width 18 height 23
click at [872, 145] on input "Search" at bounding box center [771, 146] width 243 height 12
paste input "[EMAIL_ADDRESS][DOMAIN_NAME]"
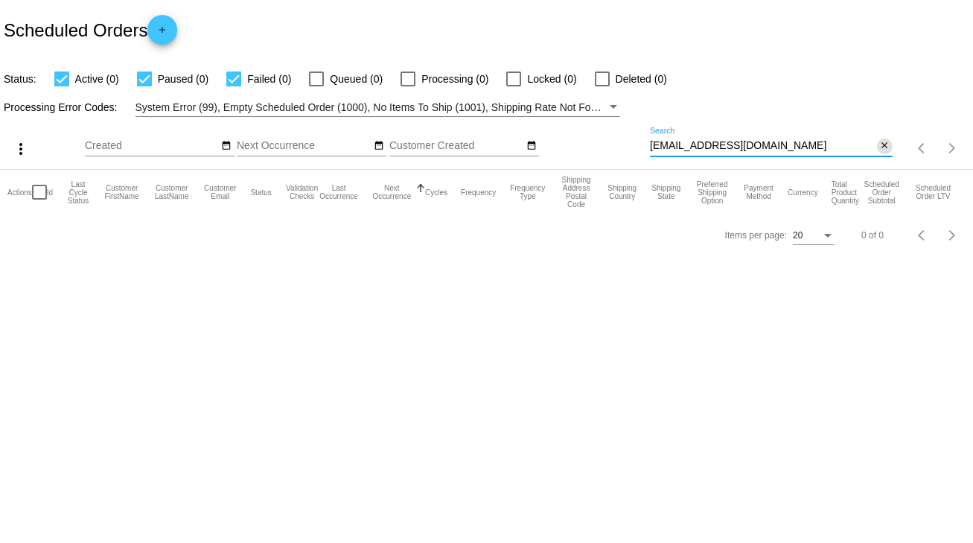
type input "[EMAIL_ADDRESS][DOMAIN_NAME]"
click at [880, 143] on mat-icon "close" at bounding box center [884, 146] width 10 height 12
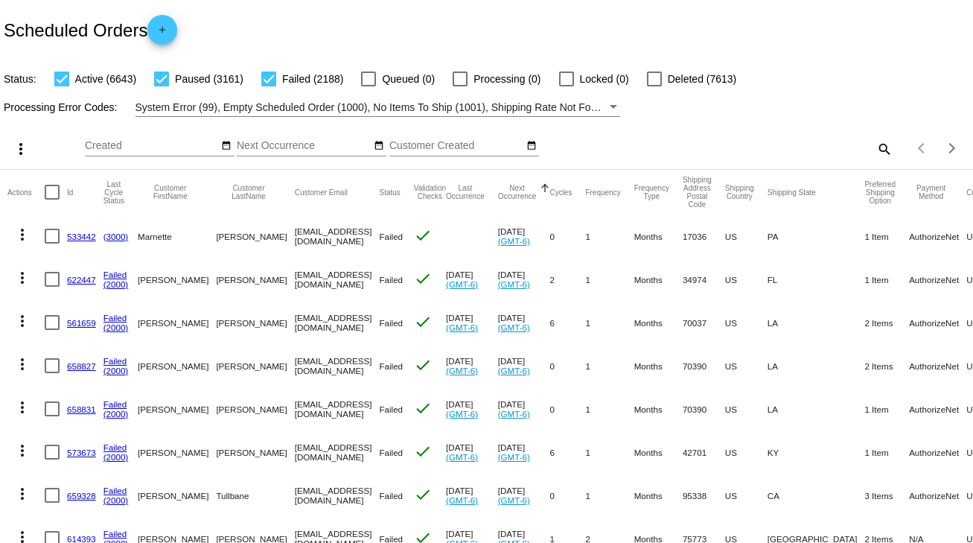
click at [875, 144] on mat-icon "search" at bounding box center [884, 148] width 18 height 23
click at [869, 144] on input "Search" at bounding box center [771, 146] width 243 height 12
paste input "[EMAIL_ADDRESS][DOMAIN_NAME]"
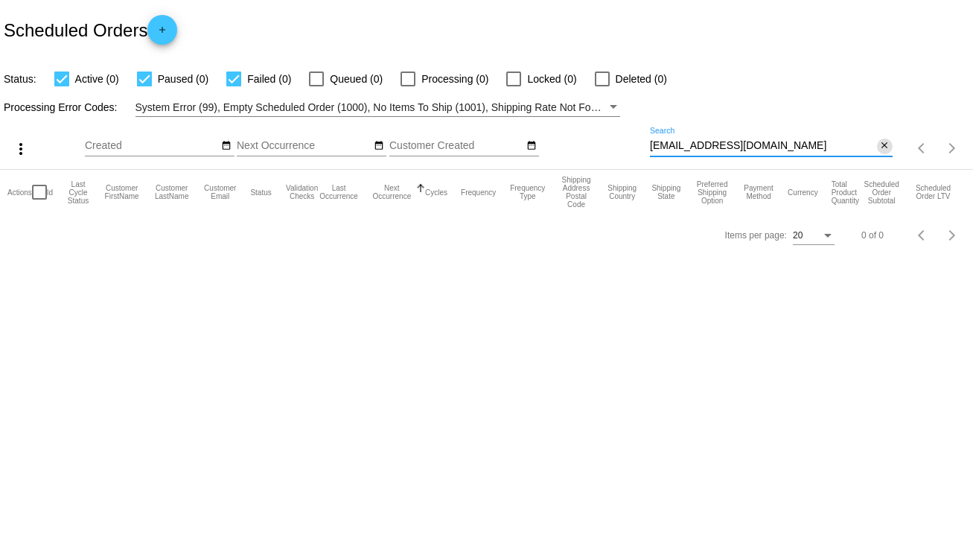
type input "[EMAIL_ADDRESS][DOMAIN_NAME]"
click at [879, 143] on mat-icon "close" at bounding box center [884, 146] width 10 height 12
